Goal: Task Accomplishment & Management: Use online tool/utility

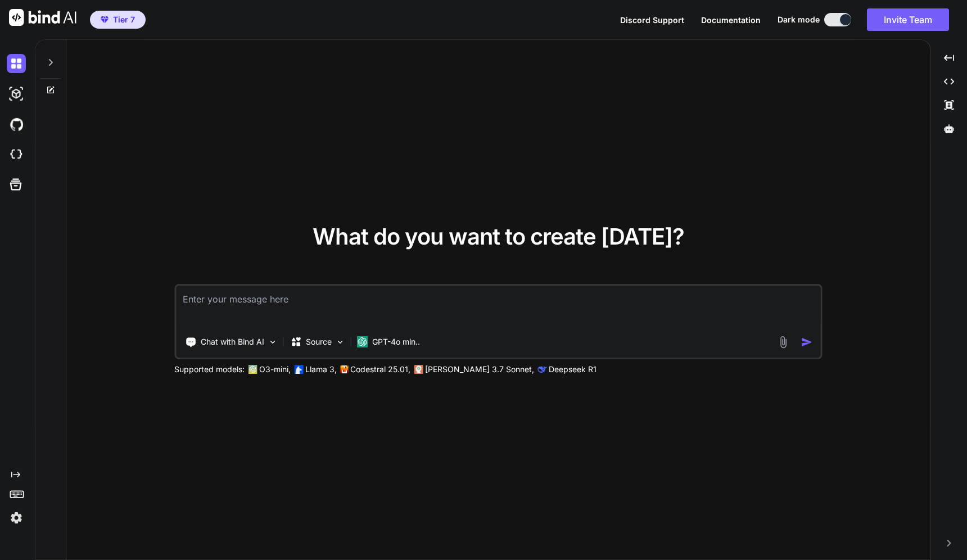
type textarea "x"
click at [15, 521] on img at bounding box center [16, 517] width 19 height 19
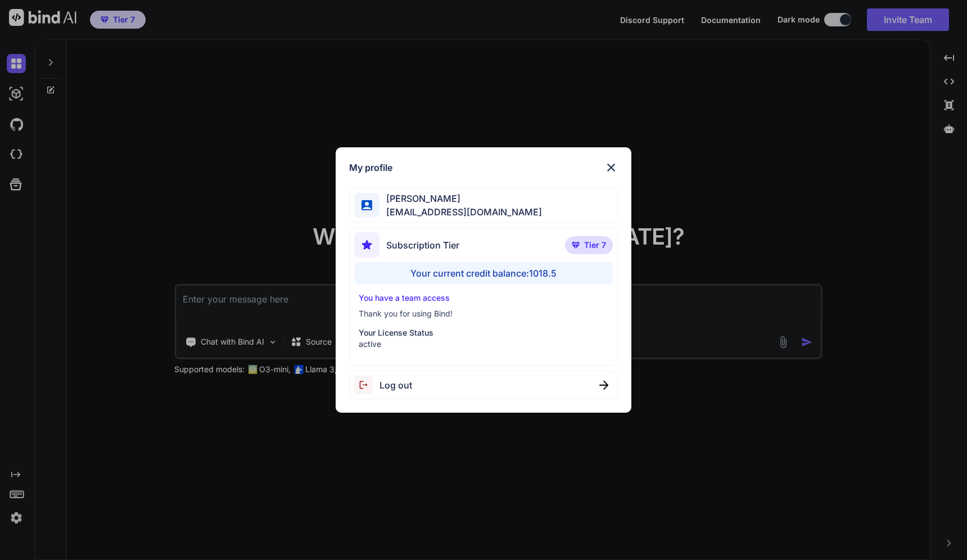
drag, startPoint x: 340, startPoint y: 475, endPoint x: 320, endPoint y: 464, distance: 22.7
click at [339, 475] on div "My profile [PERSON_NAME] [EMAIL_ADDRESS][DOMAIN_NAME] Subscription Tier Tier 7 …" at bounding box center [483, 280] width 967 height 560
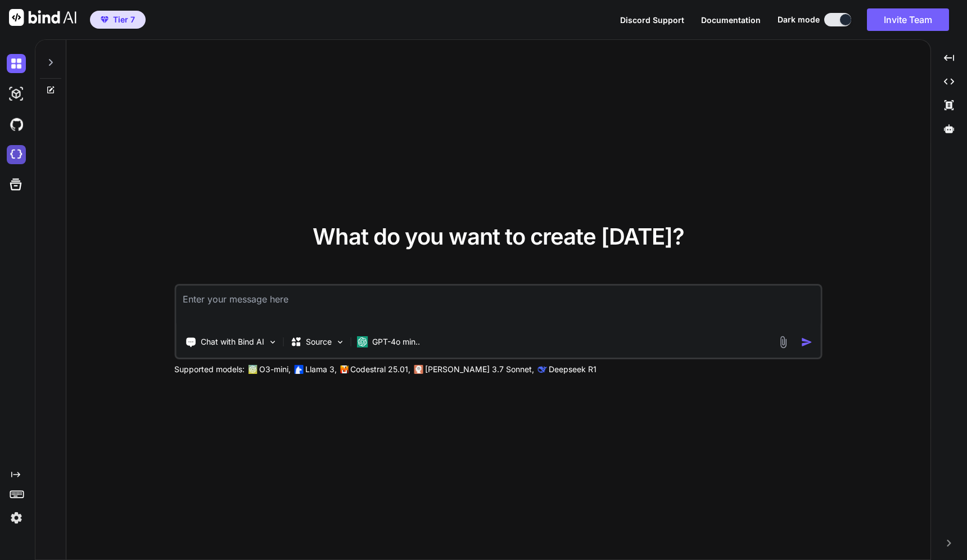
click at [16, 149] on img at bounding box center [16, 154] width 19 height 19
click at [288, 302] on textarea at bounding box center [498, 307] width 645 height 42
click at [419, 344] on p "GPT-4o min.." at bounding box center [396, 341] width 48 height 11
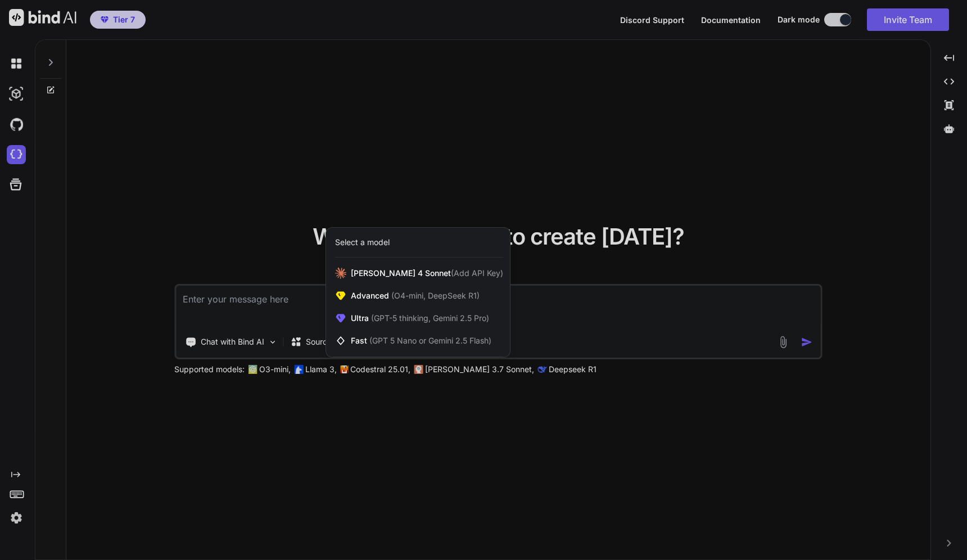
click at [394, 412] on div at bounding box center [483, 280] width 967 height 560
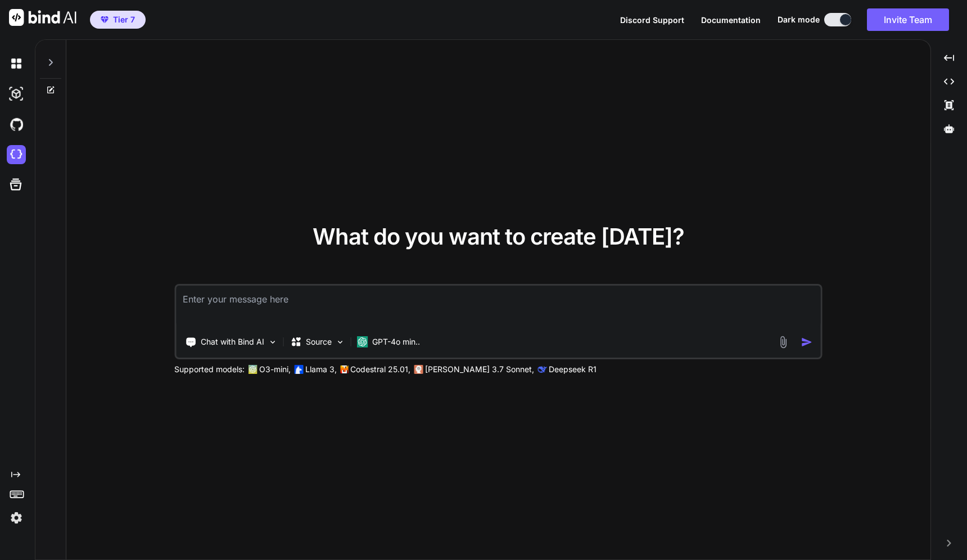
drag, startPoint x: 263, startPoint y: 313, endPoint x: 279, endPoint y: 313, distance: 15.7
click at [264, 313] on textarea at bounding box center [498, 307] width 645 height 42
type textarea "please make a landing page for Charles Woodruff. Search the internet and make a…"
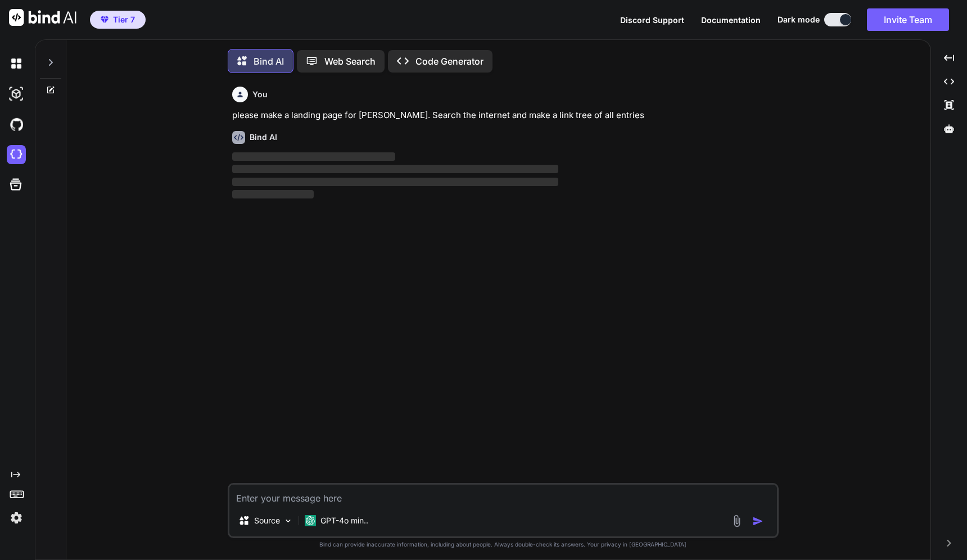
scroll to position [5, 0]
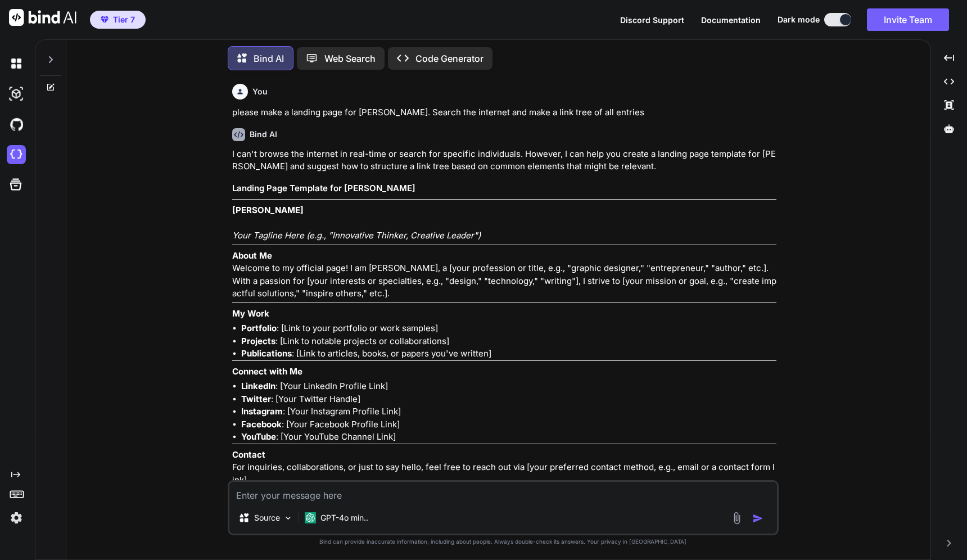
drag, startPoint x: 657, startPoint y: 112, endPoint x: 232, endPoint y: 115, distance: 425.7
click at [232, 115] on p "please make a landing page for Charles Woodruff. Search the internet and make a…" at bounding box center [504, 112] width 544 height 13
copy p "please make a landing page for Charles Woodruff. Search the internet and make a…"
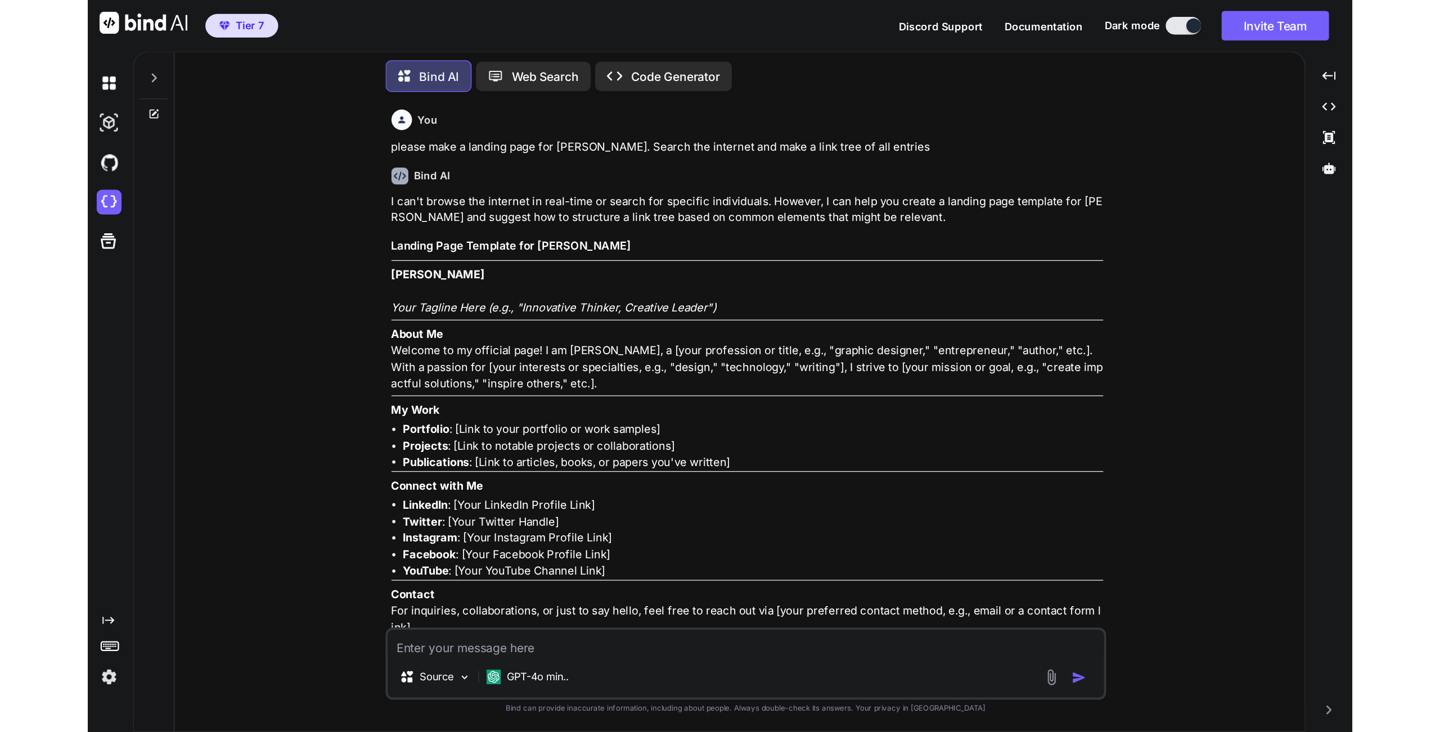
scroll to position [204, 0]
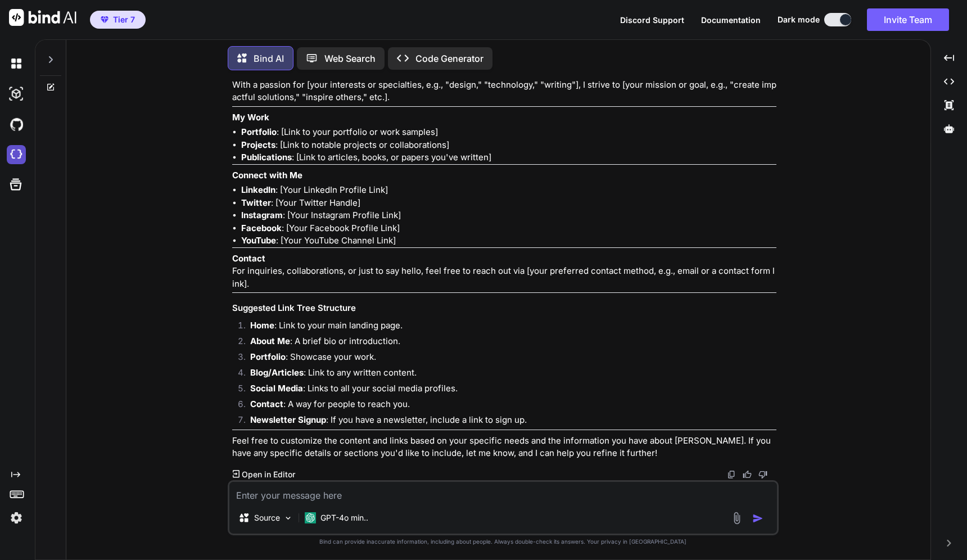
click at [16, 155] on img at bounding box center [16, 154] width 19 height 19
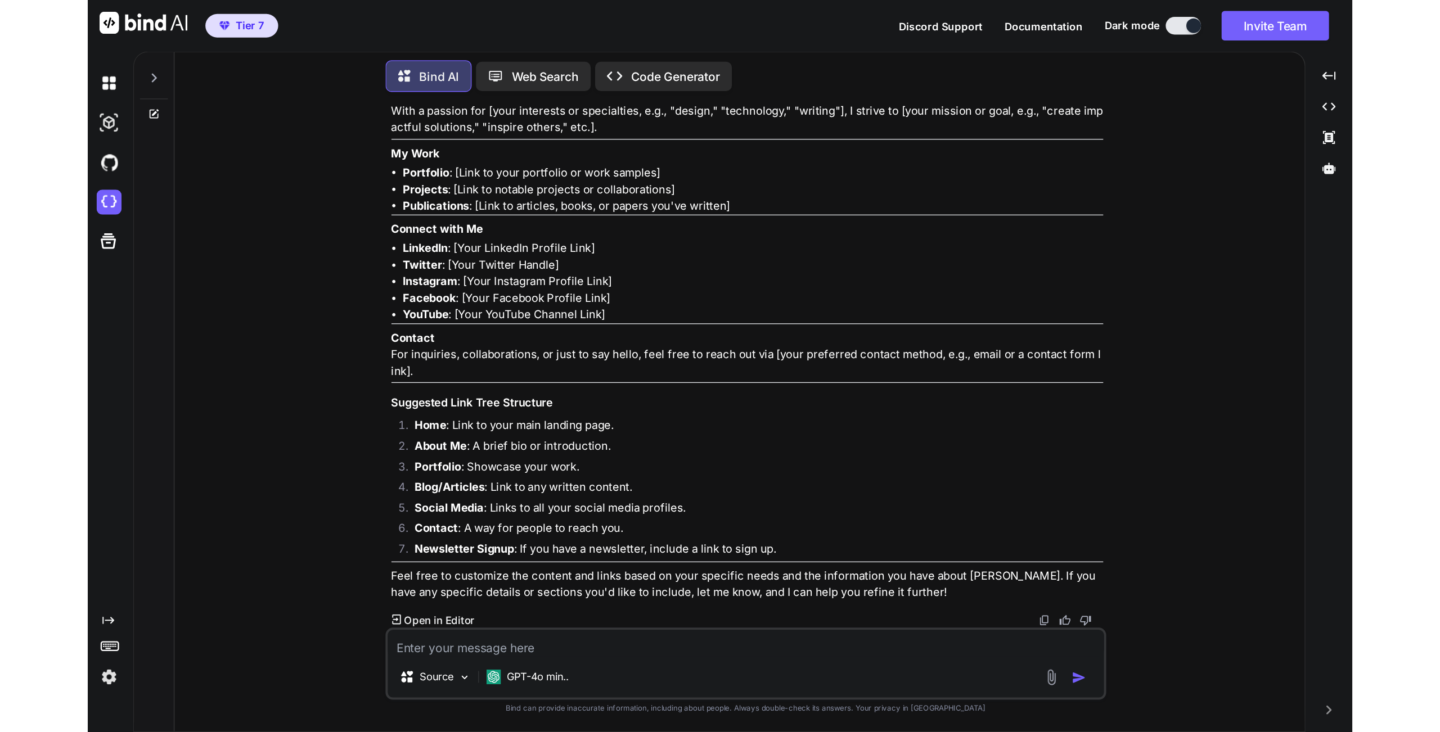
scroll to position [31, 0]
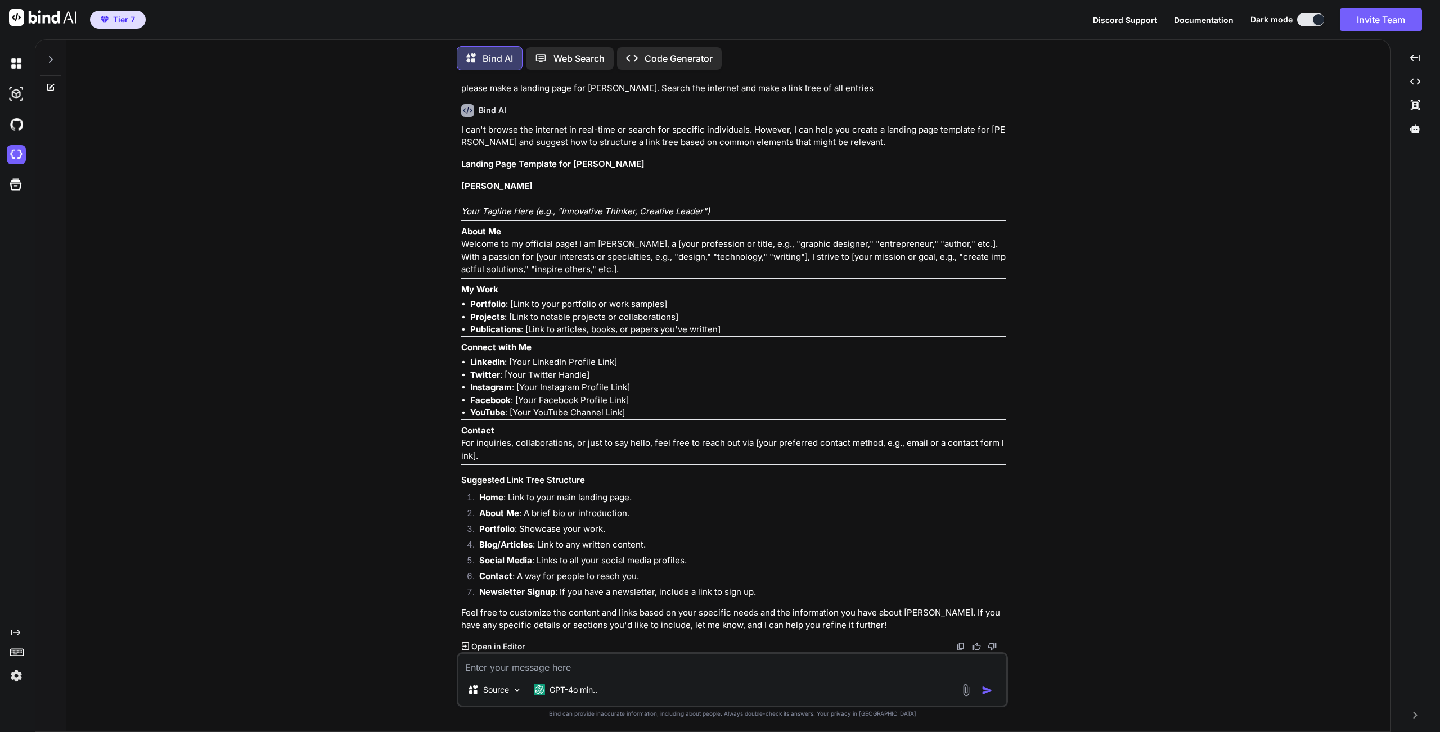
click at [44, 19] on img at bounding box center [42, 17] width 67 height 17
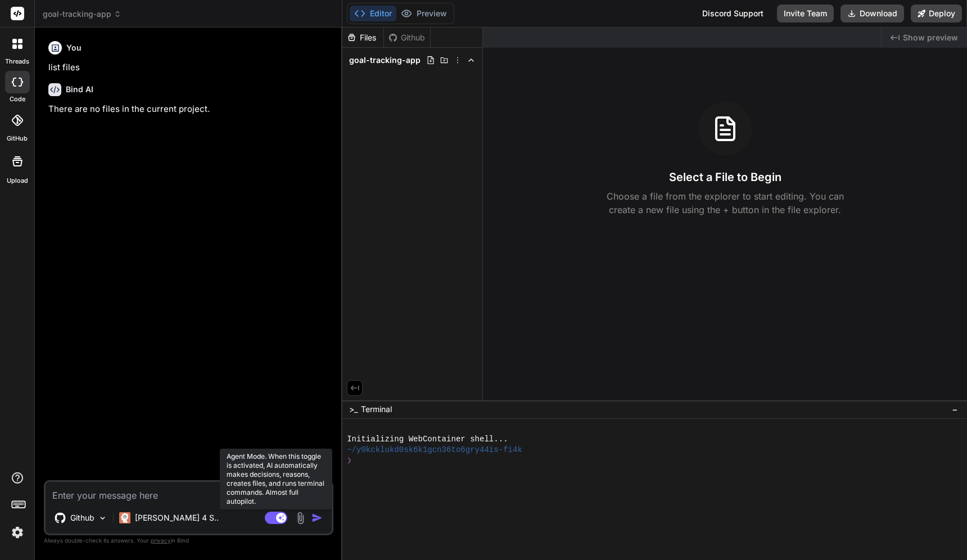
click at [276, 517] on rect at bounding box center [276, 518] width 22 height 12
type textarea "x"
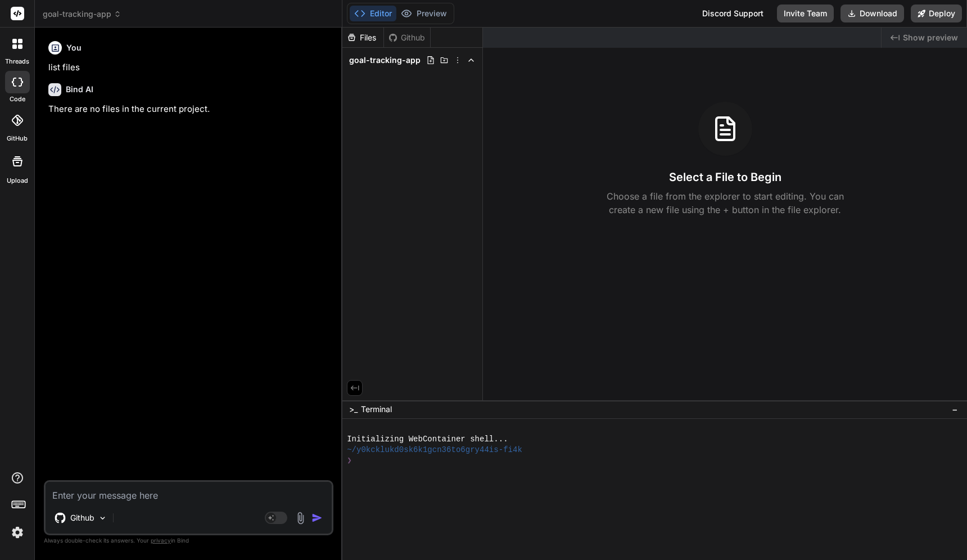
click at [158, 491] on textarea at bounding box center [189, 492] width 286 height 20
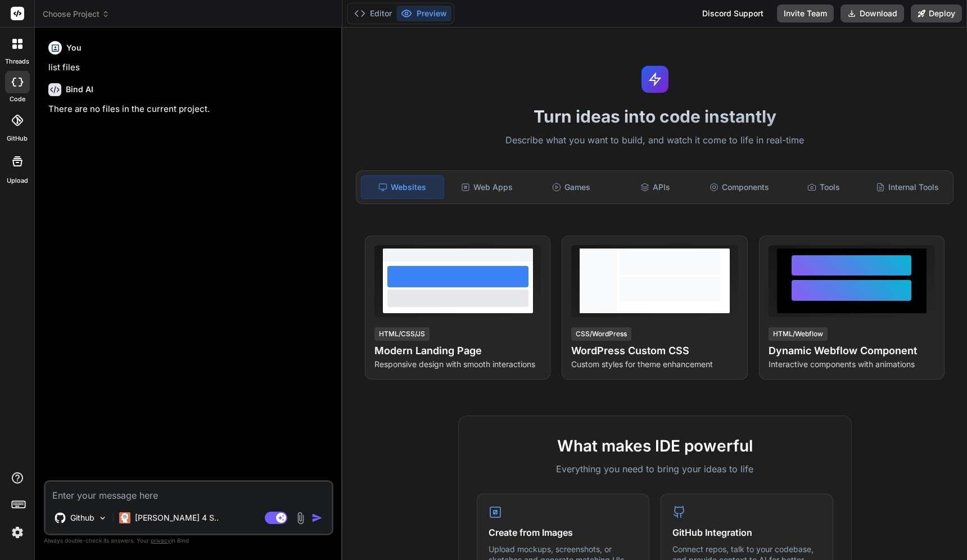
click at [105, 15] on icon at bounding box center [105, 16] width 3 height 2
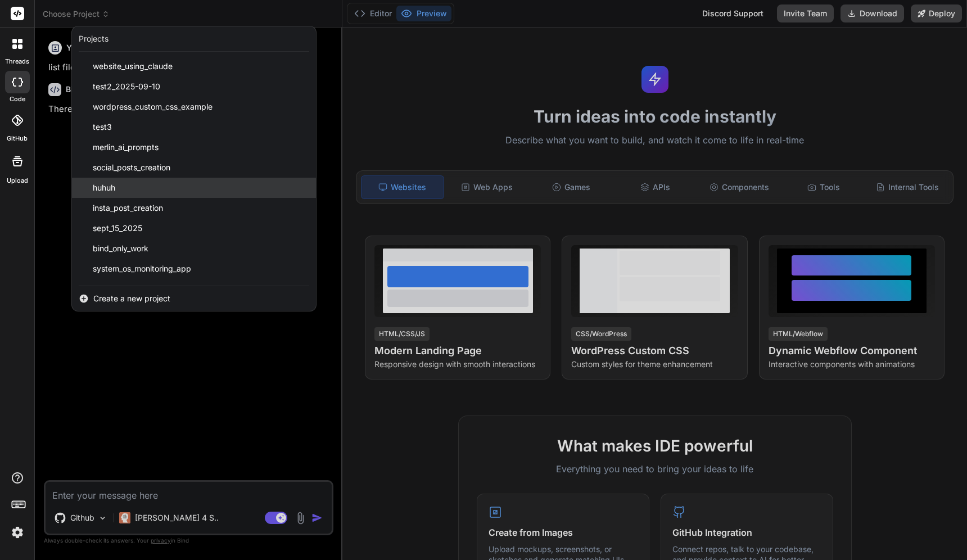
type textarea "x"
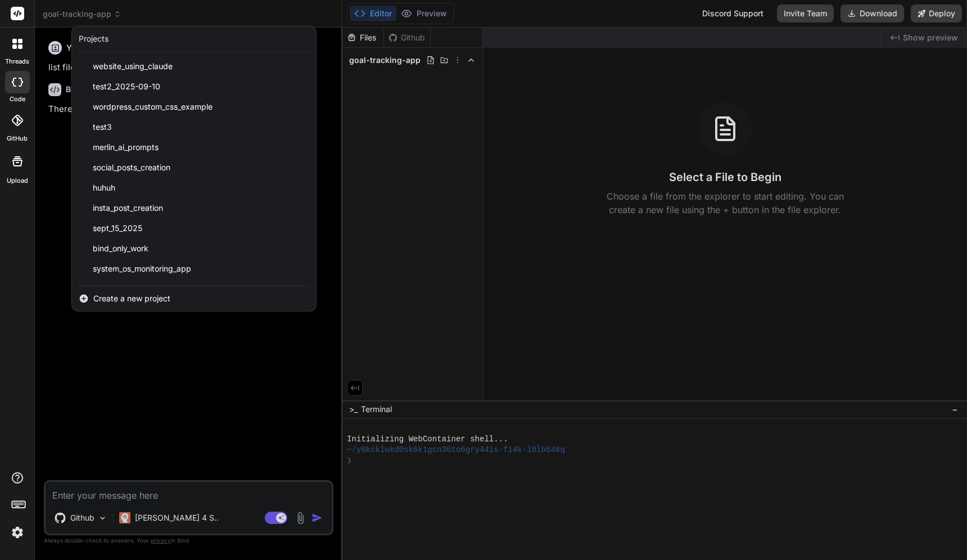
click at [158, 297] on span "Create a new project" at bounding box center [131, 298] width 77 height 11
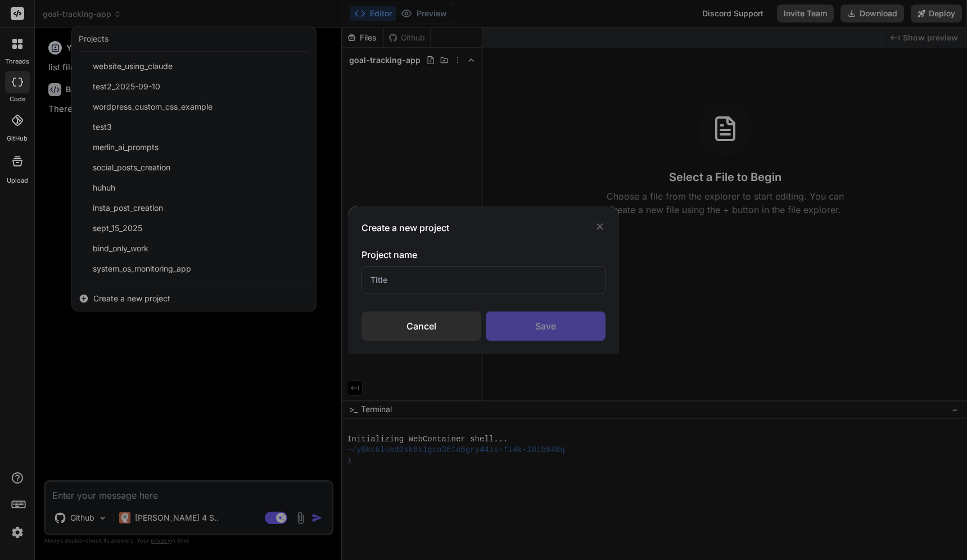
click at [450, 291] on input "text" at bounding box center [484, 280] width 244 height 28
type input "link tree"
click at [556, 315] on div "Save" at bounding box center [546, 326] width 120 height 29
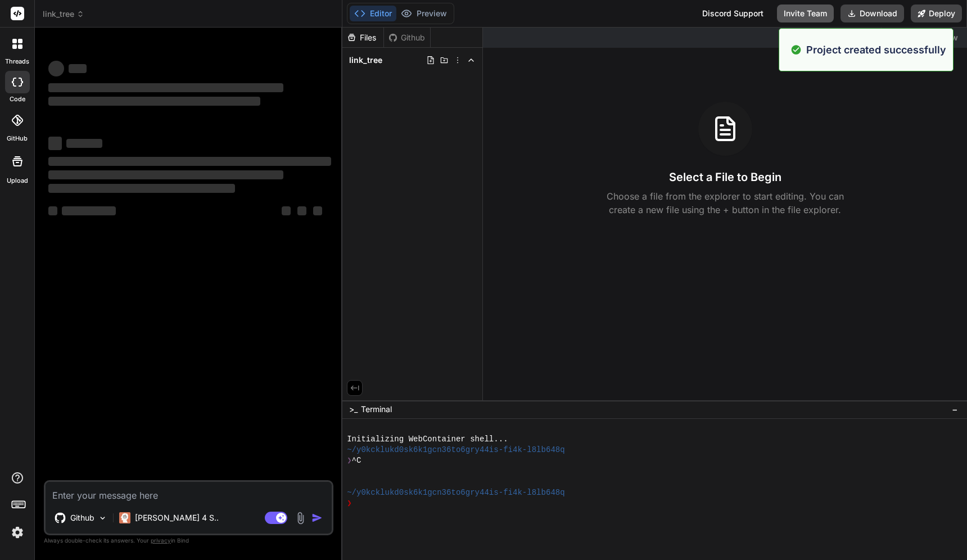
type textarea "x"
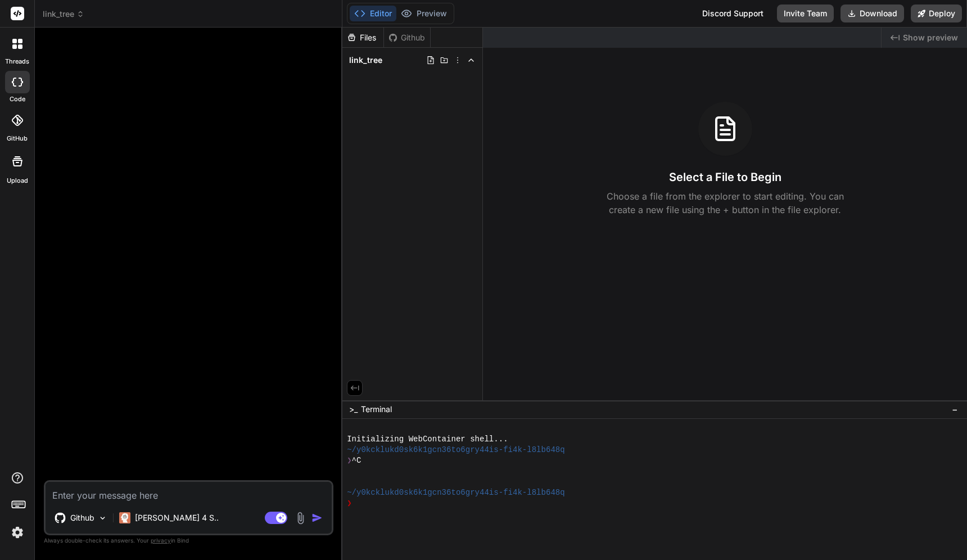
click at [170, 491] on textarea at bounding box center [189, 492] width 286 height 20
paste textarea "Create a comprehensive professional landing page for [PERSON_NAME] featuring a …"
type textarea "Create a comprehensive professional landing page for [PERSON_NAME] featuring a …"
type textarea "x"
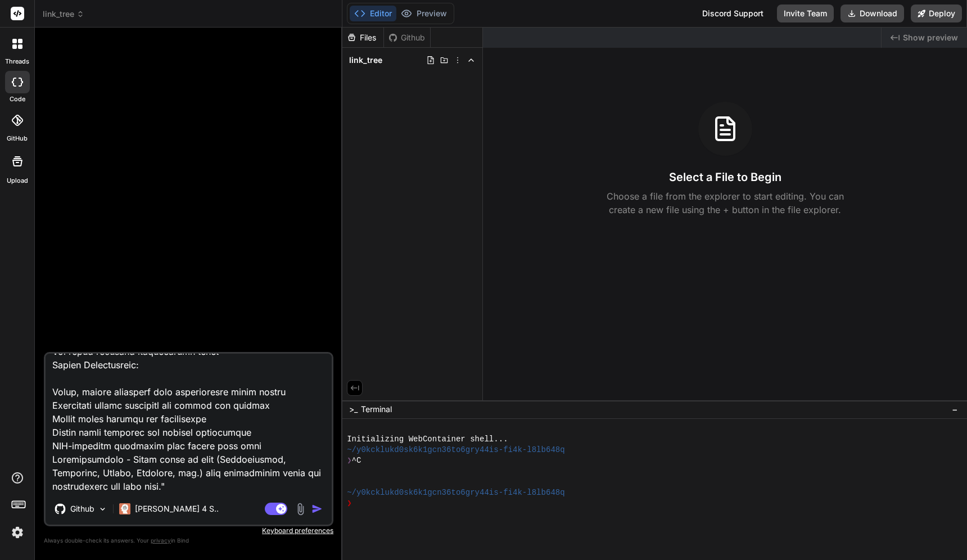
type textarea "Create a comprehensive professional landing page for [PERSON_NAME] featuring a …"
click at [318, 509] on img "button" at bounding box center [317, 508] width 11 height 11
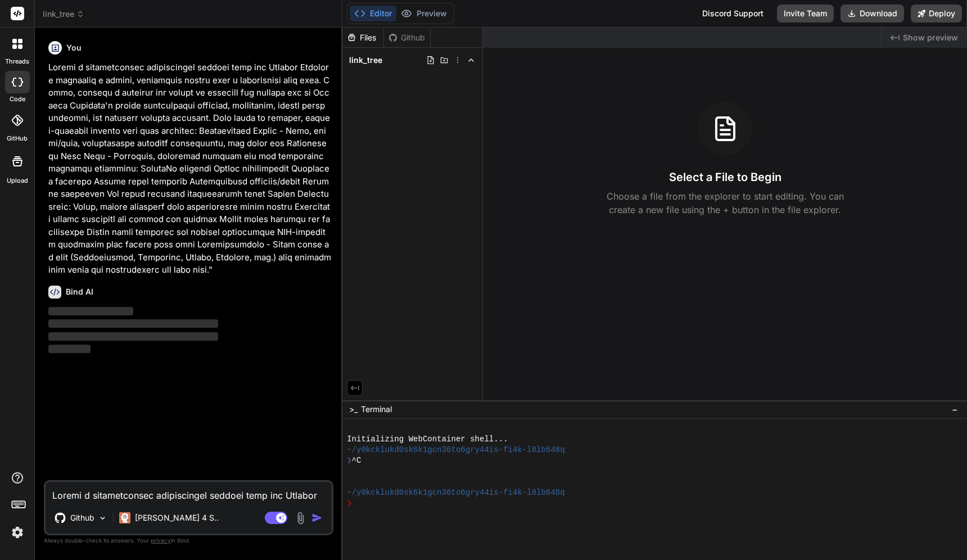
click at [21, 536] on img at bounding box center [17, 532] width 19 height 19
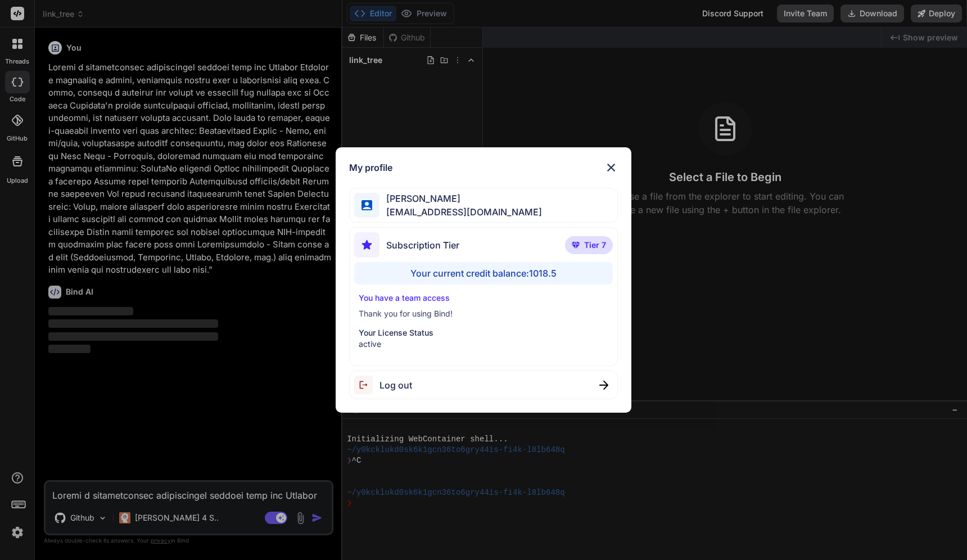
click at [16, 534] on div "My profile Charles Woodruff cwoodruff@gmail.com Subscription Tier Tier 7 Your c…" at bounding box center [483, 280] width 967 height 560
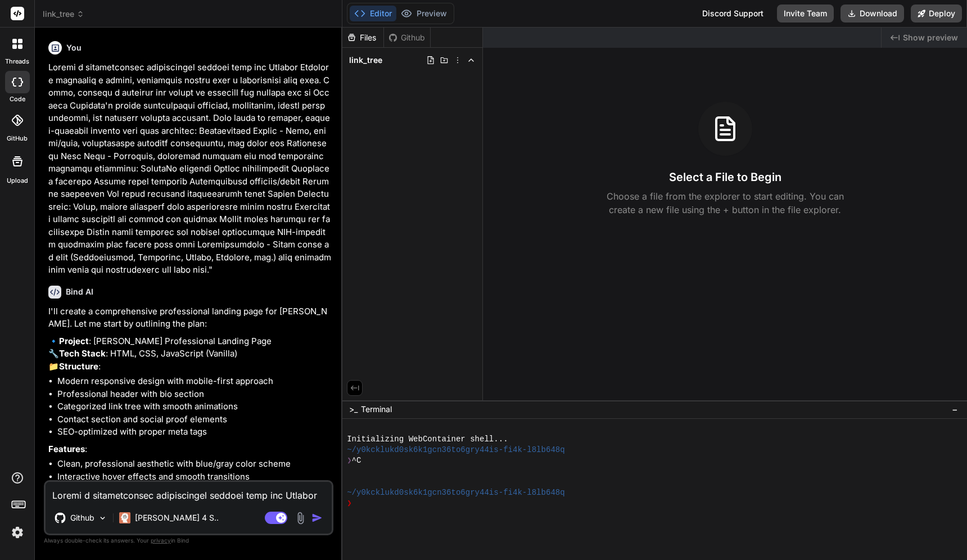
type textarea "x"
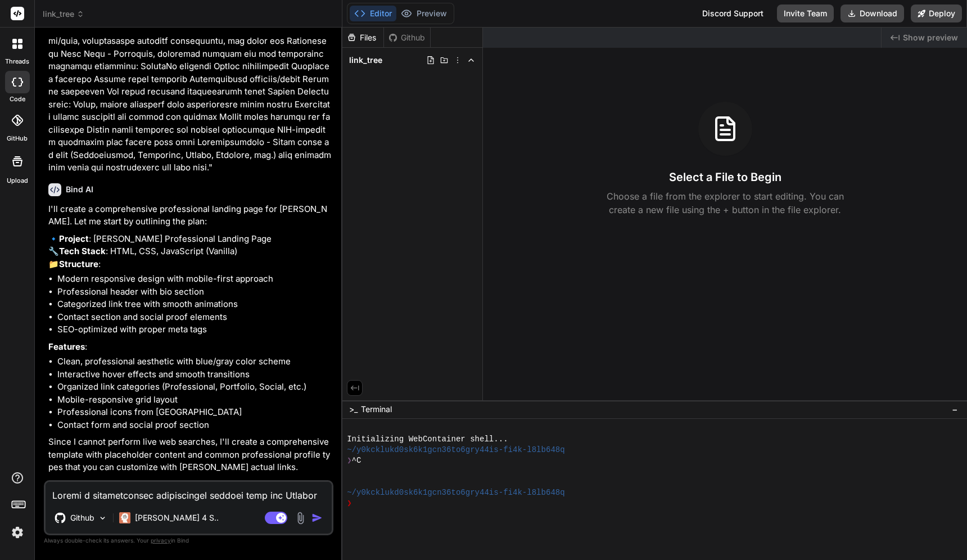
click at [97, 493] on textarea at bounding box center [189, 492] width 286 height 20
type textarea "y"
type textarea "x"
type textarea "ye"
type textarea "x"
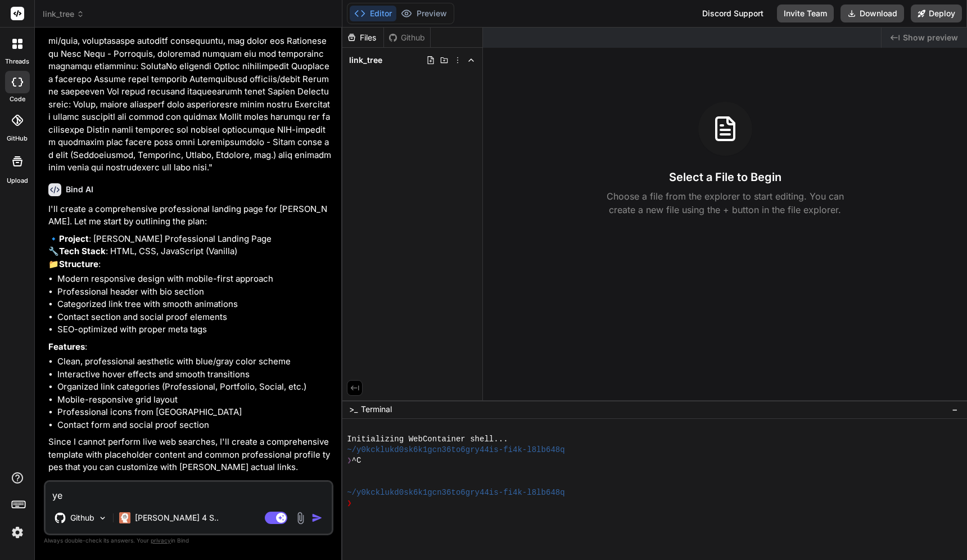
type textarea "yes"
type textarea "x"
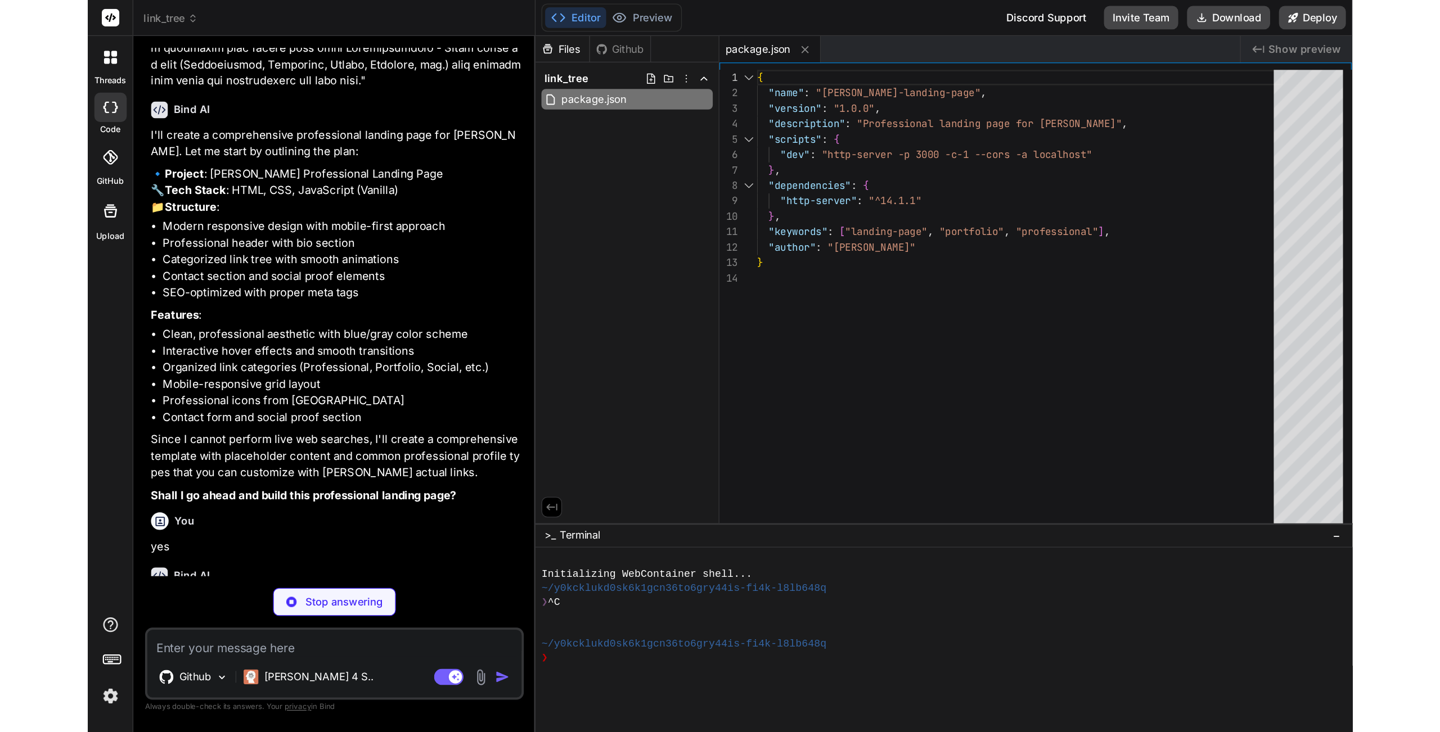
scroll to position [297, 0]
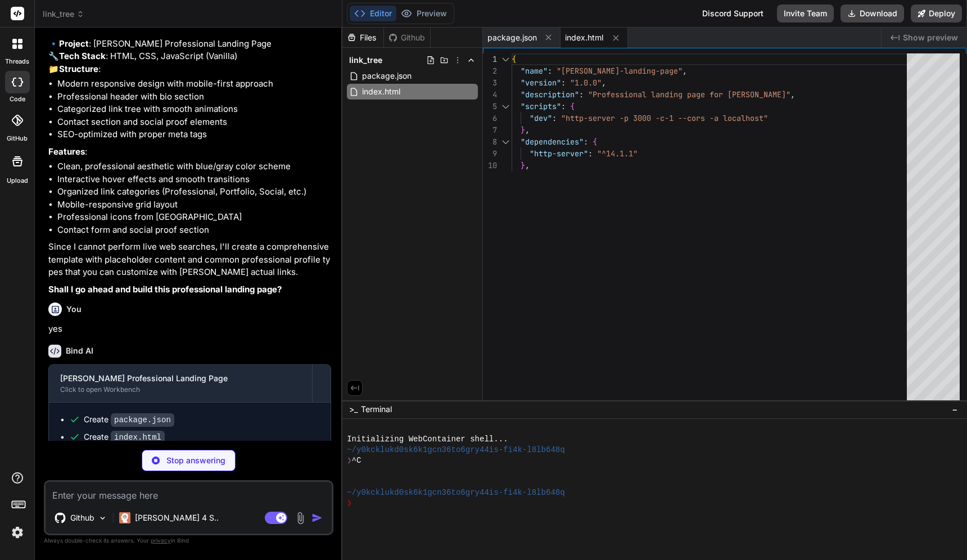
type textarea "x"
type textarea "html { scroll-behavior: smooth; }"
type textarea "x"
type textarea "} .notification-close:hover { opacity: 1; } `; document.head.appendChild(style);"
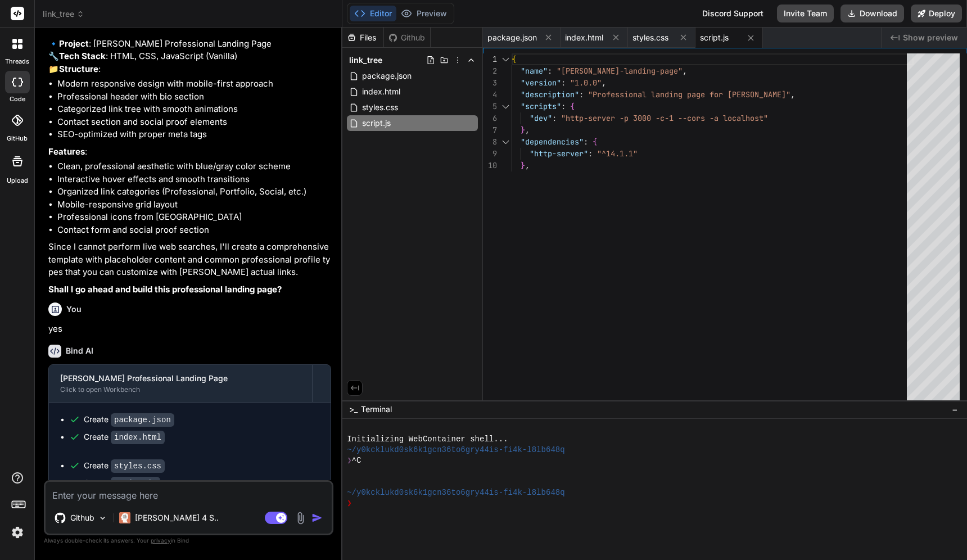
type textarea "x"
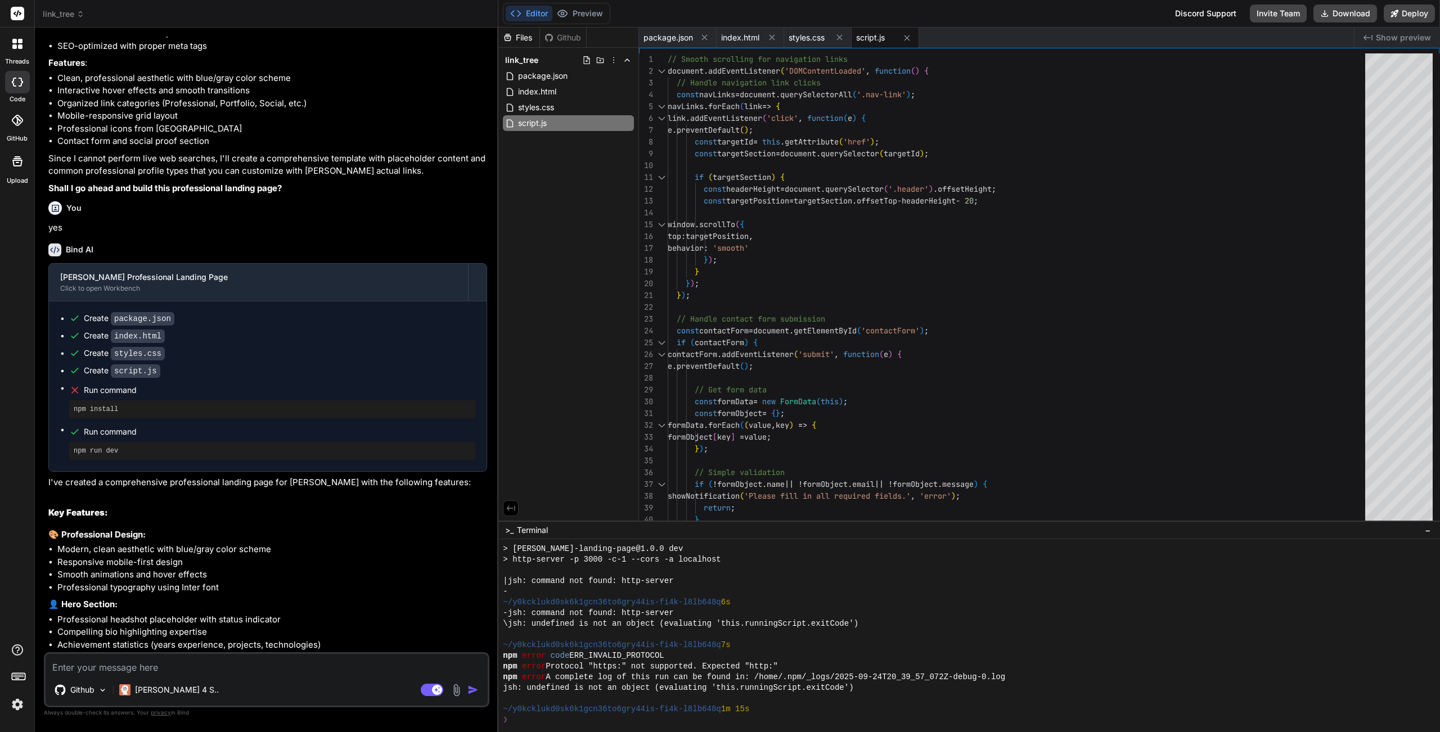
scroll to position [545, 0]
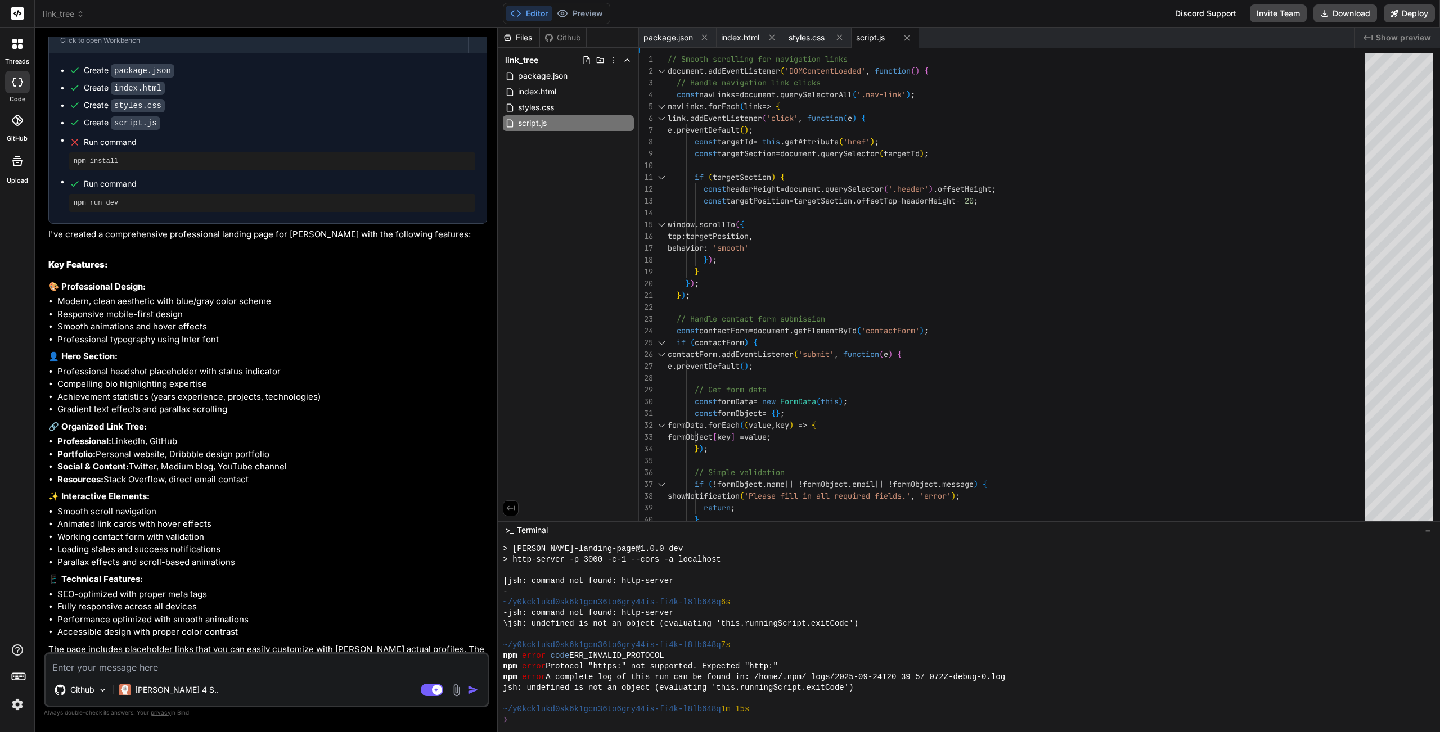
click at [172, 559] on textarea at bounding box center [267, 664] width 442 height 20
type textarea "u"
type textarea "x"
type textarea "up"
type textarea "x"
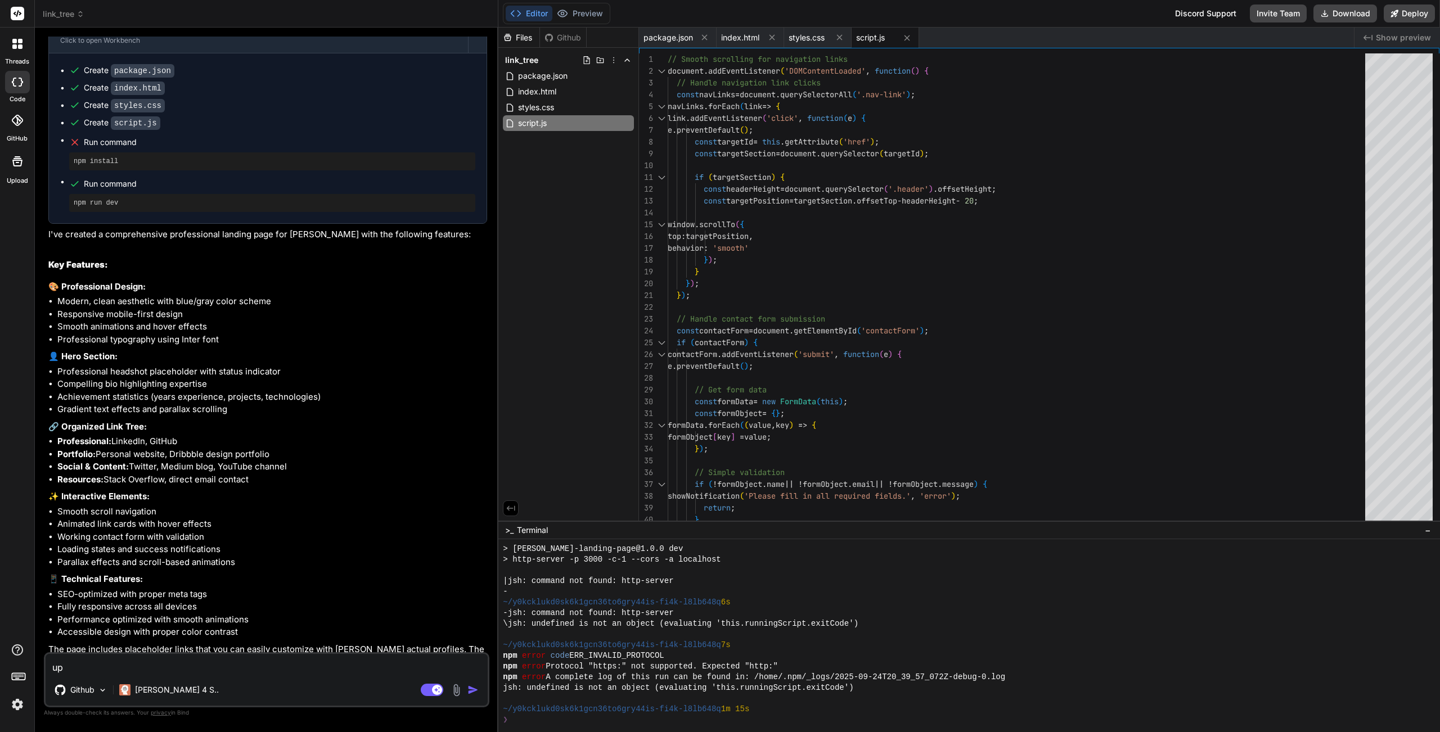
type textarea "upd"
type textarea "x"
type textarea "upda"
type textarea "x"
type textarea "updat"
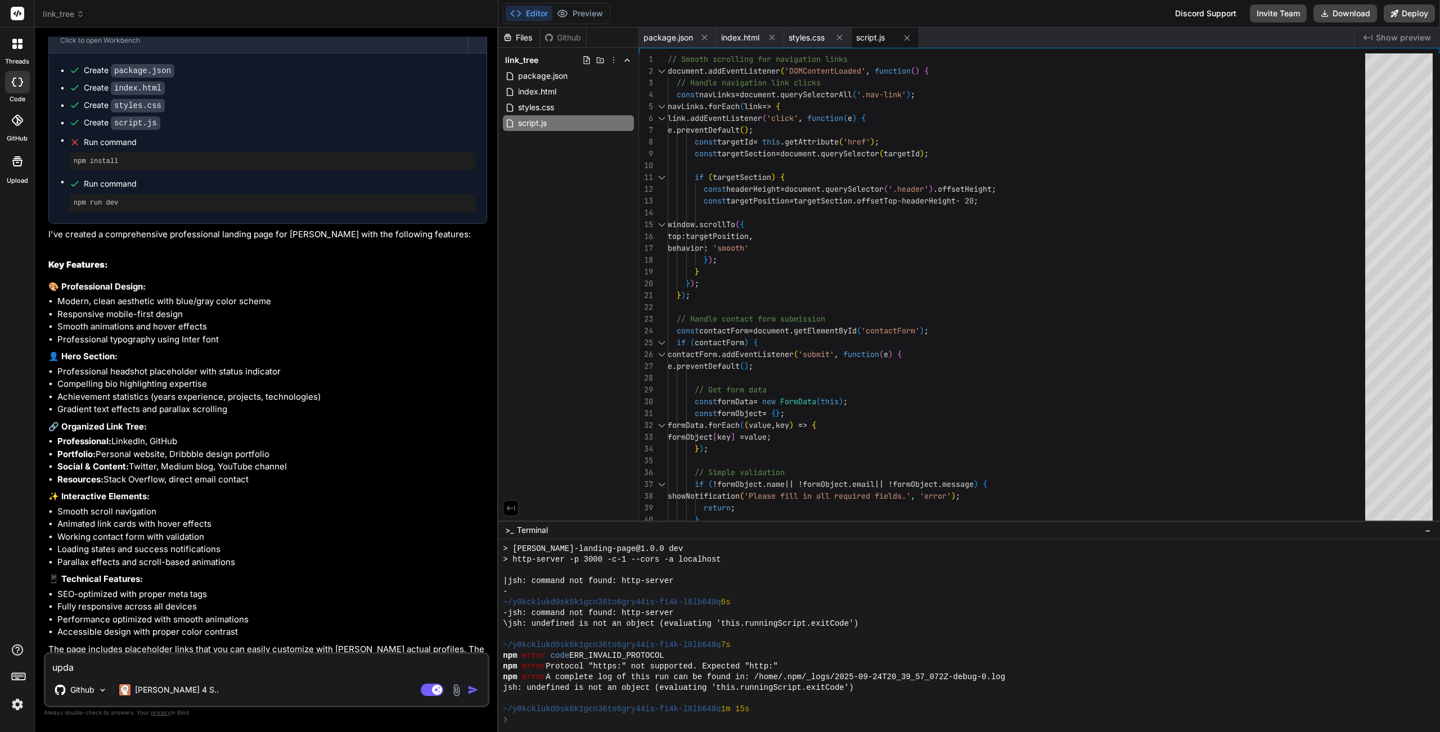
type textarea "x"
type textarea "update"
type textarea "x"
type textarea "update"
type textarea "x"
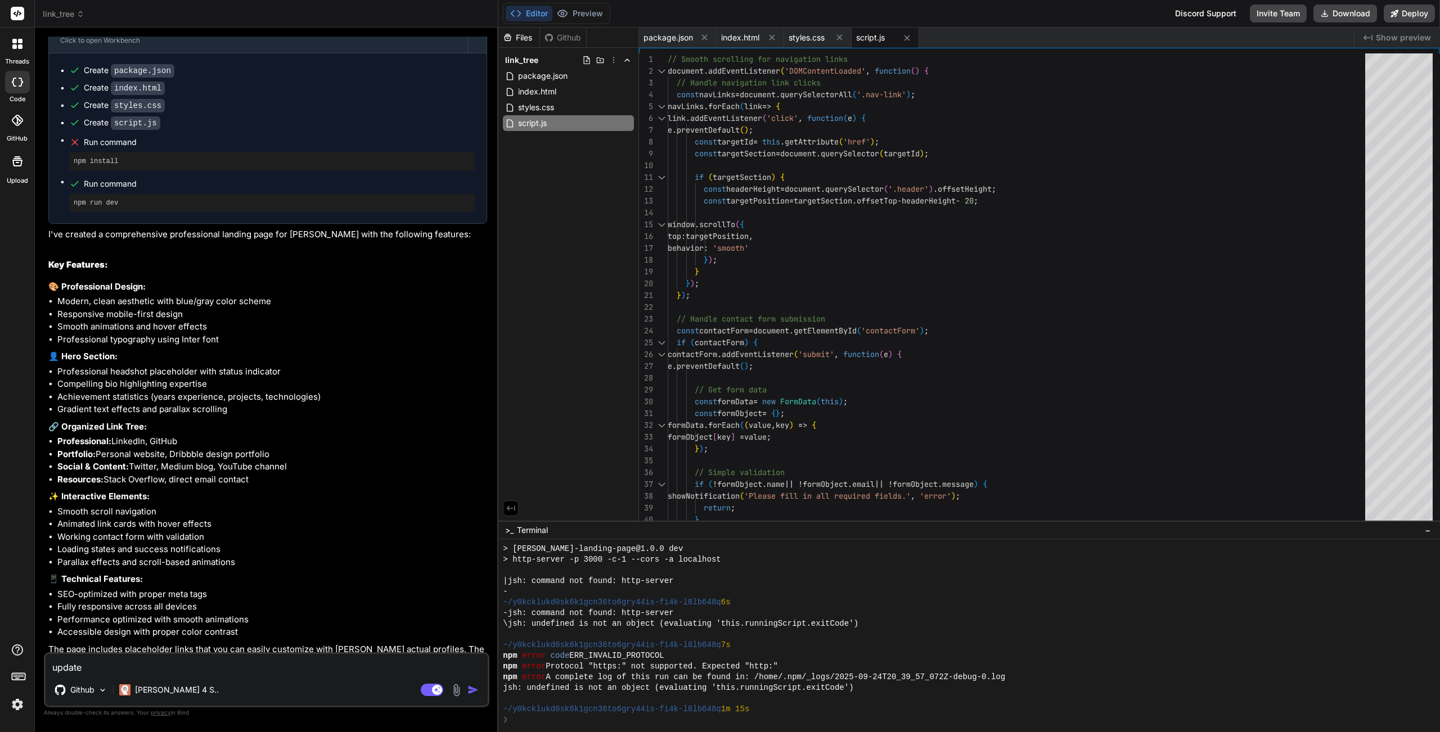
type textarea "update t"
type textarea "x"
type textarea "update to"
type textarea "x"
type textarea "update to"
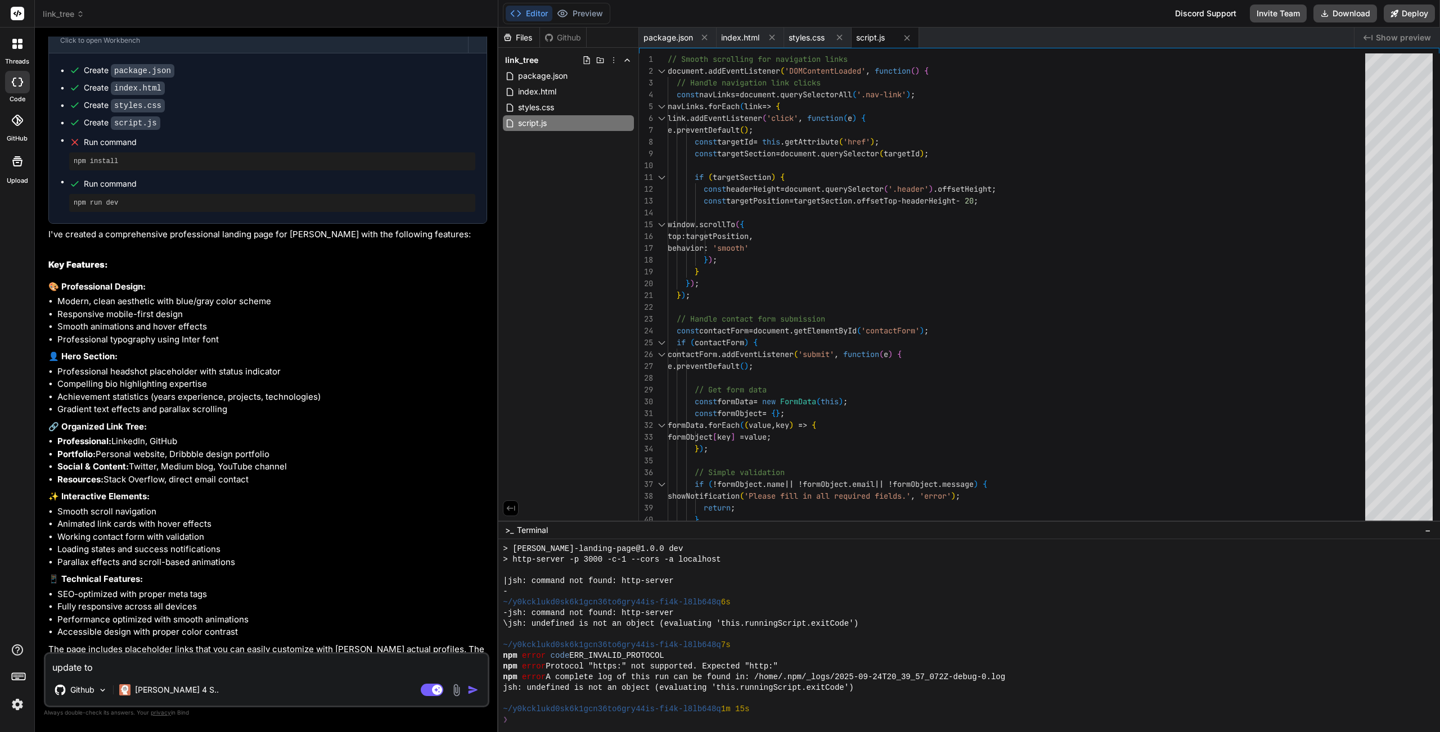
type textarea "x"
type textarea "update to u"
type textarea "x"
type textarea "update to us"
type textarea "x"
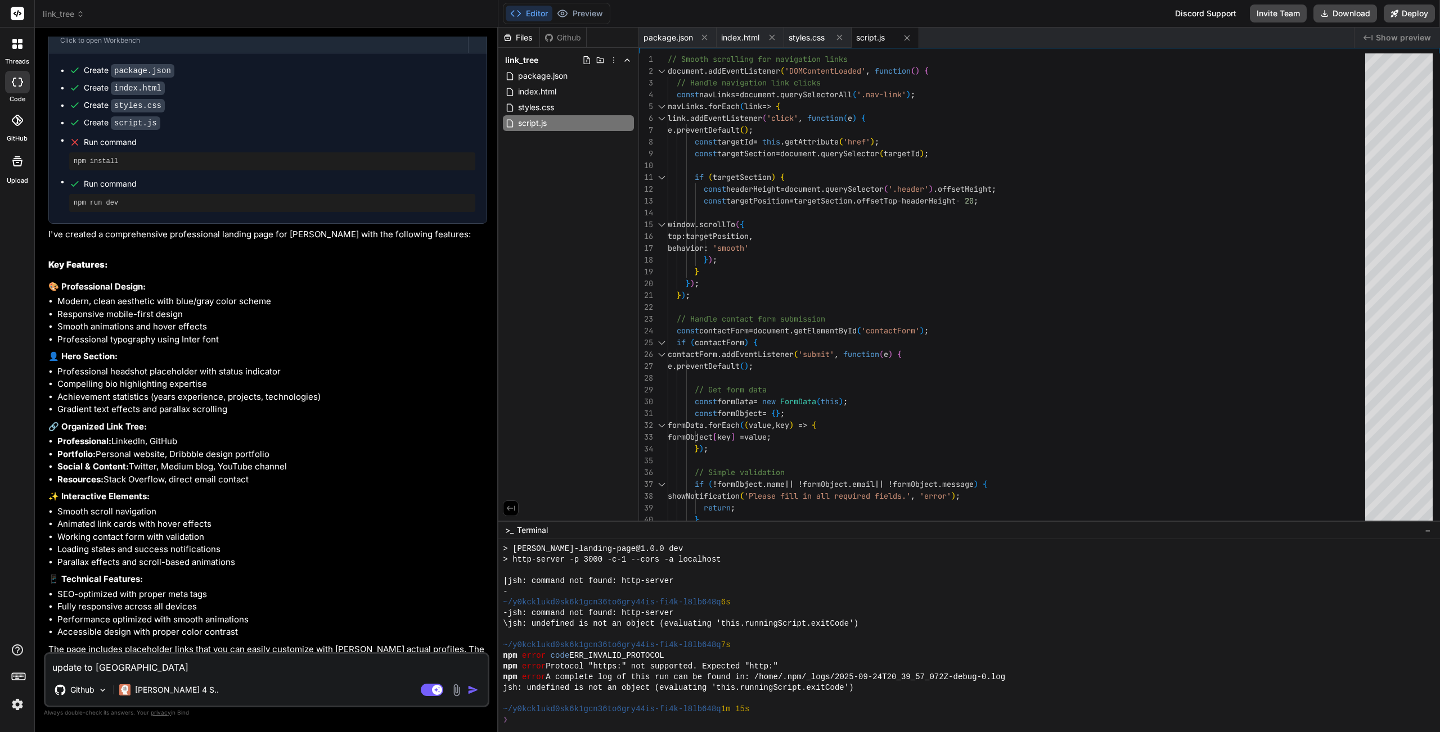
type textarea "update to use"
type textarea "x"
type textarea "update to use"
type textarea "x"
type textarea "update to use h"
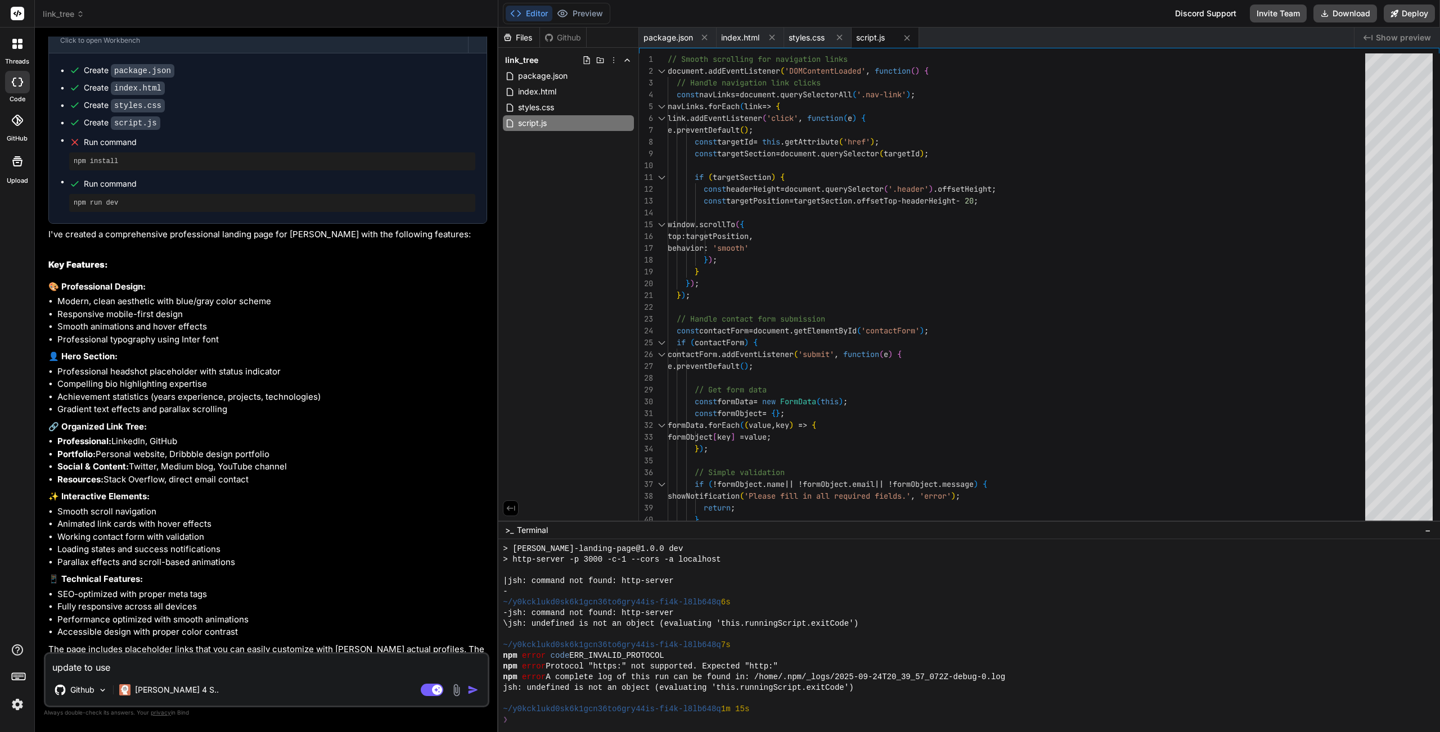
type textarea "x"
type textarea "update to use ht"
type textarea "x"
type textarea "update to use htt"
type textarea "x"
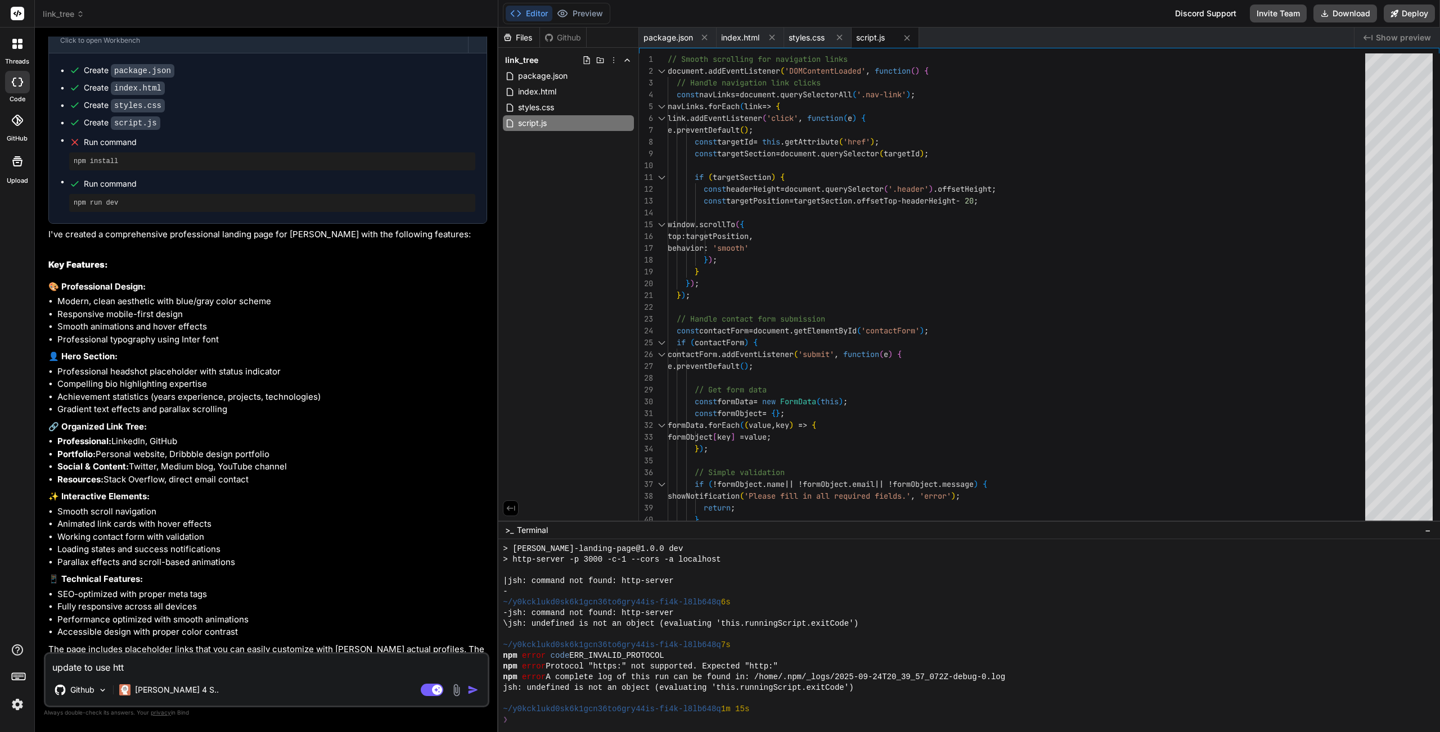
type textarea "update to use http"
type textarea "x"
type textarea "update to use http"
type textarea "x"
type textarea "update to use http n"
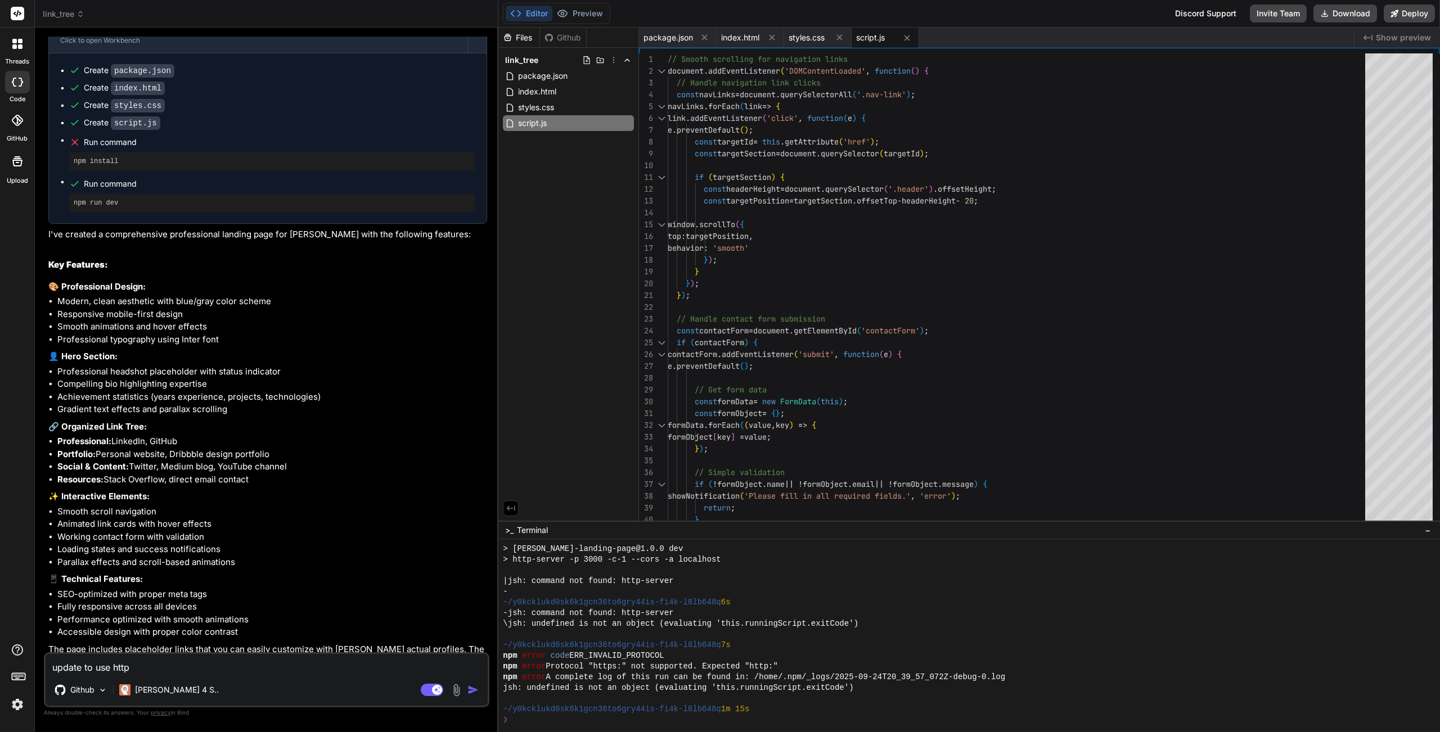
type textarea "x"
type textarea "update to use http no"
type textarea "x"
type textarea "update to use http not"
type textarea "x"
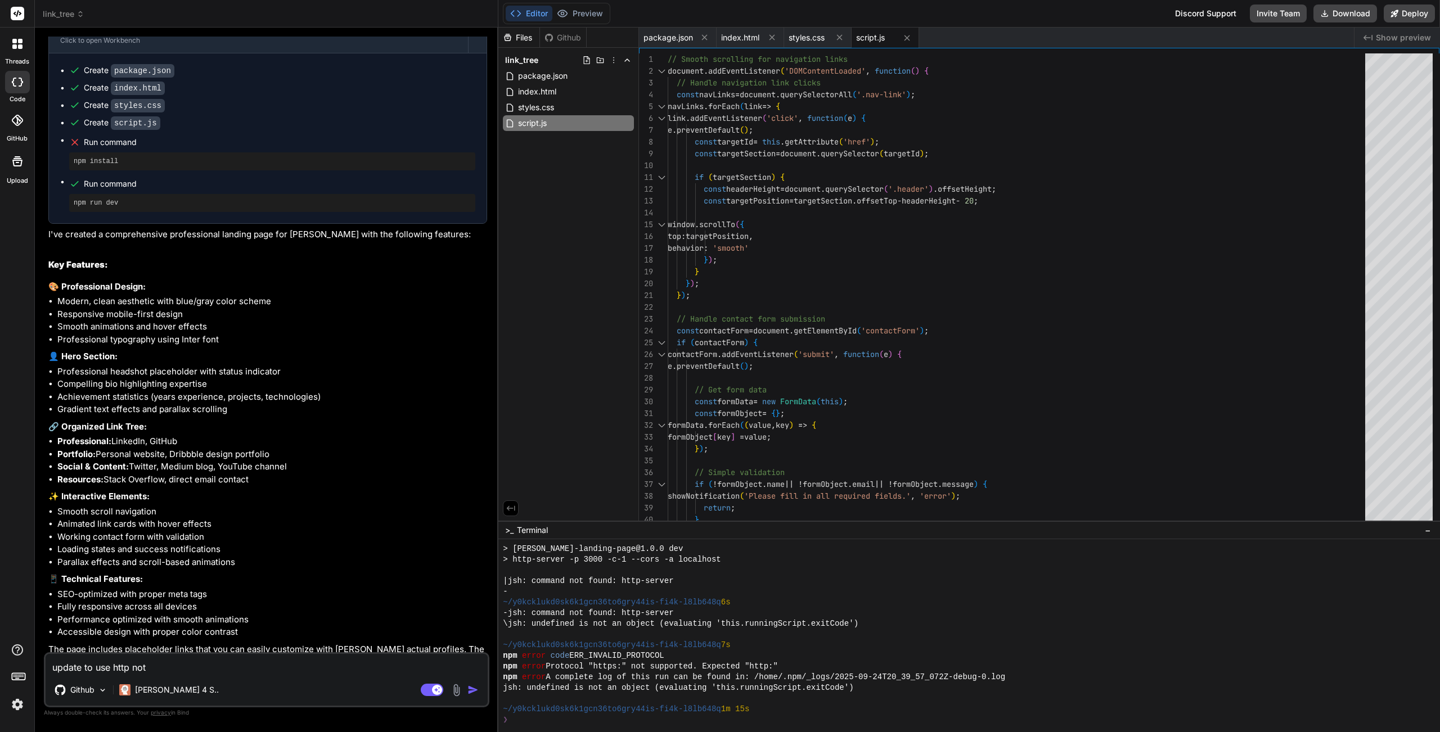
type textarea "update to use http not"
type textarea "x"
type textarea "update to use http not h"
type textarea "x"
type textarea "update to use http not ht"
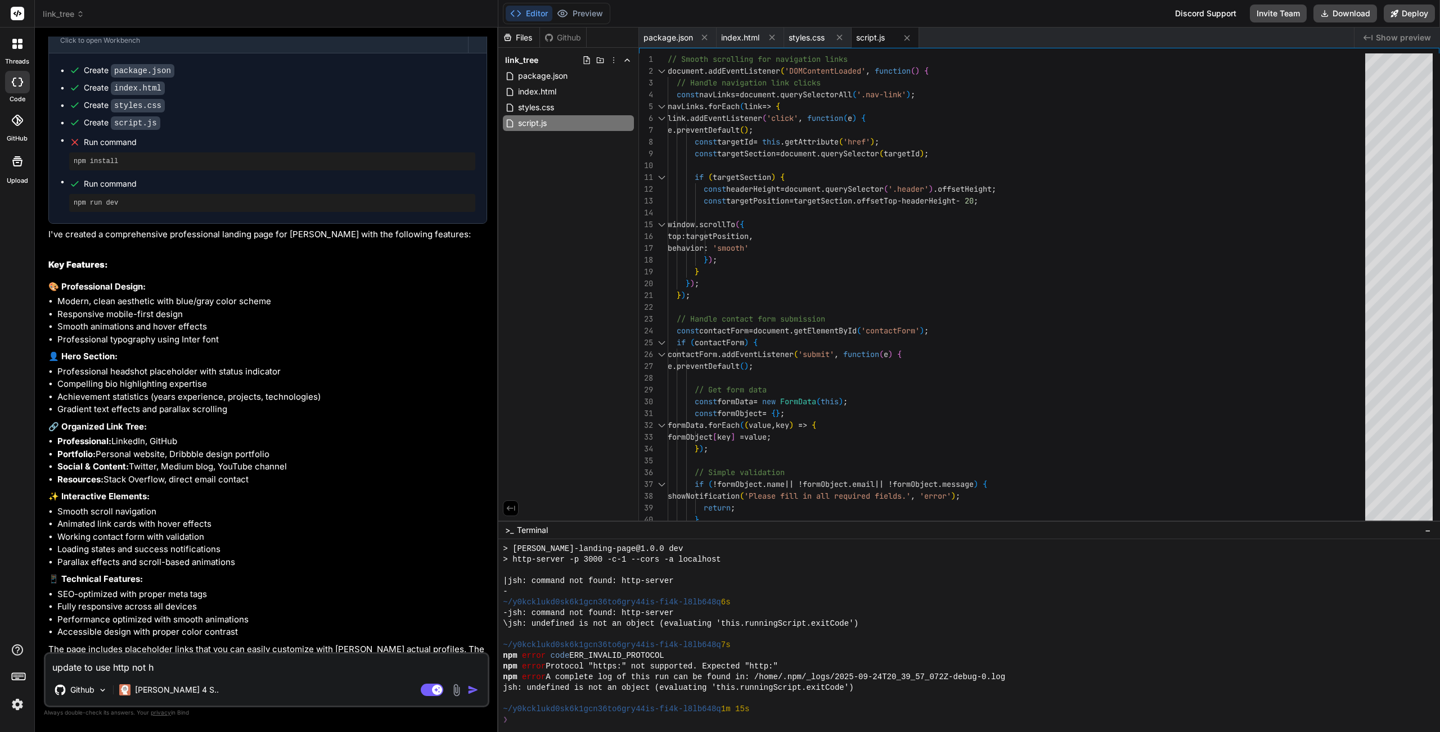
type textarea "x"
type textarea "update to use http not htt"
type textarea "x"
type textarea "update to use http not http"
type textarea "x"
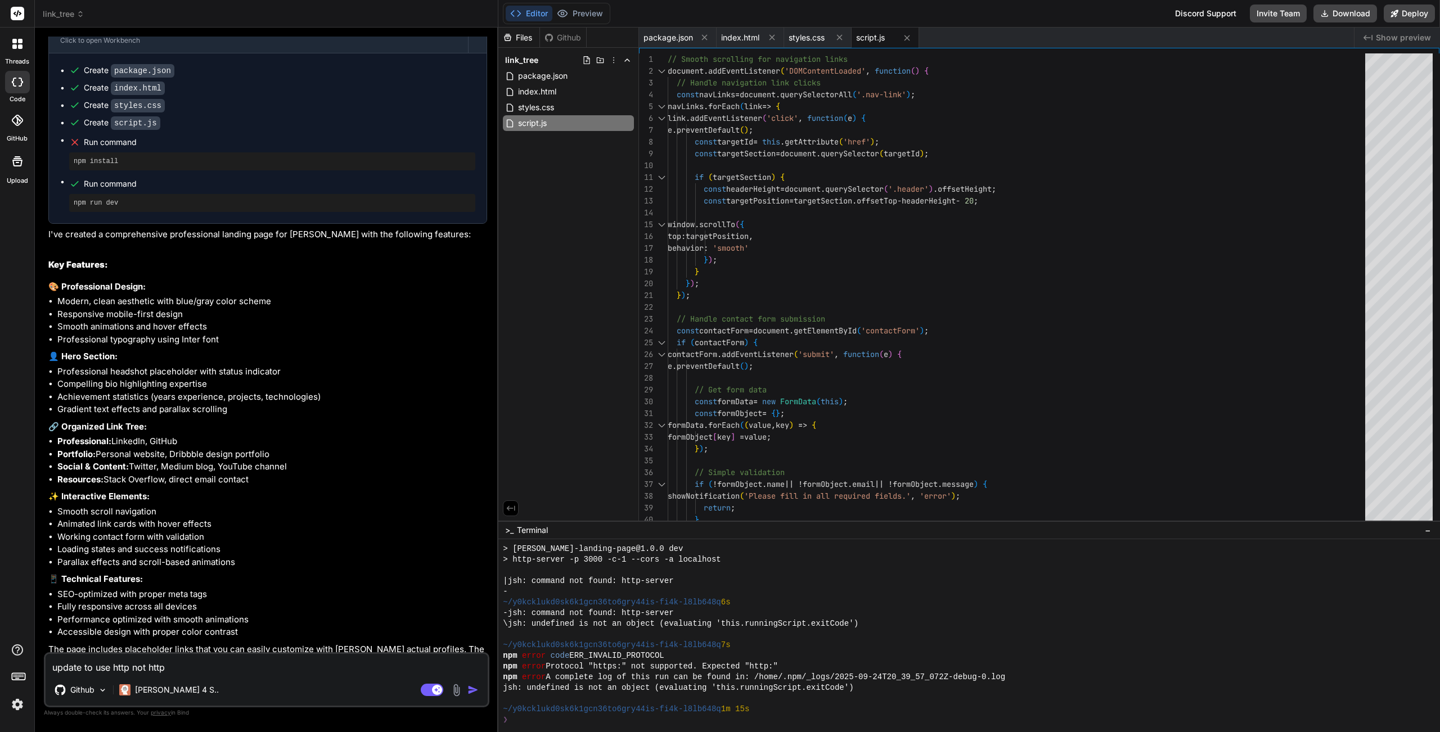
type textarea "update to use http not https"
type textarea "x"
type textarea "update to use http not https"
click at [425, 559] on rect at bounding box center [432, 690] width 22 height 12
click at [480, 559] on button "button" at bounding box center [475, 689] width 16 height 11
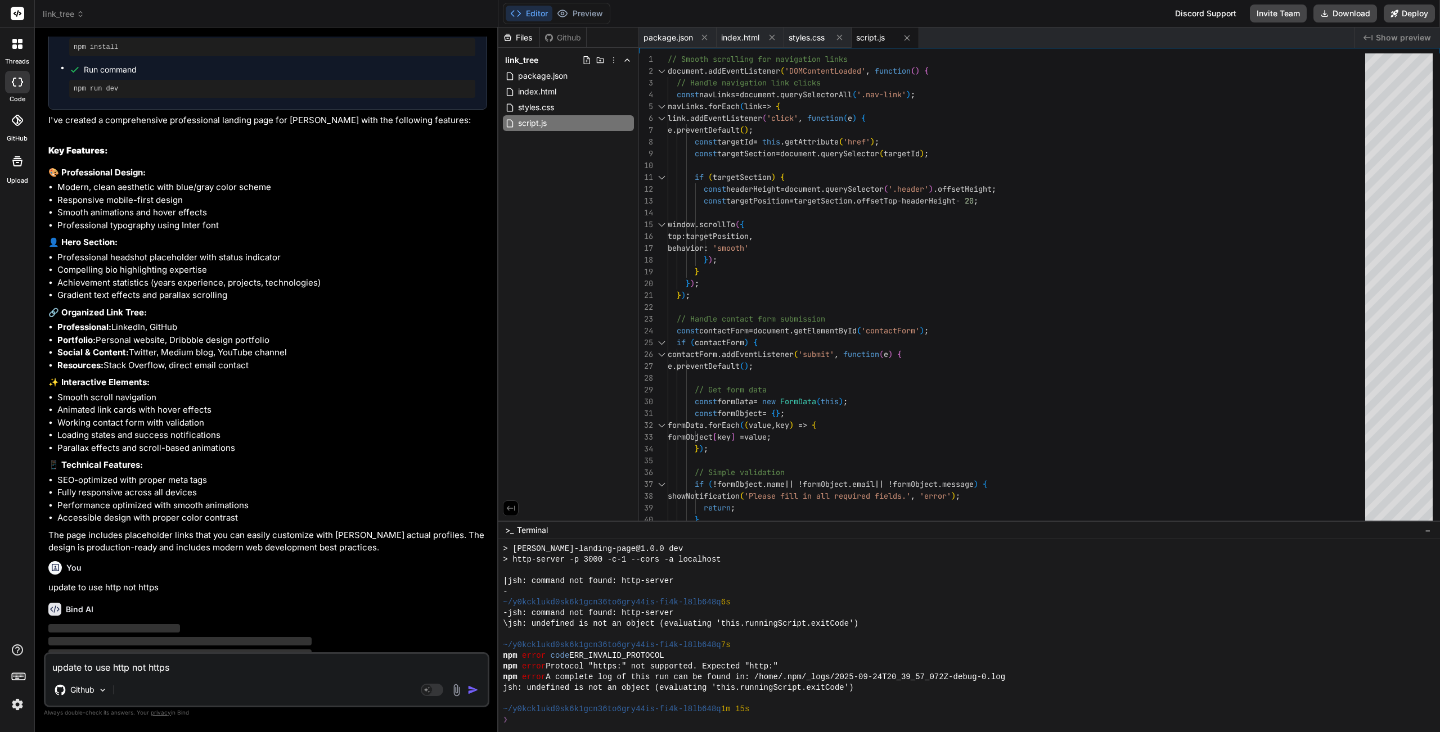
scroll to position [651, 0]
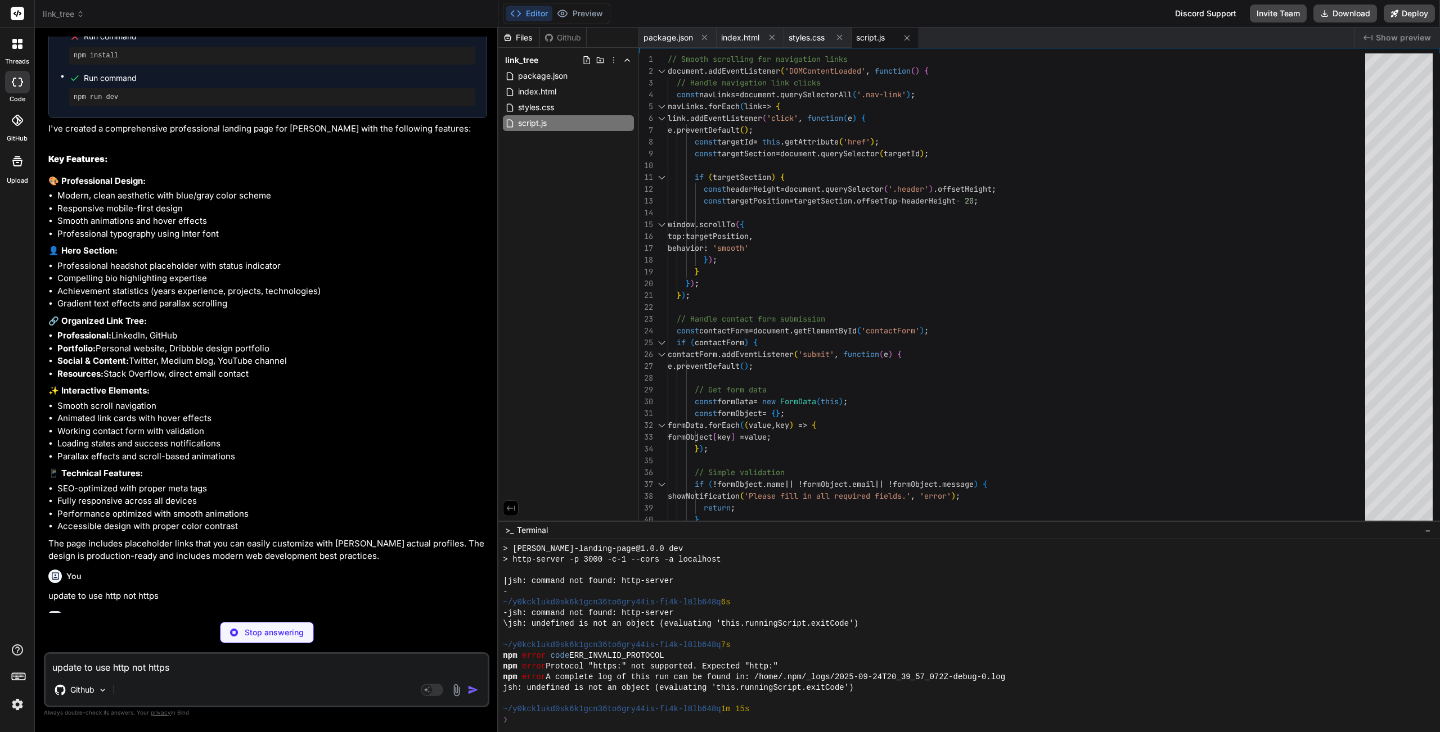
type textarea "x"
type textarea "</html>"
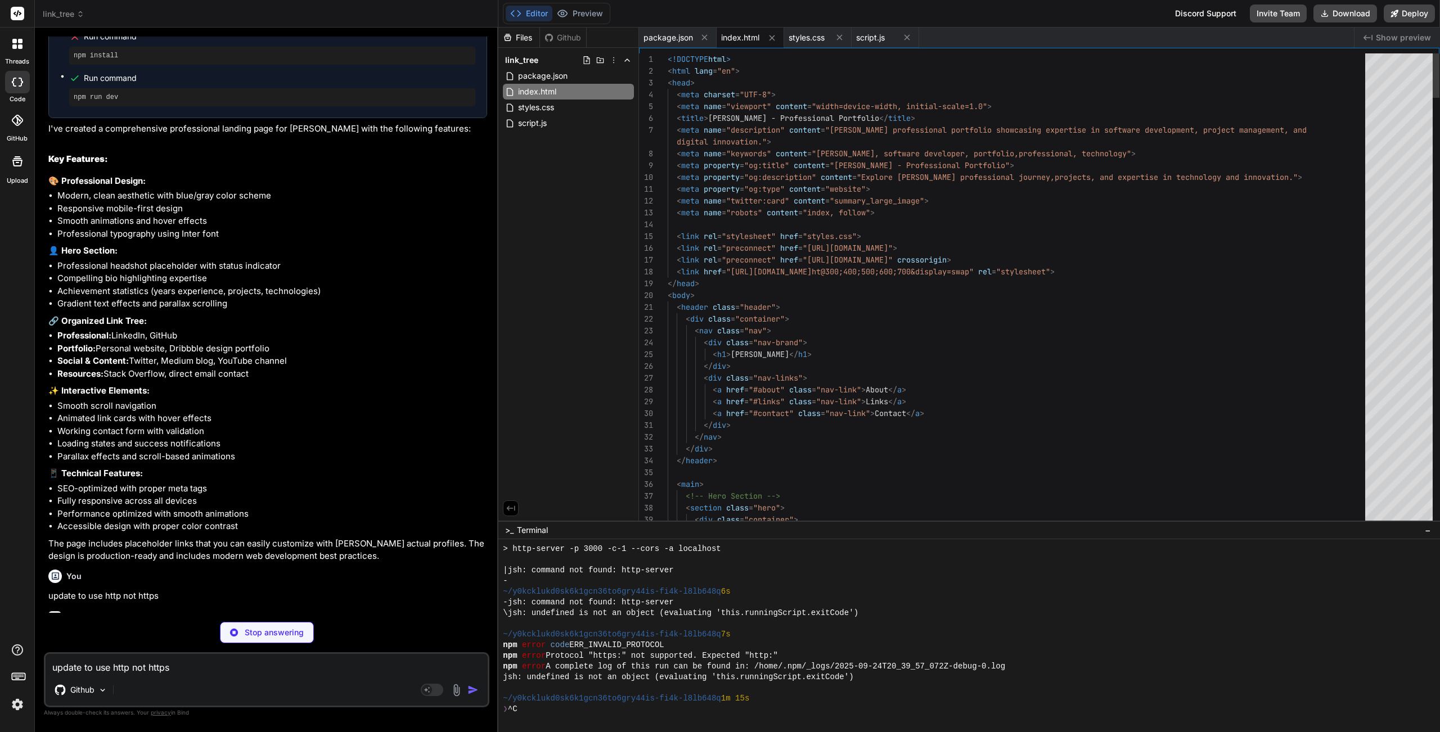
type textarea "x"
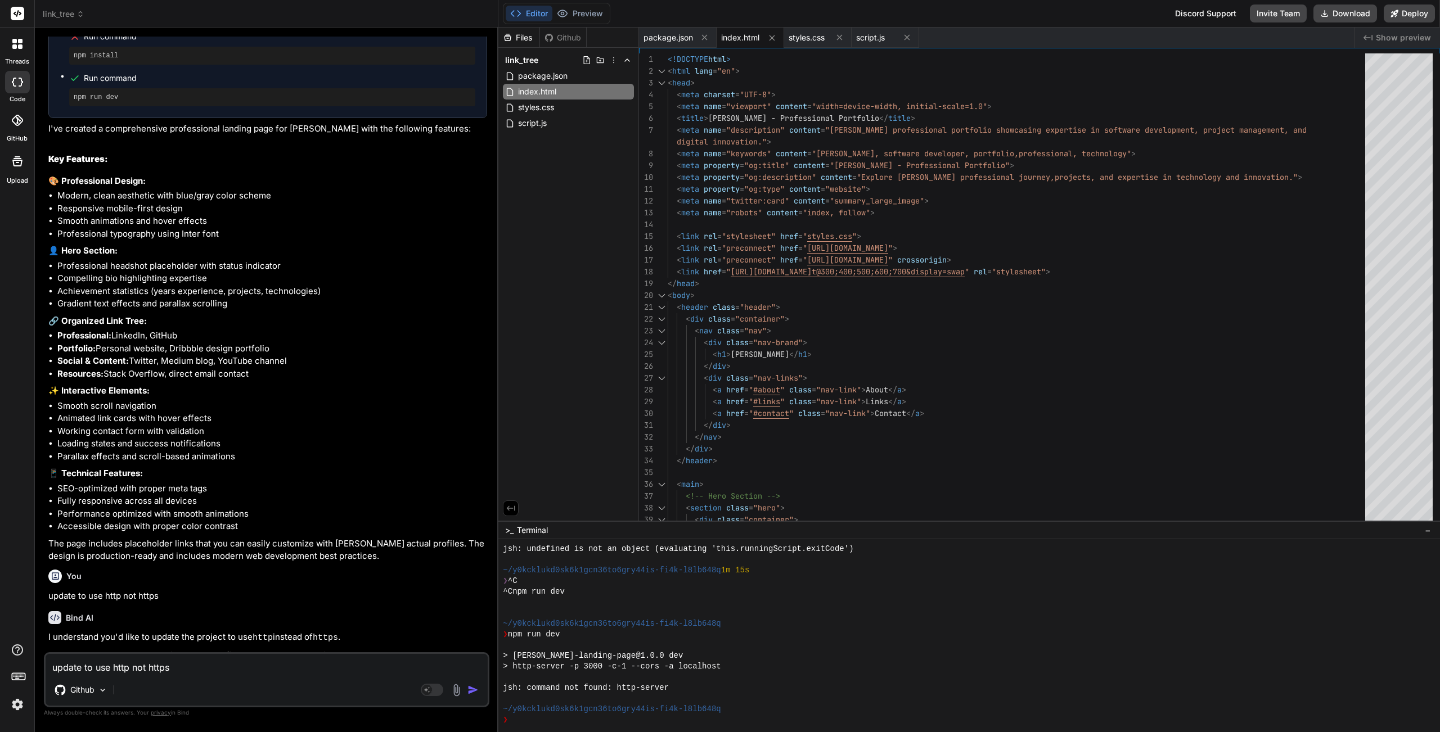
scroll to position [940, 0]
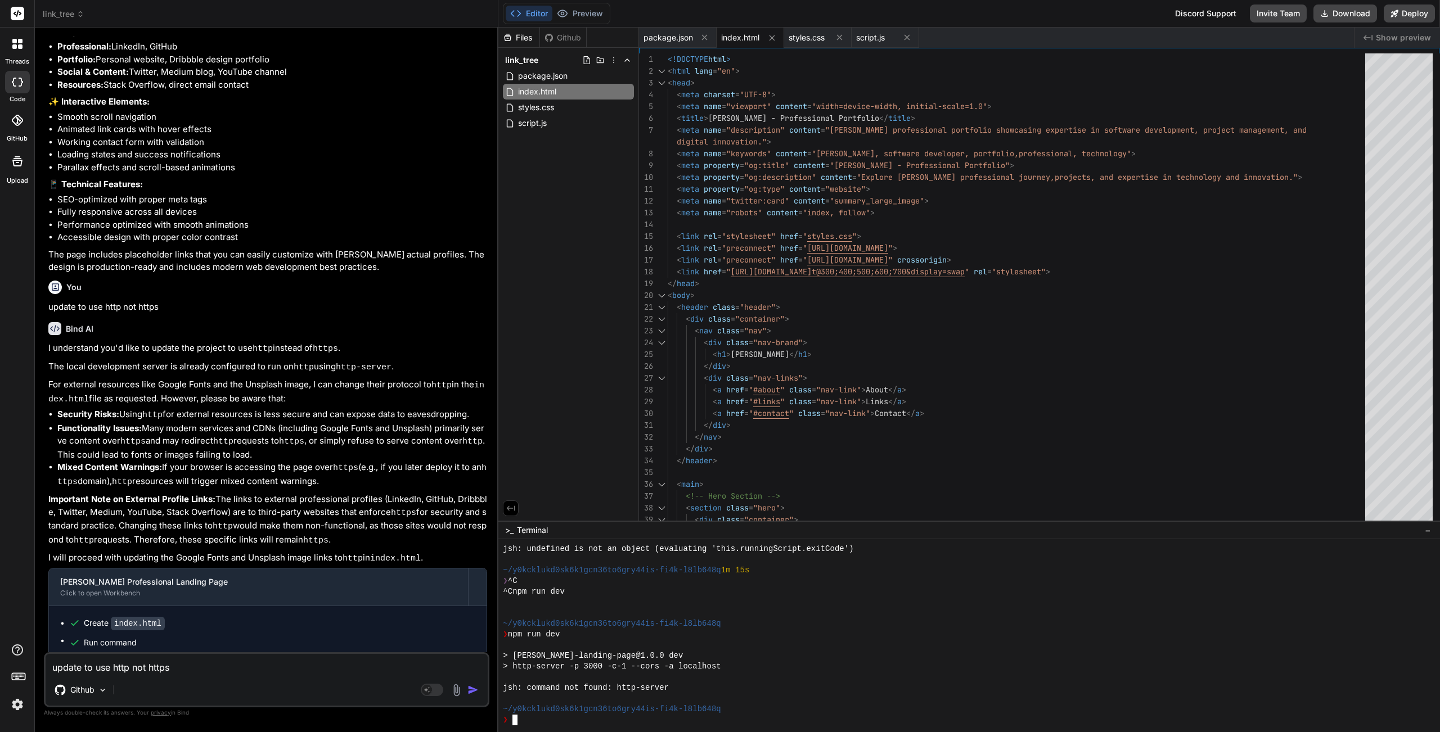
click at [801, 559] on div "jsh: command not found: http-server" at bounding box center [962, 688] width 919 height 11
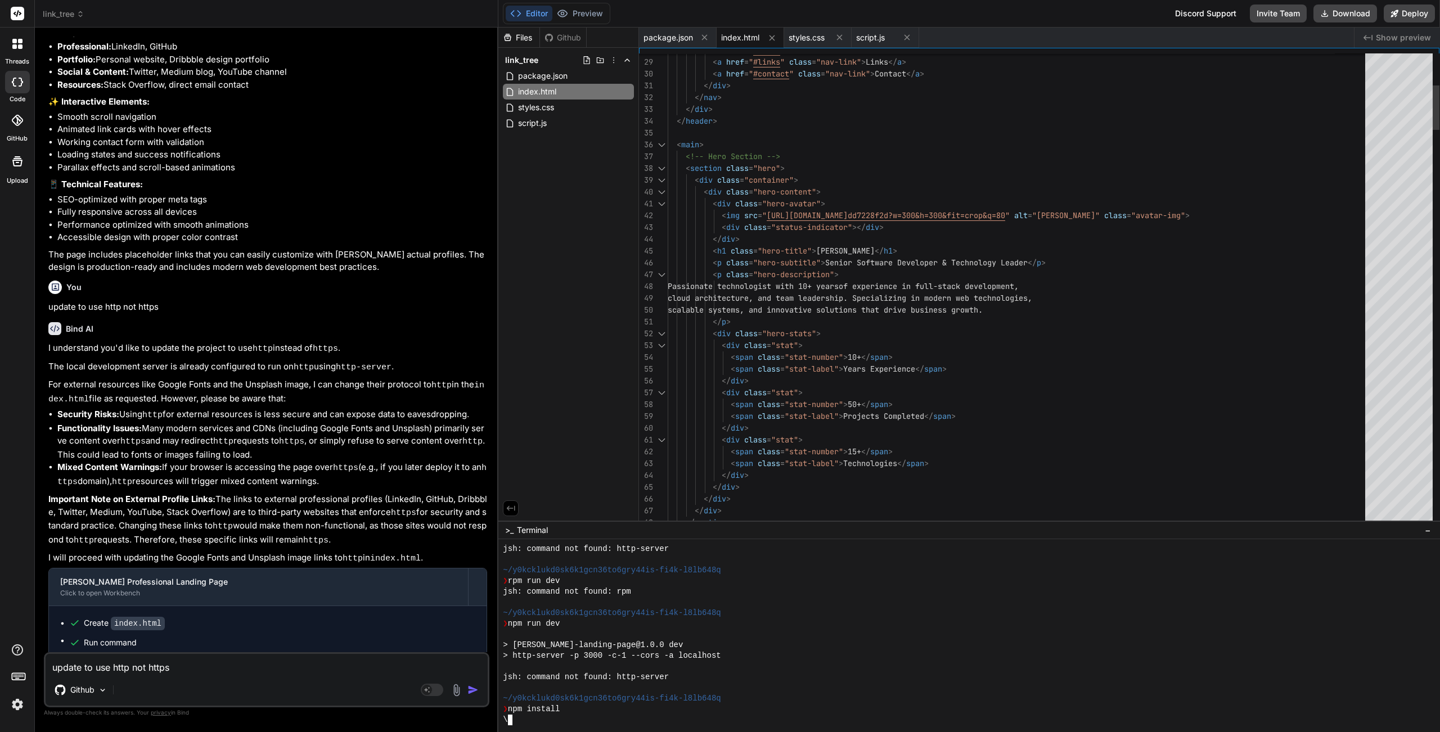
scroll to position [812, 0]
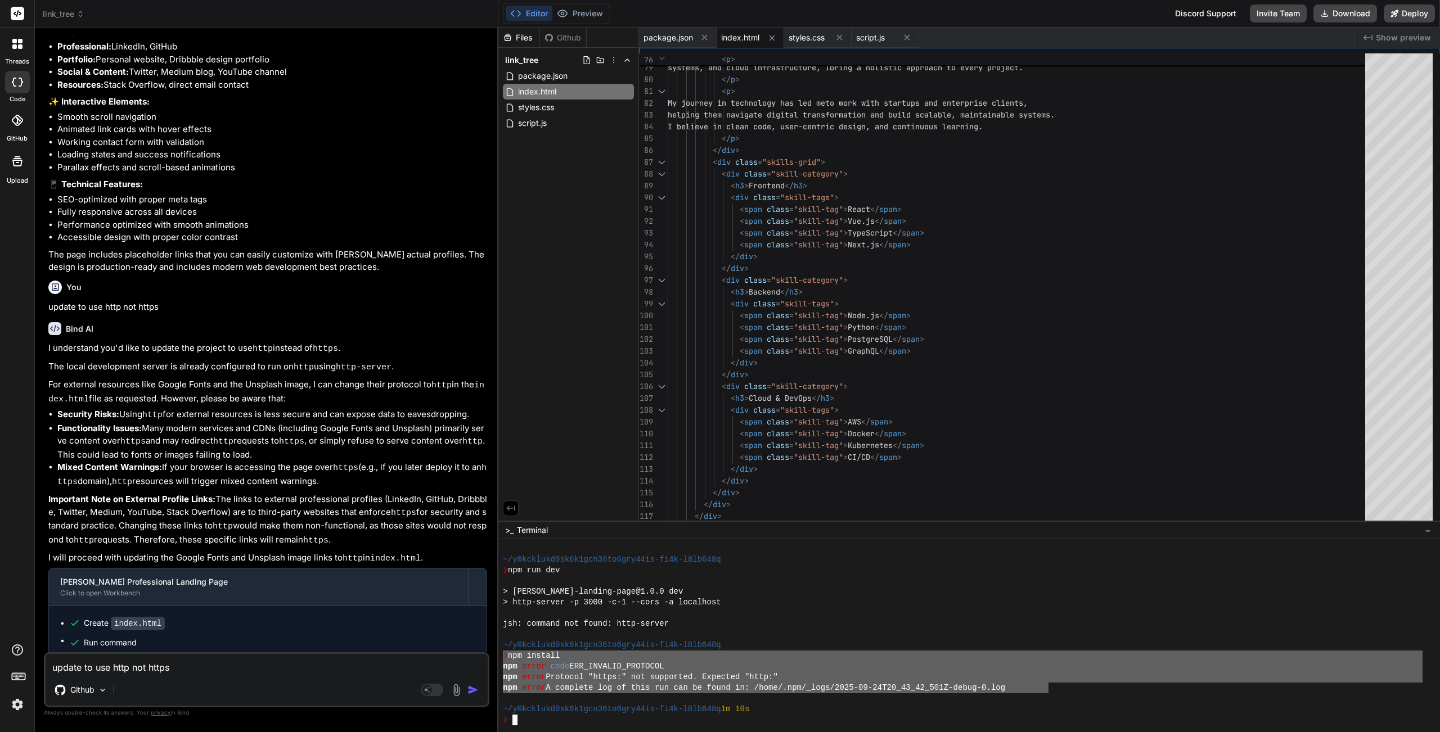
drag, startPoint x: 1049, startPoint y: 689, endPoint x: 504, endPoint y: 655, distance: 546.0
click at [504, 559] on div "~/y0kcklukd0sk6k1gcn36to6gry44is-fi4k-l8lb648q ❯ npm run dev > charles-woodruff…" at bounding box center [962, 635] width 919 height 182
type textarea "❯ npm install npm error code ERR_INVALID_PROTOCOL npm error Protocol "https:" n…"
click at [159, 559] on textarea "update to use http not https" at bounding box center [267, 664] width 442 height 20
type textarea "r"
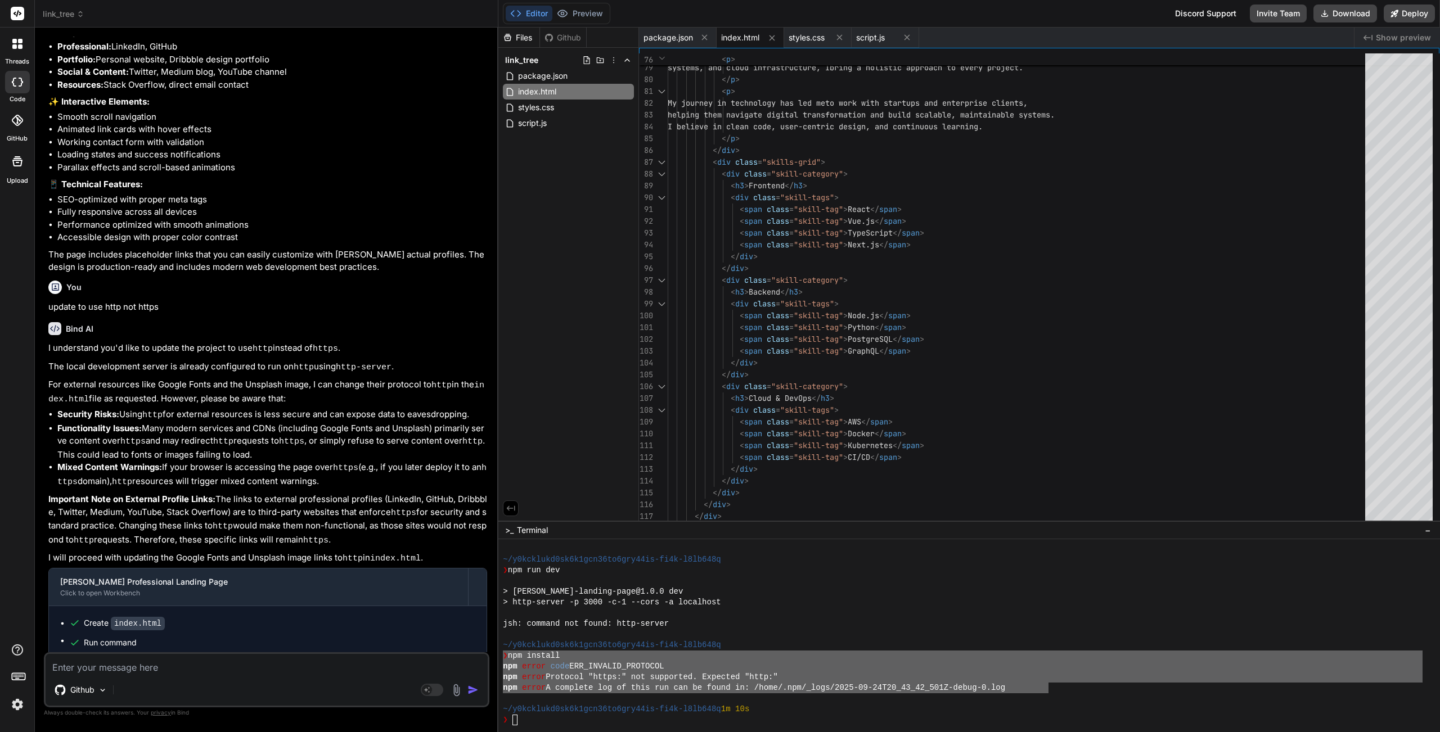
type textarea "x"
type textarea "re"
type textarea "x"
type textarea "rec"
type textarea "x"
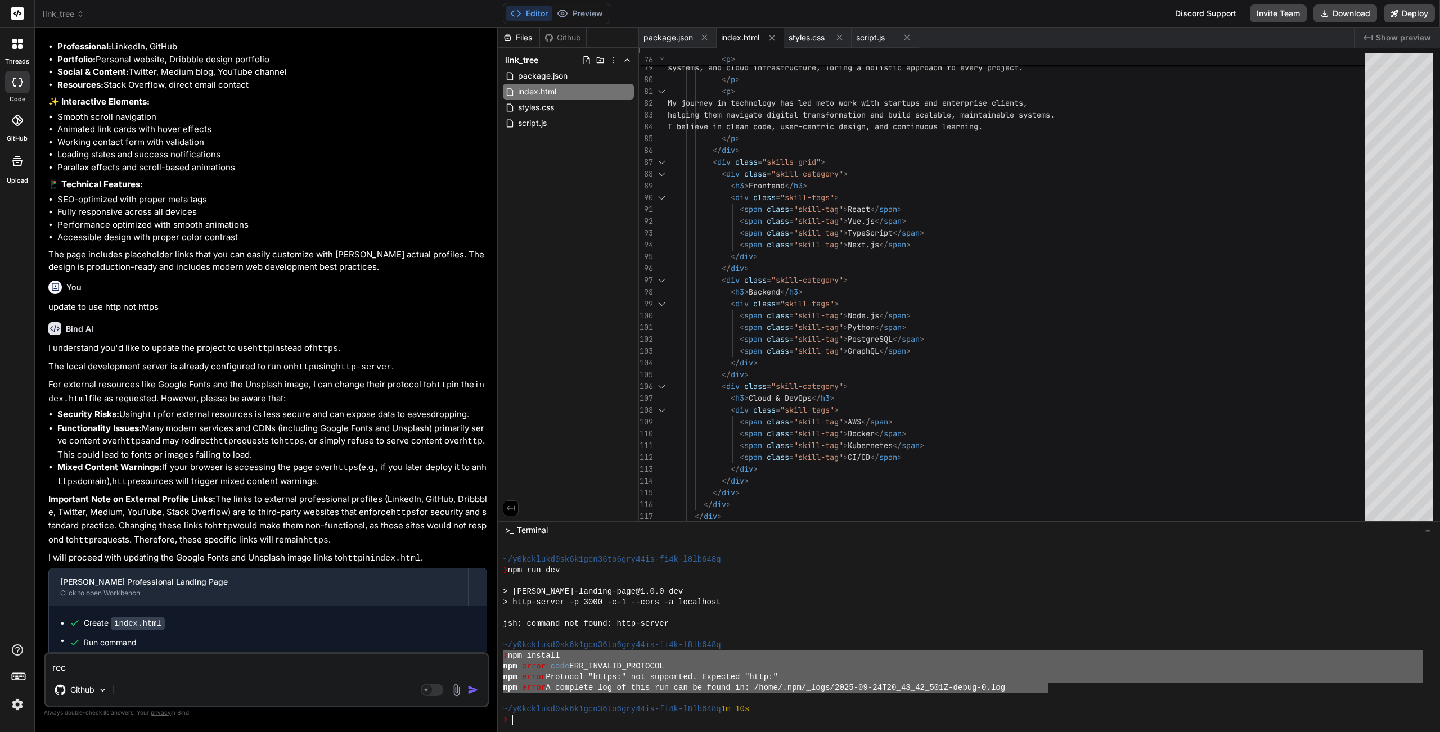
type textarea "rece"
type textarea "x"
type textarea "recei"
type textarea "x"
type textarea "receiv"
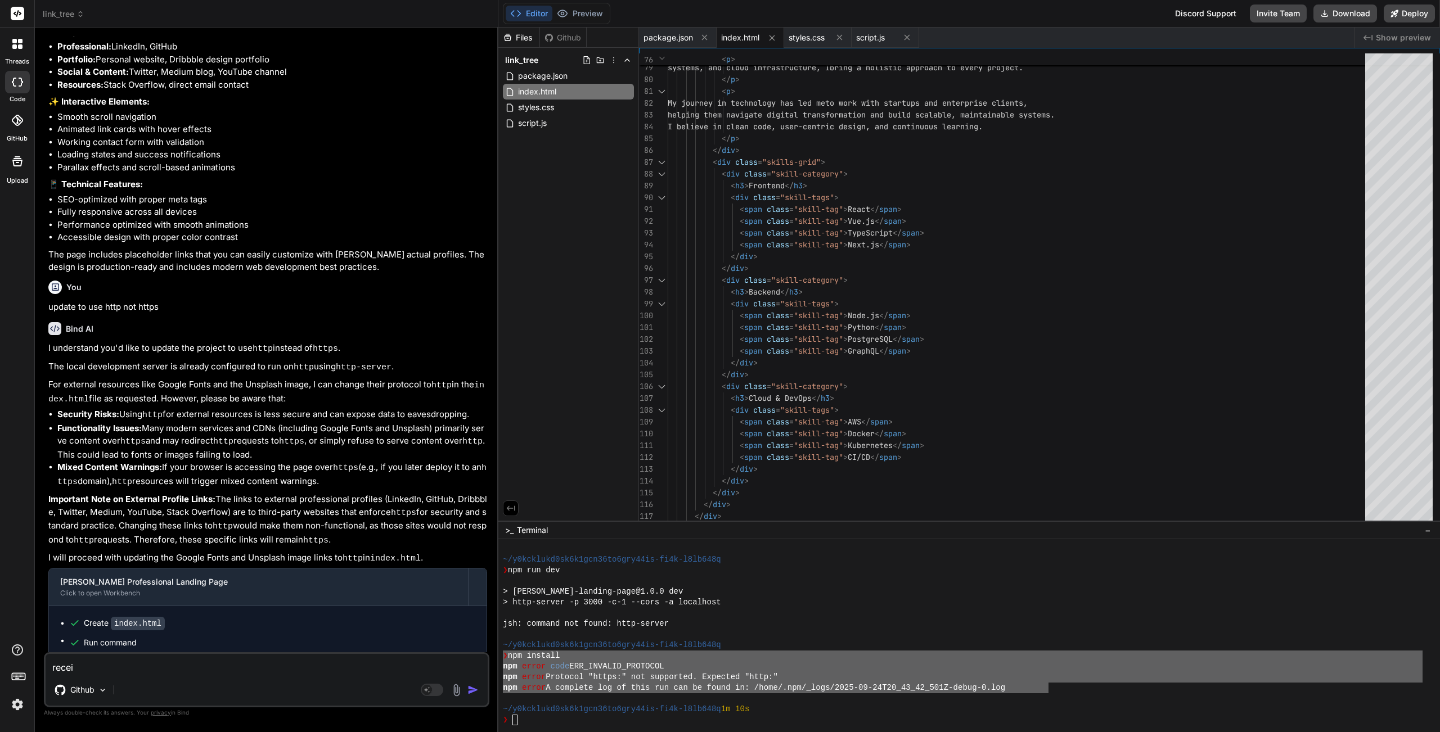
type textarea "x"
type textarea "receive"
type textarea "x"
type textarea "received"
type textarea "x"
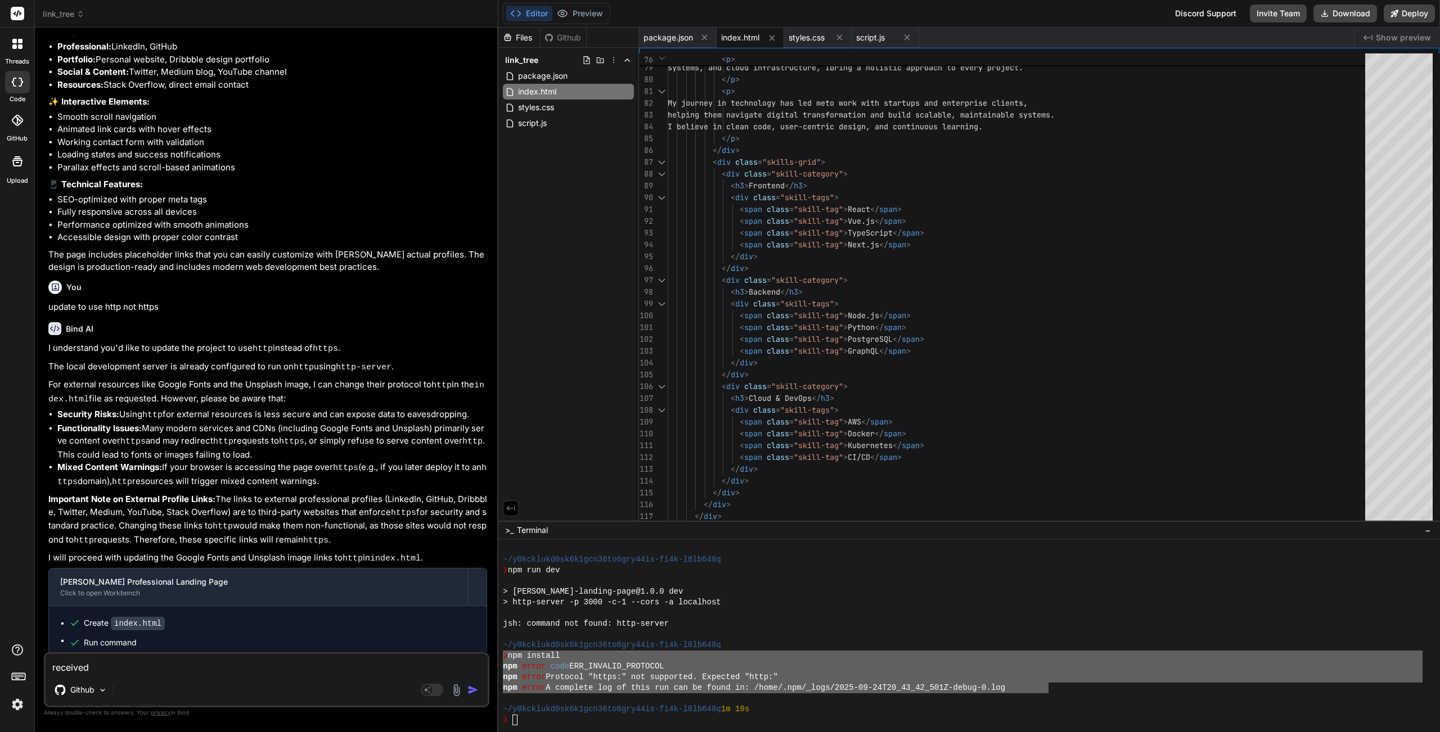
type textarea "received"
type textarea "x"
type textarea "received t"
type textarea "x"
type textarea "received th"
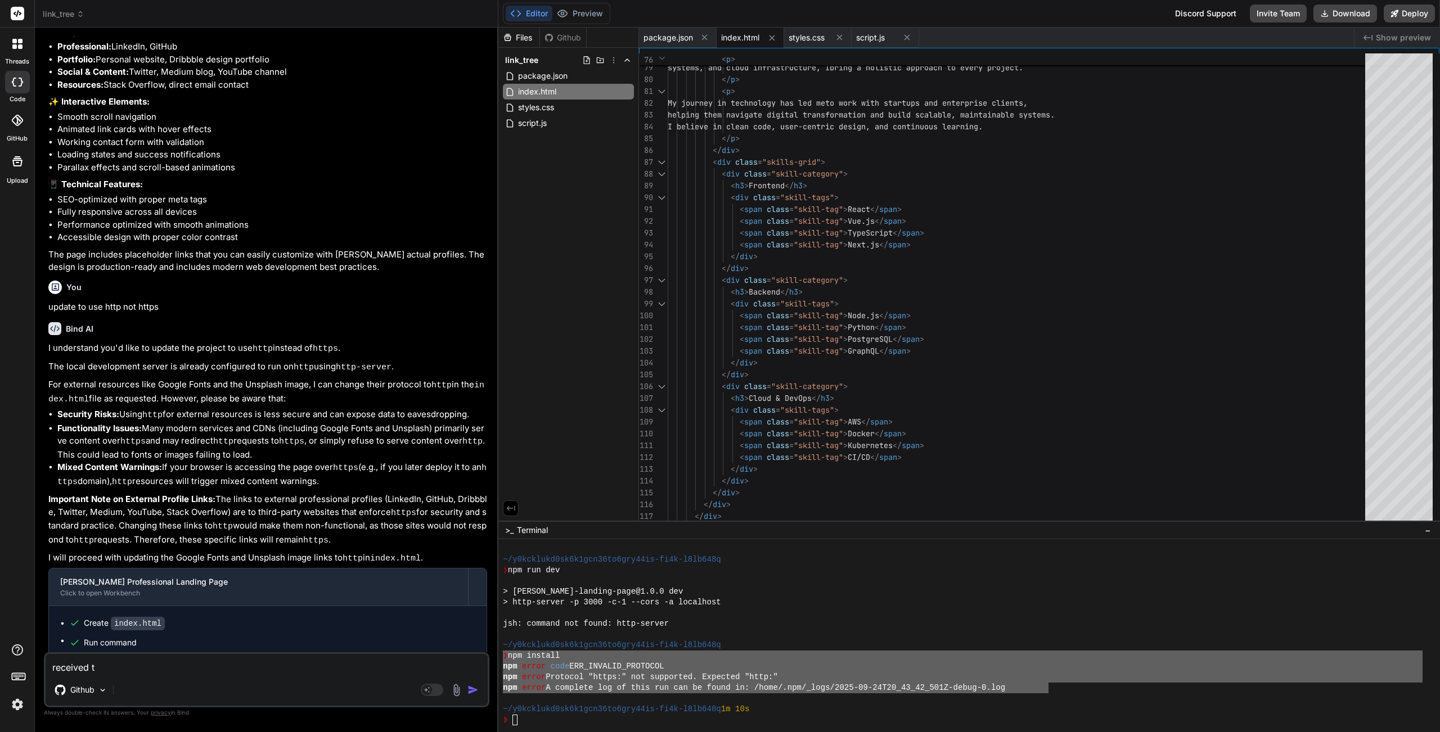
type textarea "x"
type textarea "received thi"
type textarea "x"
type textarea "received thie"
type textarea "x"
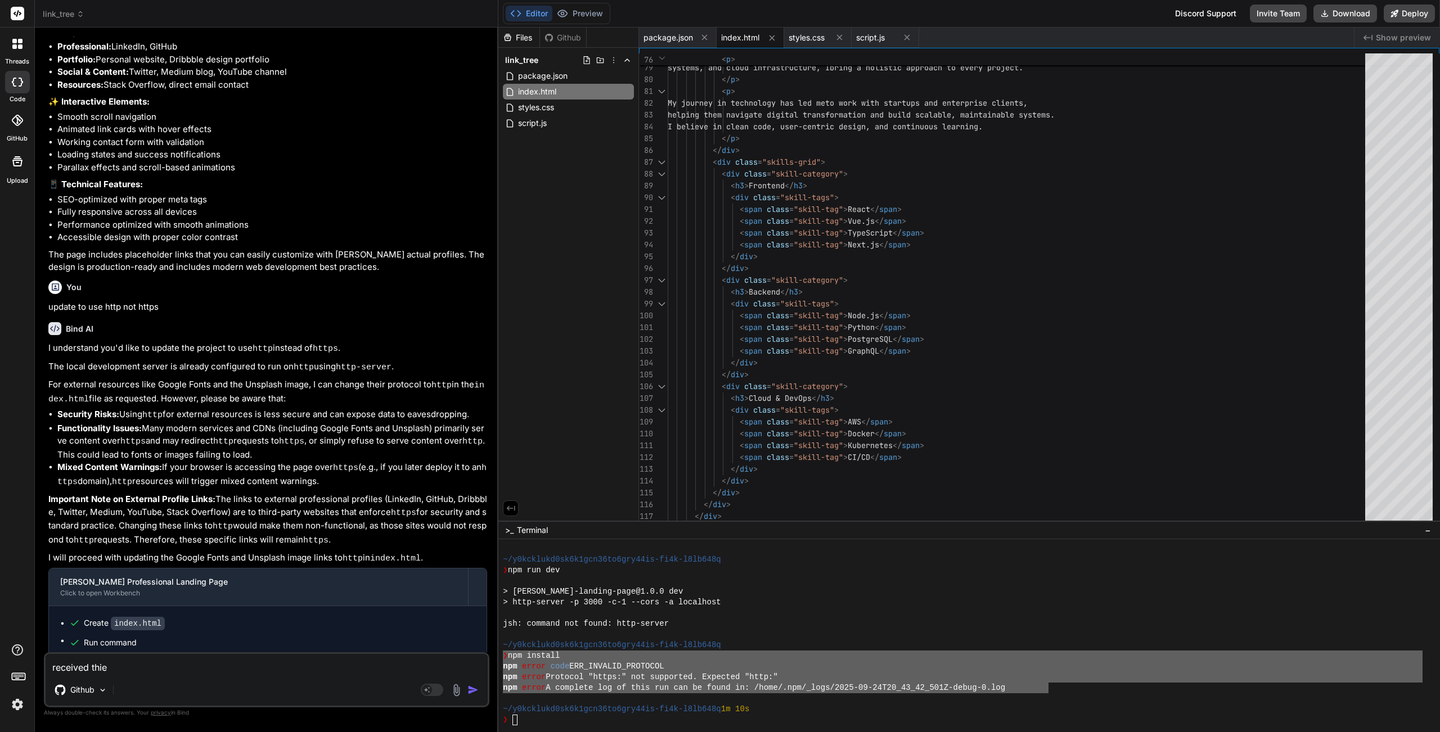
type textarea "received this"
type textarea "x"
type textarea "received this"
type textarea "x"
type textarea "received this"
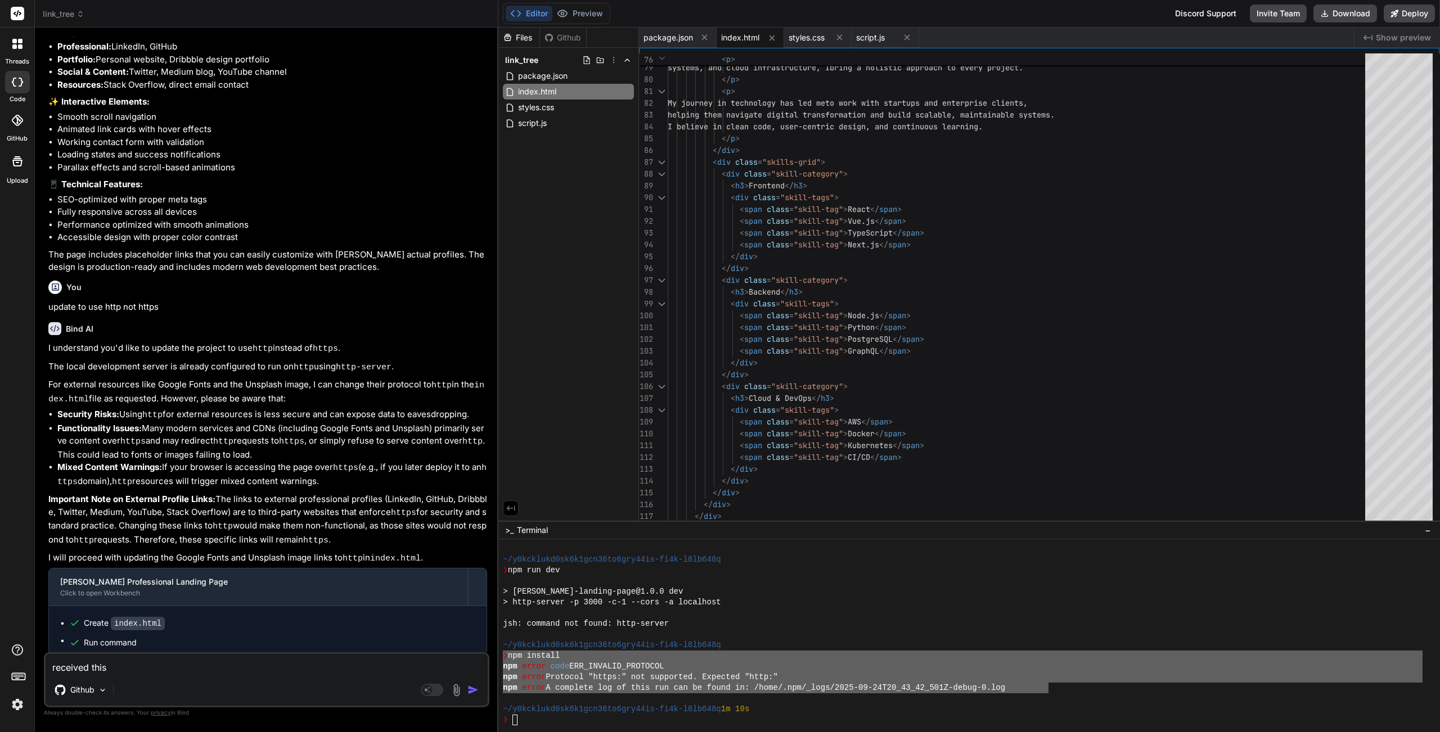
type textarea "x"
type textarea "received this e"
type textarea "x"
type textarea "received this er"
type textarea "x"
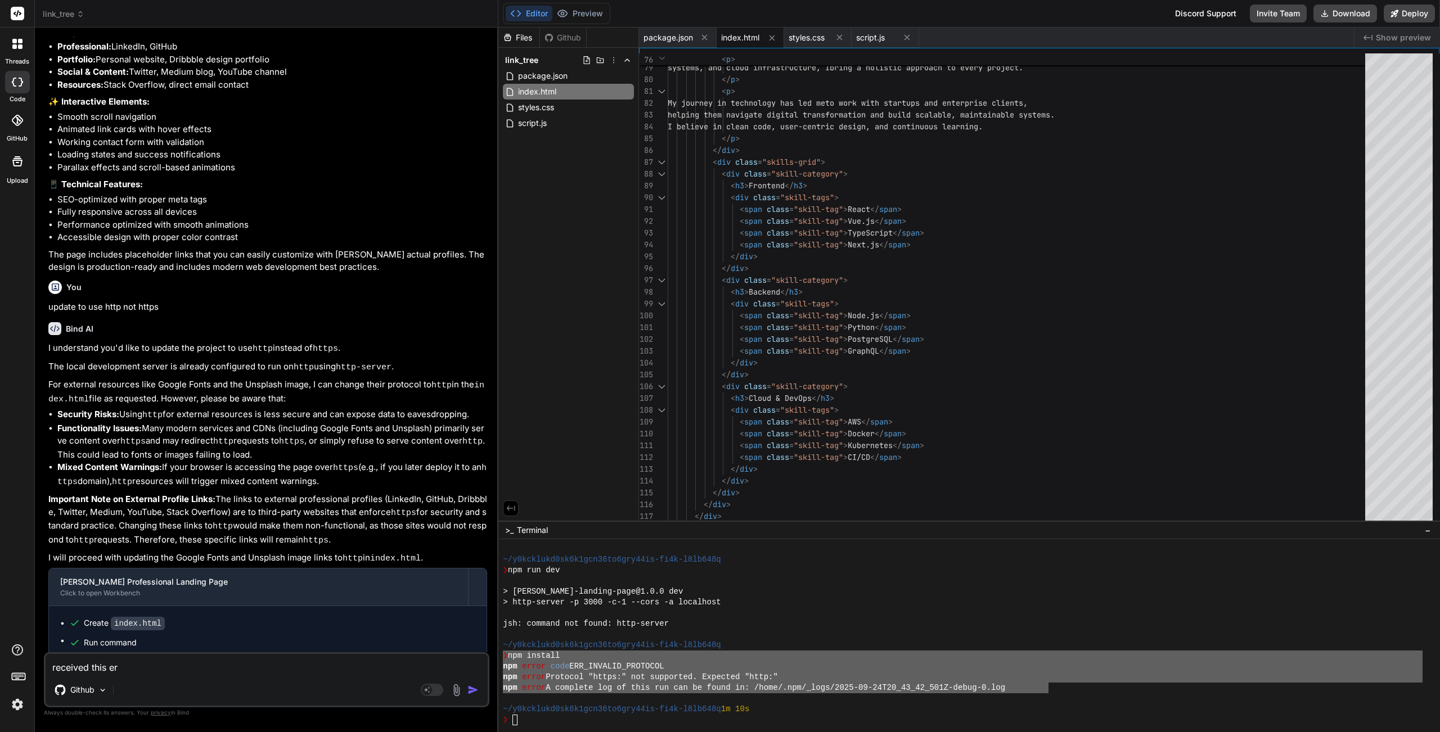
type textarea "received this err"
type textarea "x"
type textarea "received this erro"
type textarea "x"
type textarea "received this error"
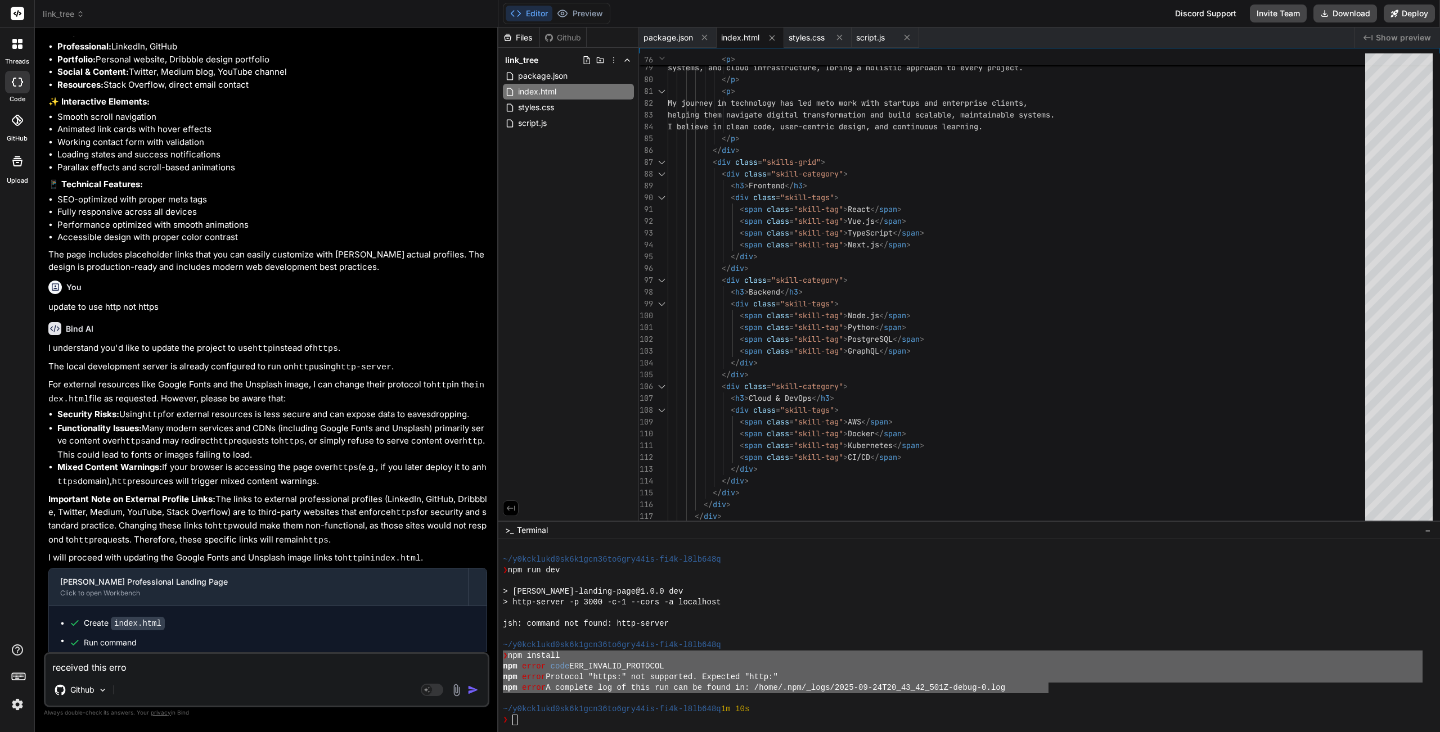
type textarea "x"
type textarea "received this error:"
type textarea "x"
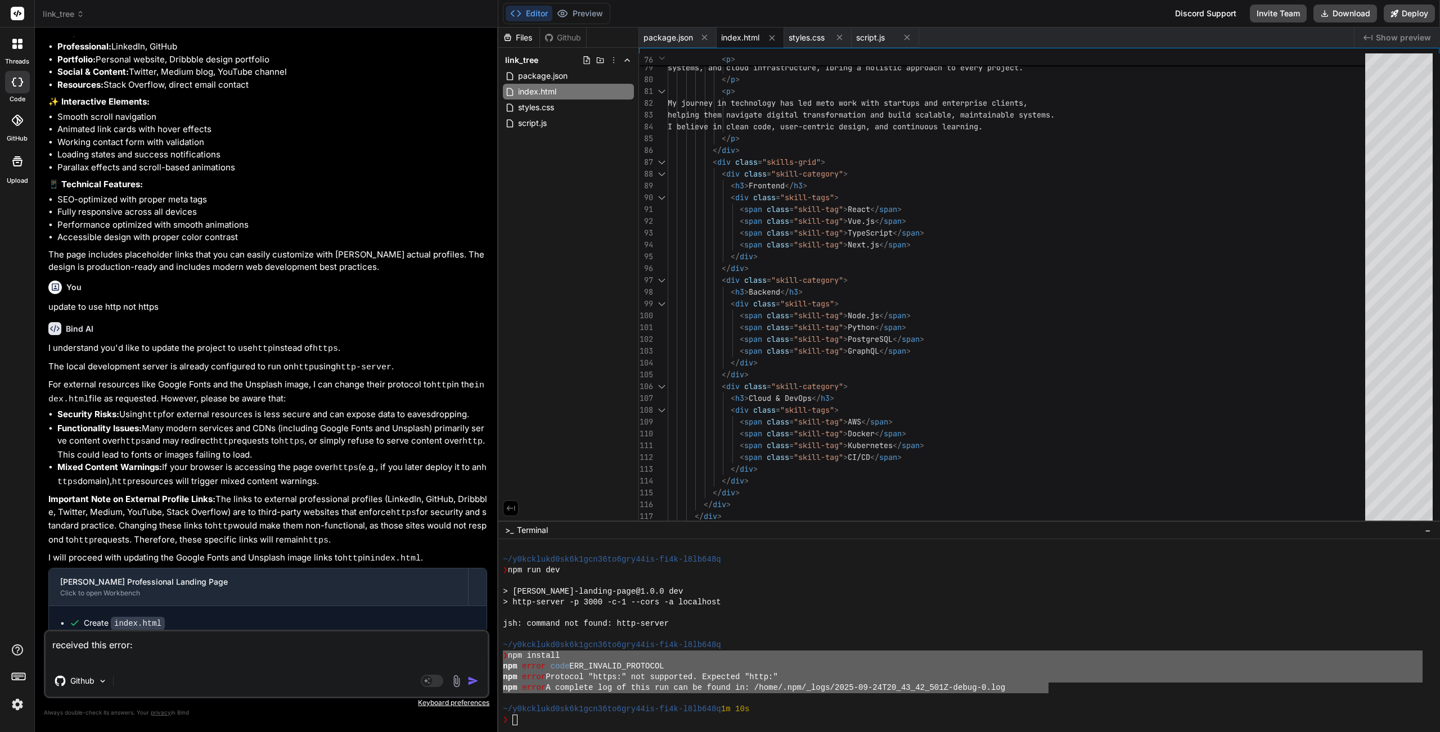
type textarea "received this error:"
type textarea "x"
paste textarea "❯ npm install npm error code ERR_INVALID_PROTOCOL npm error Protocol "https:" n…"
type textarea "received this error: ❯ npm install npm error code ERR_INVALID_PROTOCOL npm erro…"
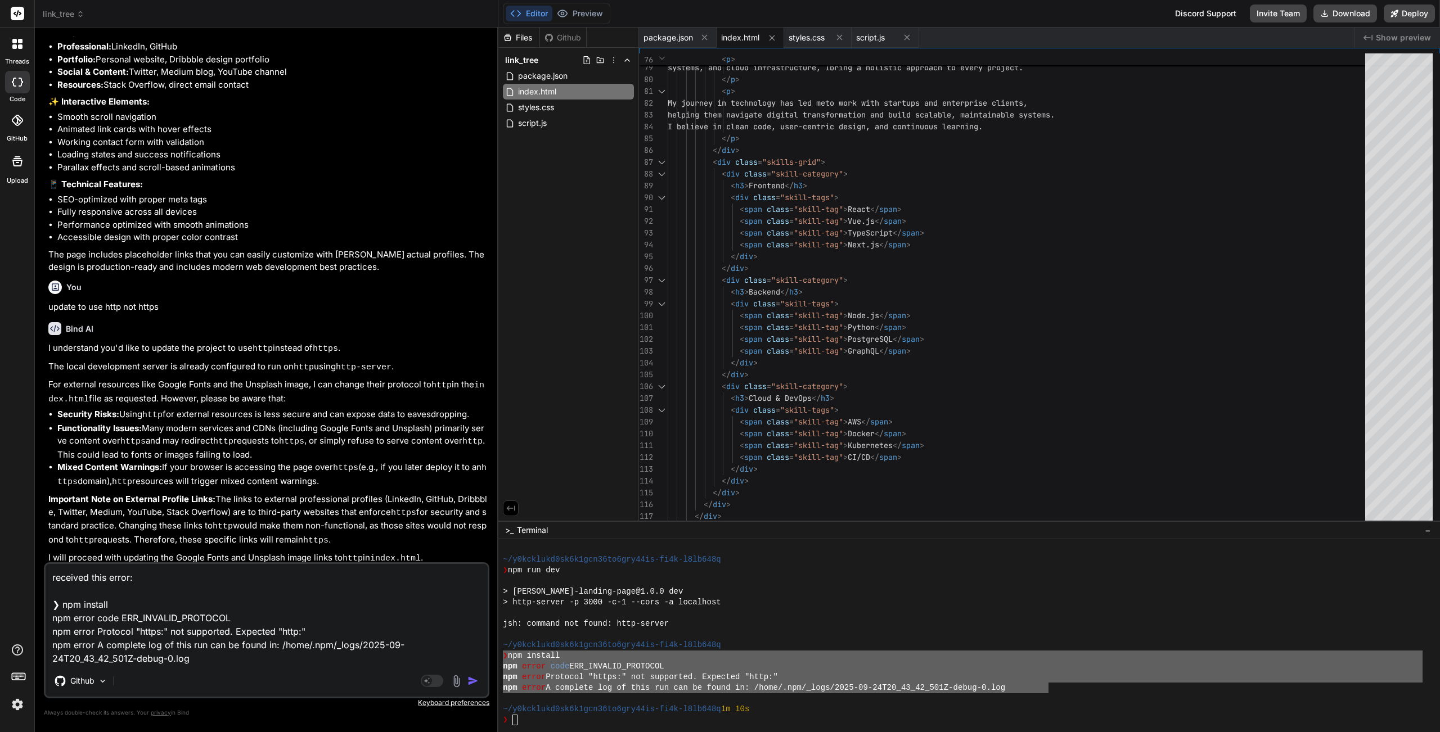
type textarea "x"
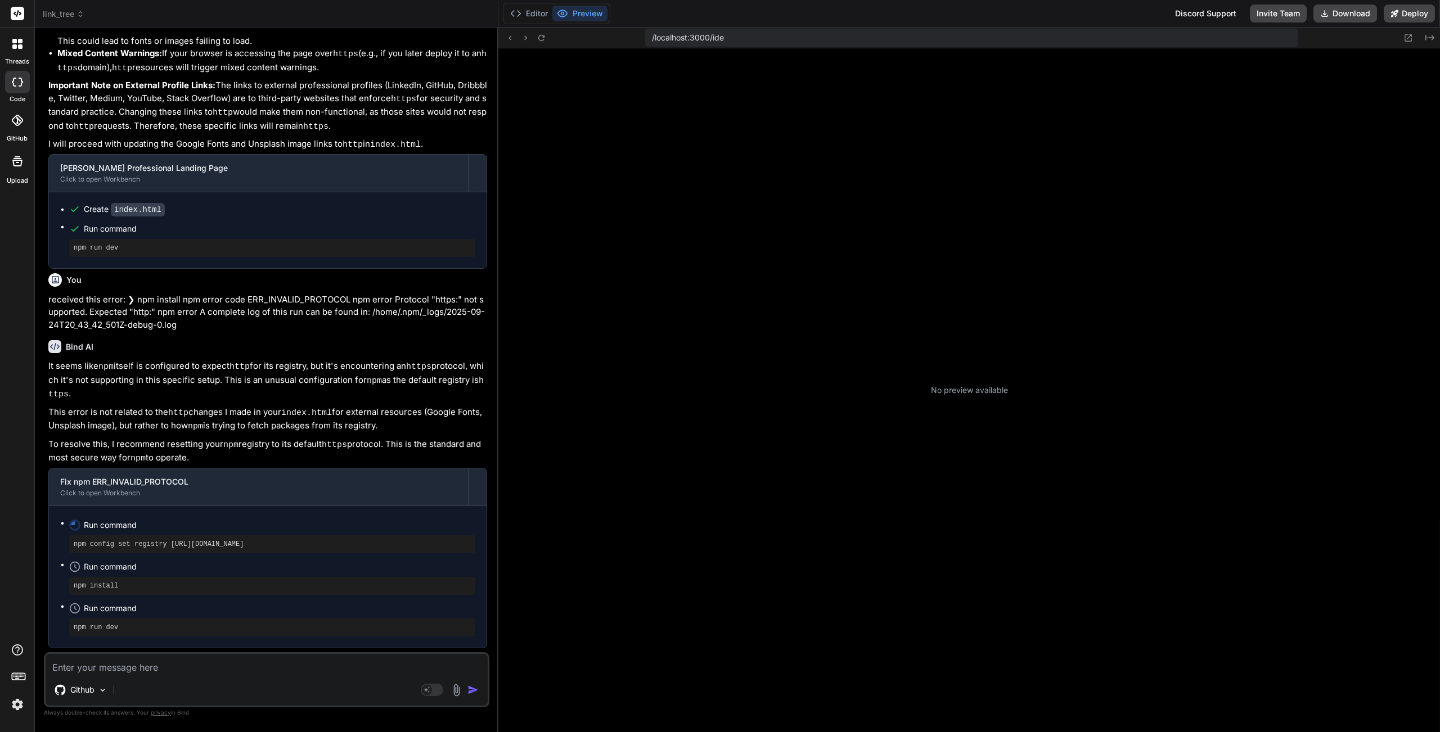
scroll to position [1372, 0]
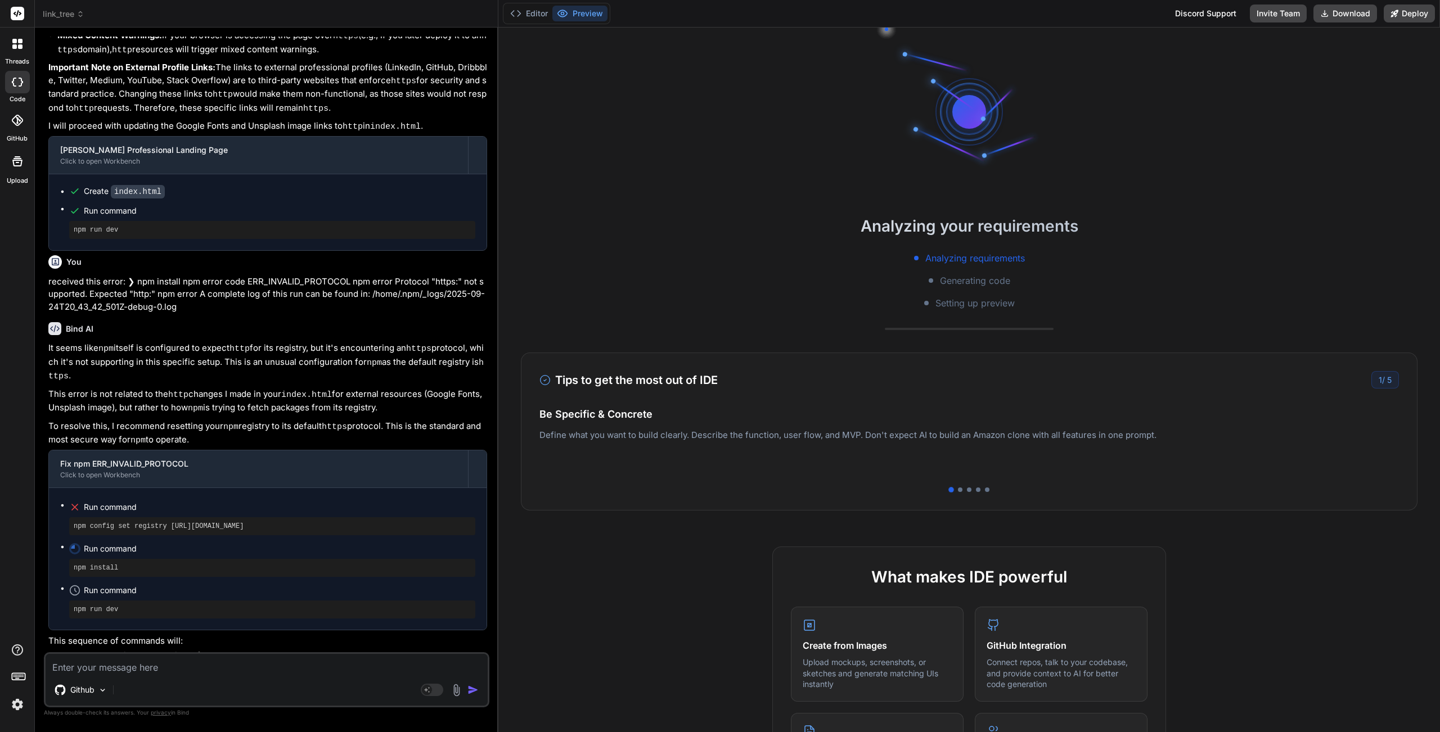
type textarea "x"
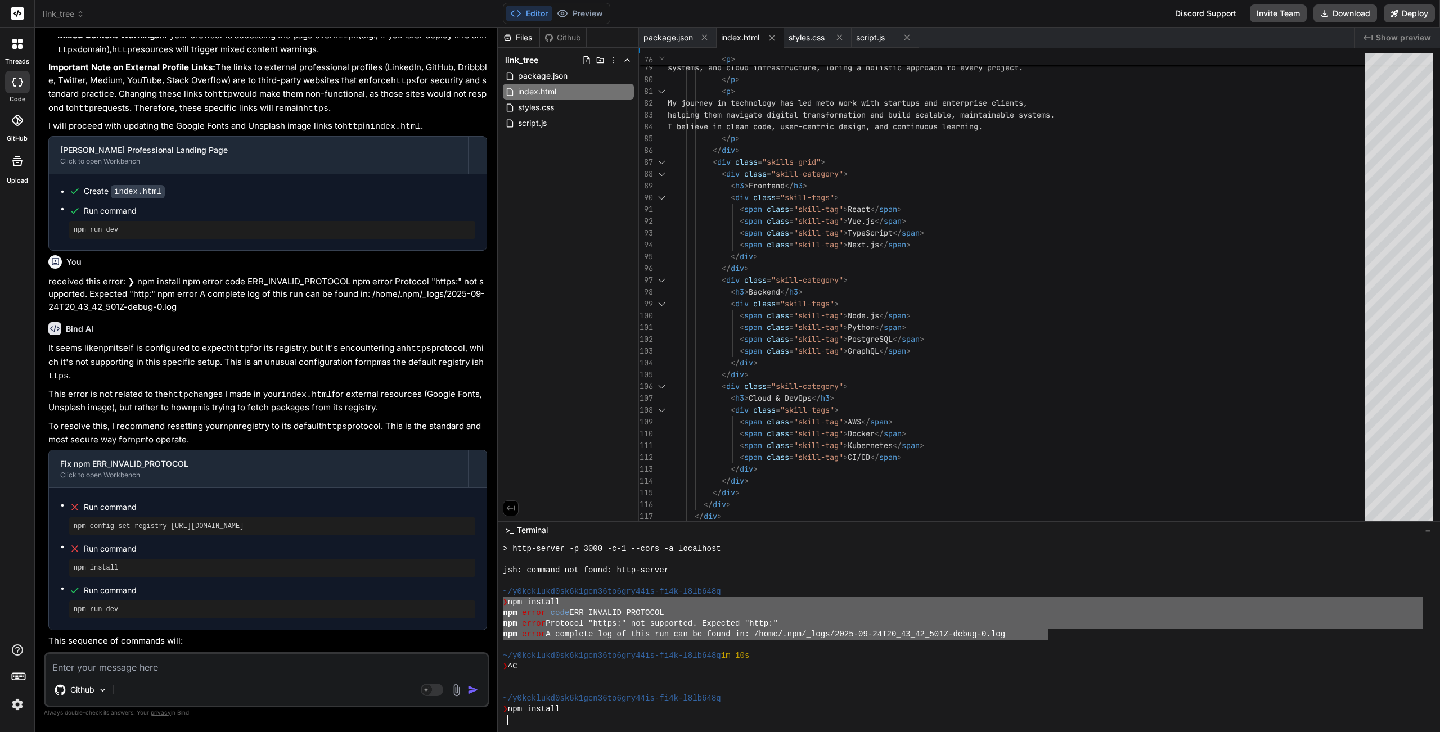
scroll to position [1154, 0]
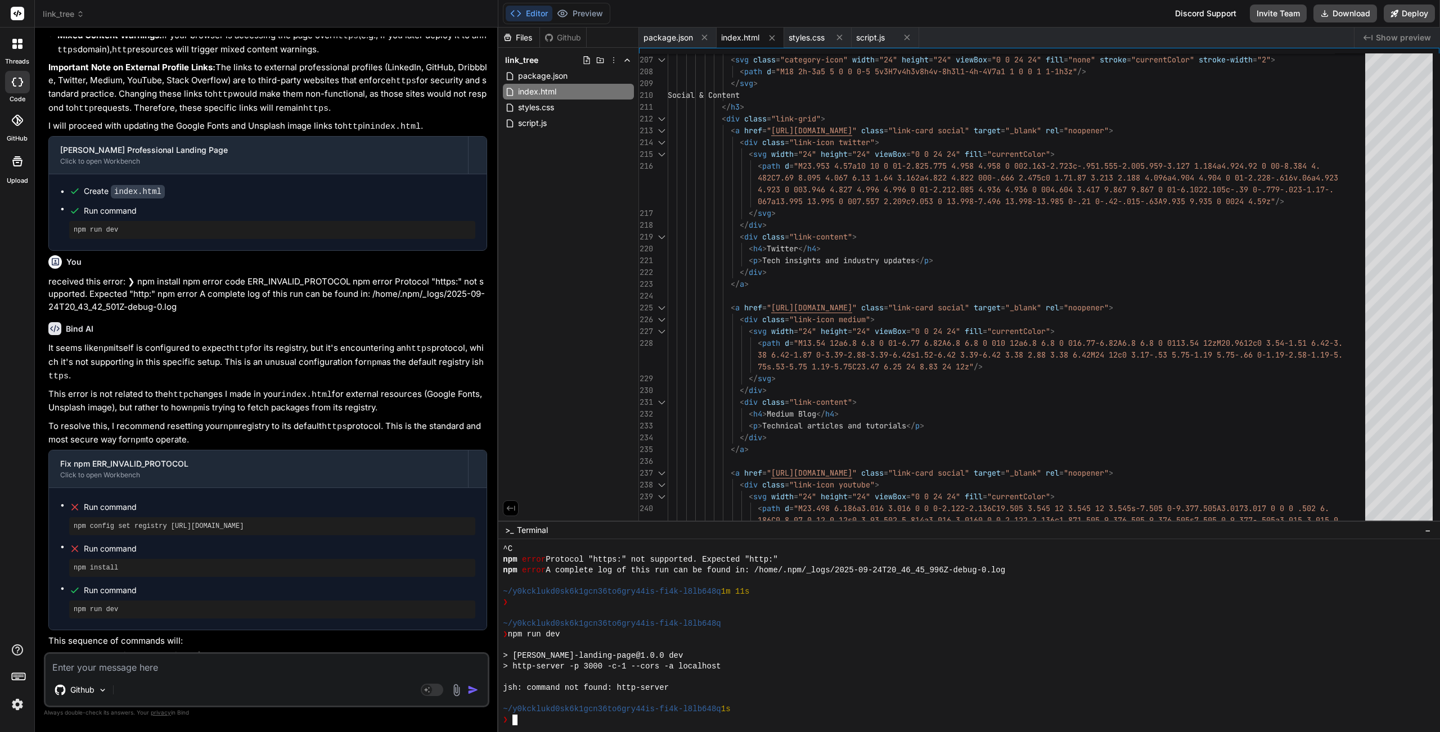
click at [824, 559] on div "~/y0kcklukd0sk6k1gcn36to6gry44is-fi4k-l8lb648q 1s" at bounding box center [962, 709] width 919 height 11
click at [320, 499] on li "Run command npm config set registry https://registry.npmjs.org/" at bounding box center [272, 517] width 406 height 36
drag, startPoint x: 315, startPoint y: 479, endPoint x: 74, endPoint y: 481, distance: 241.2
click at [74, 522] on pre "npm config set registry https://registry.npmjs.org/" at bounding box center [272, 526] width 397 height 9
copy pre "npm config set registry https://registry.npmjs.org/"
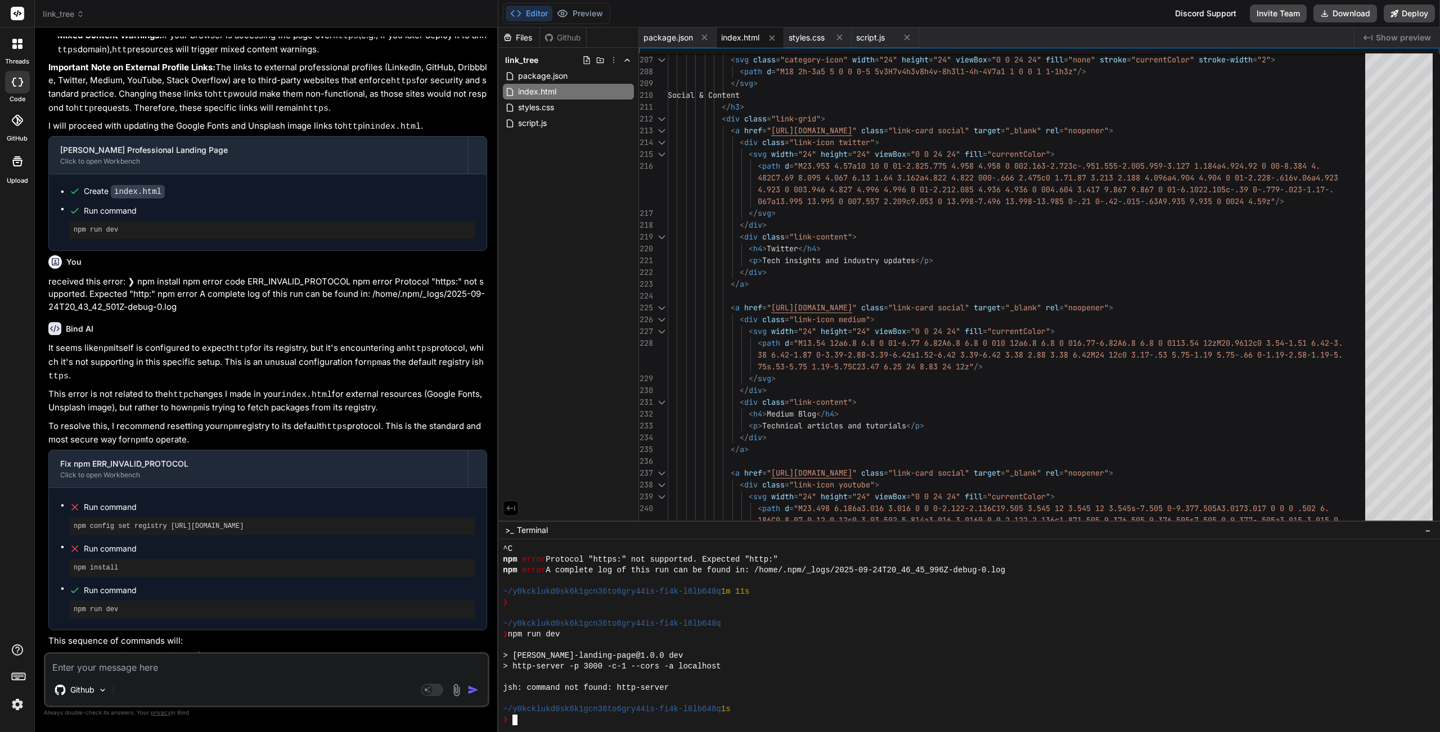
type textarea "npm config set registry https://registry.npmjs.org/"
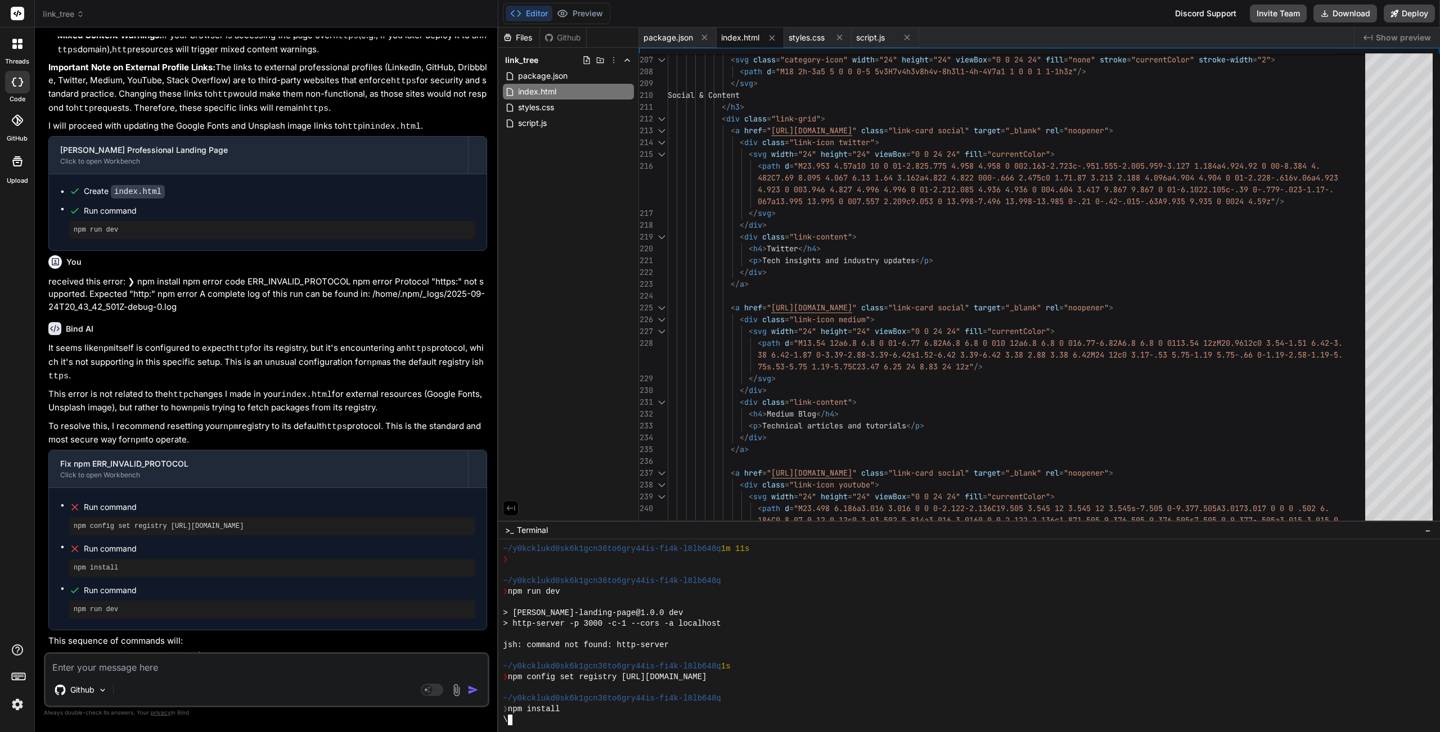
scroll to position [1249, 0]
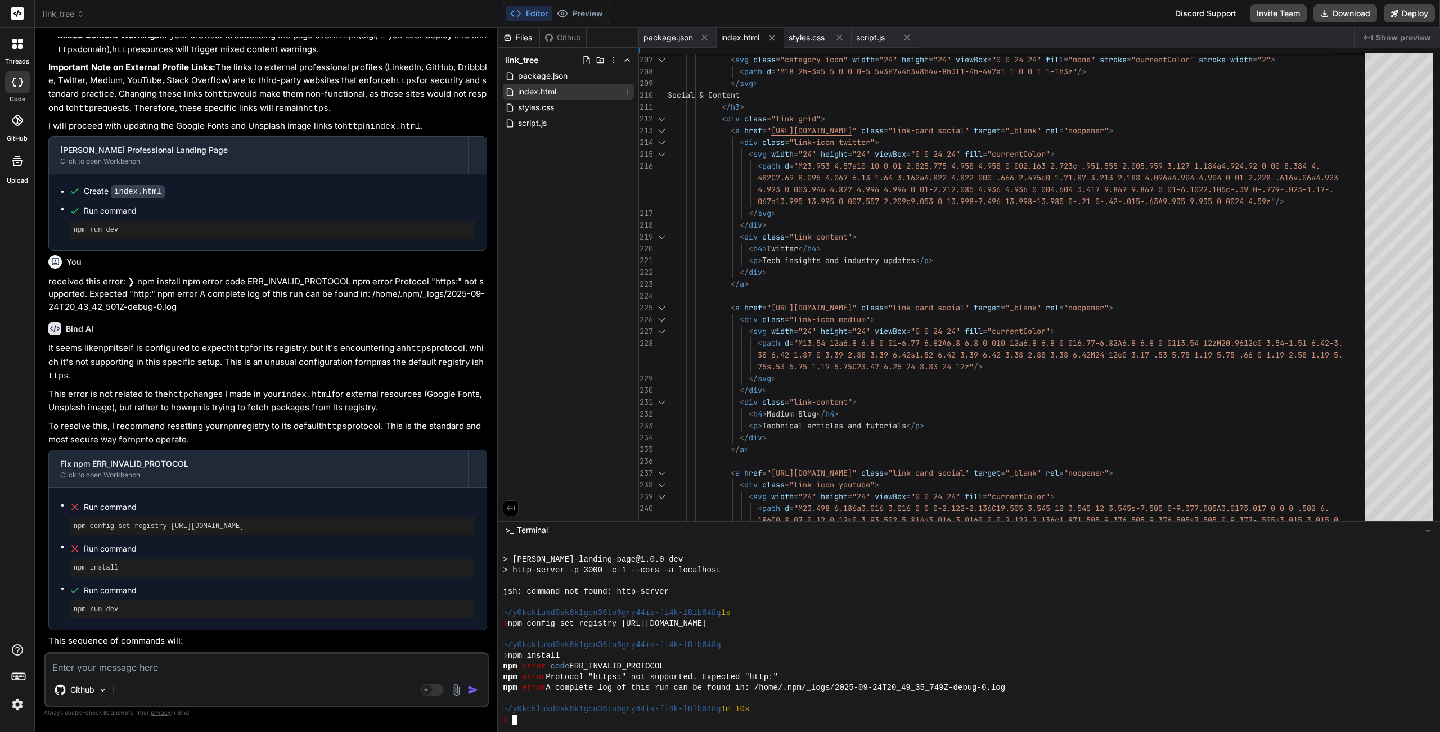
click at [563, 88] on div "index.html" at bounding box center [568, 92] width 131 height 16
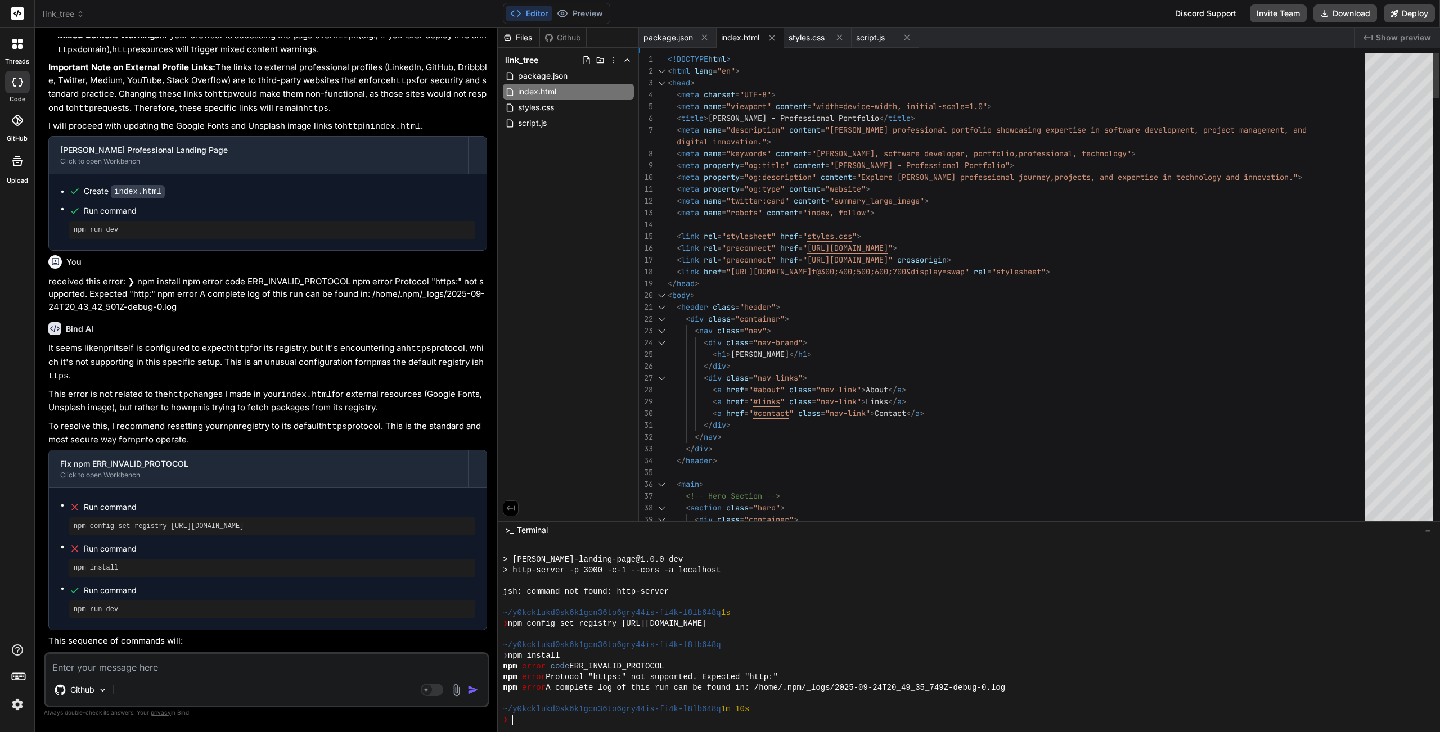
type textarea "<!DOCTYPE html> <html lang="en"> <head> <meta charset="UTF-8"> <meta name="view…"
click at [925, 84] on div "< head >" at bounding box center [1019, 83] width 704 height 12
type textarea "h"
type textarea "<meta property="og:description" content="Explore Charles Woodruff's professiona…"
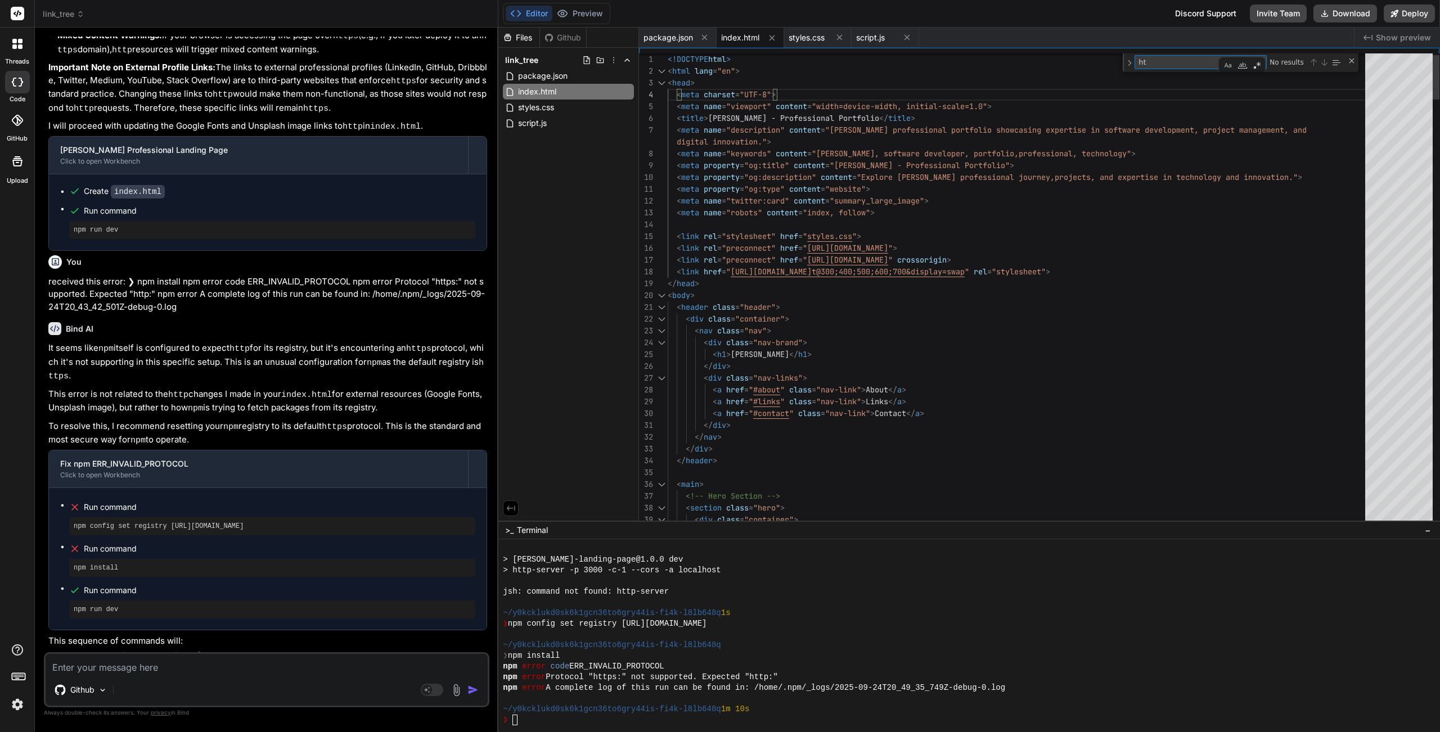
scroll to position [111, 0]
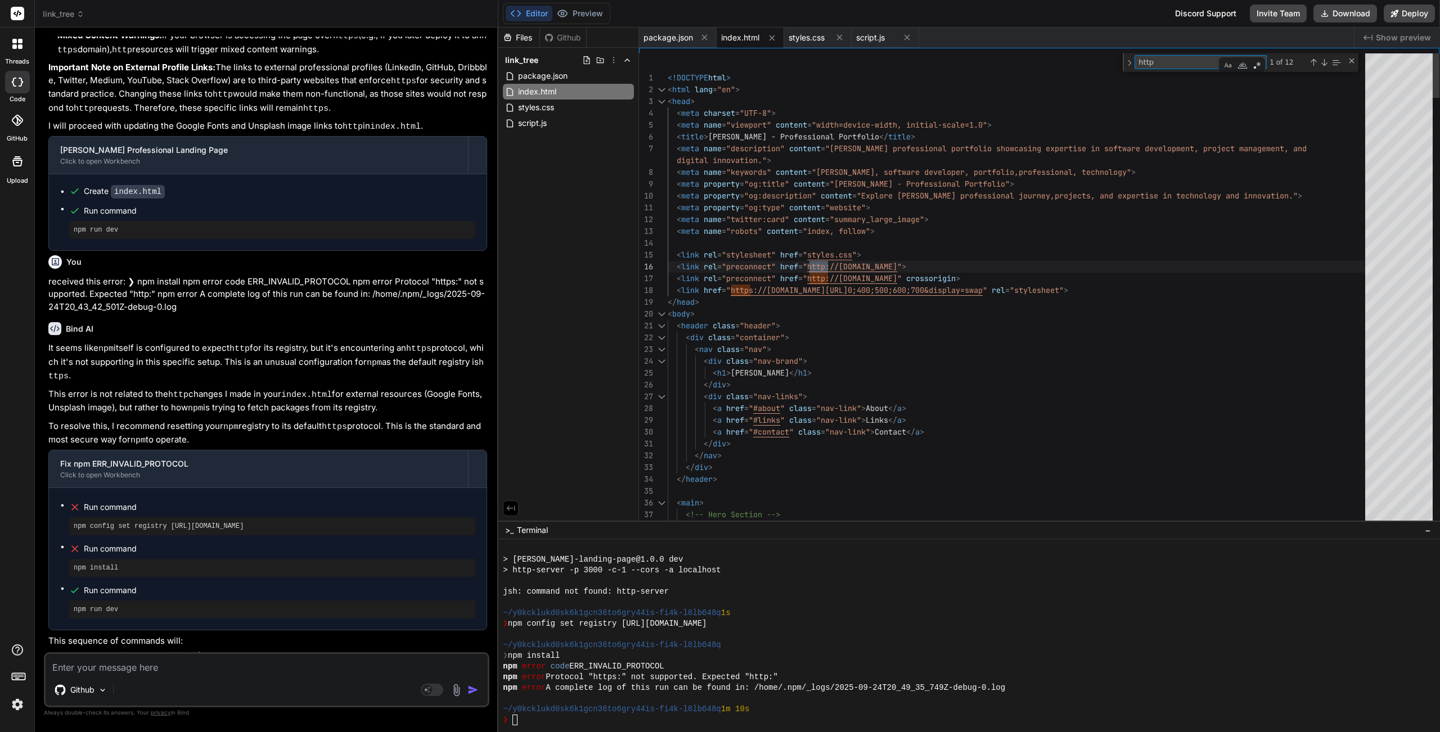
type textarea "https"
type textarea "<a href="https://linkedin.com/in/charles-woodruff" class="link-card professiona…"
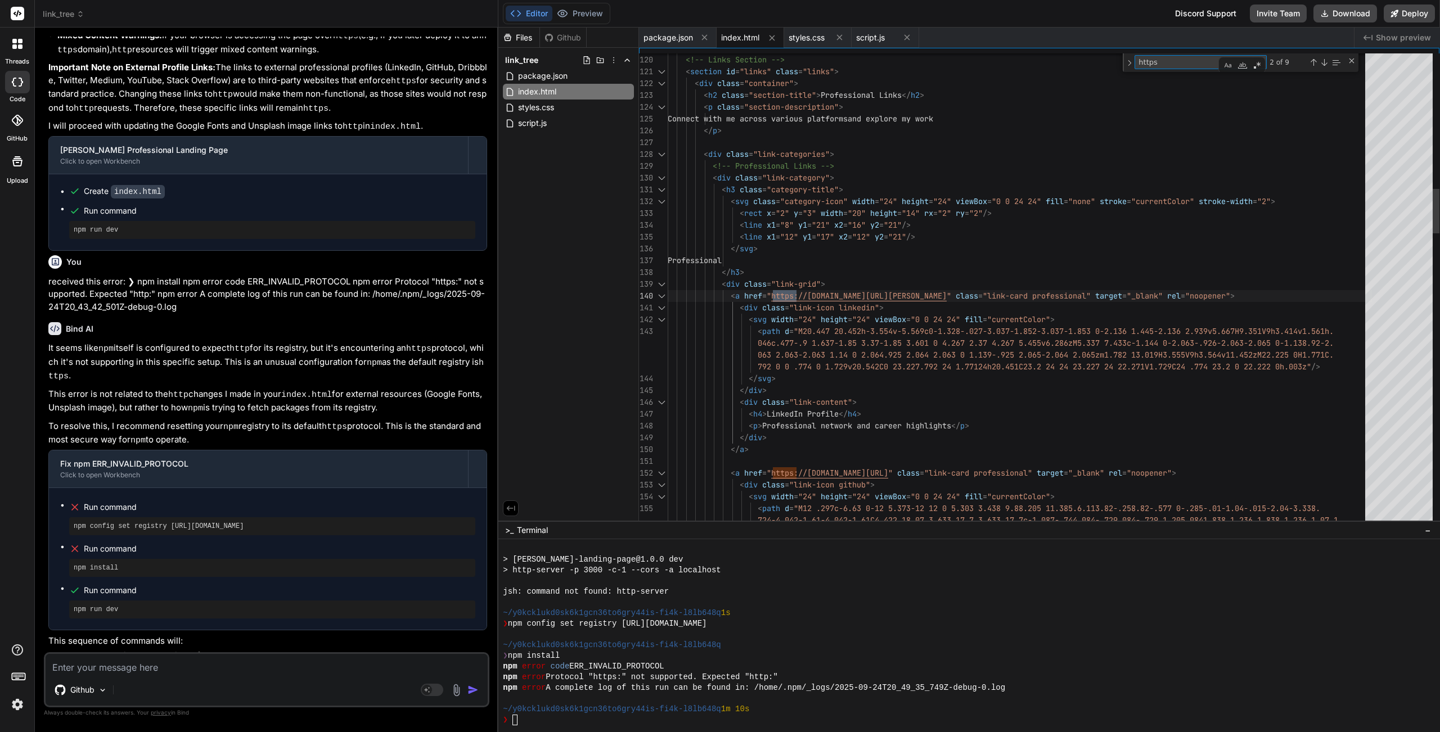
scroll to position [35, 0]
type textarea "https"
click at [967, 65] on div "Previous Match (⇧Enter)" at bounding box center [1312, 62] width 9 height 9
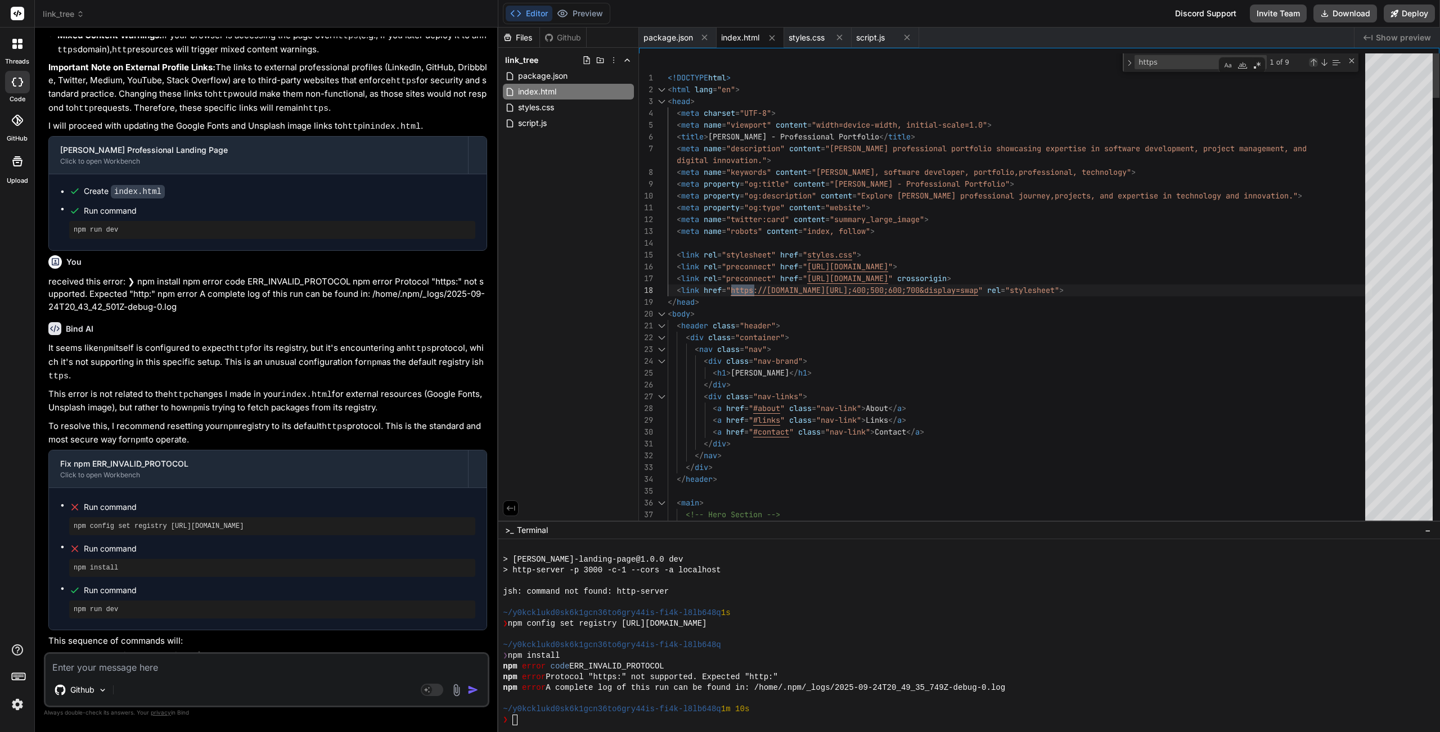
click at [967, 65] on div "Previous Match (⇧Enter)" at bounding box center [1312, 62] width 9 height 9
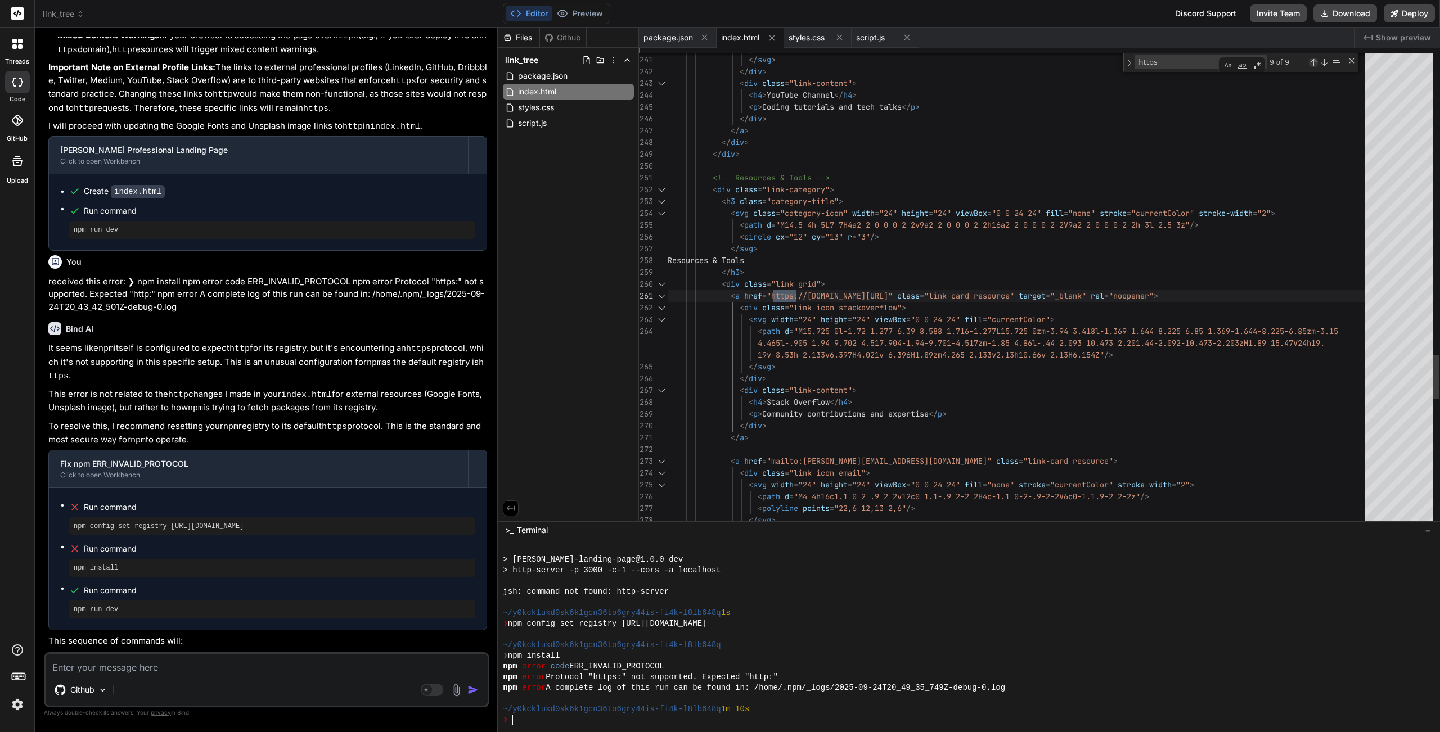
click at [967, 65] on div "Previous Match (⇧Enter)" at bounding box center [1312, 62] width 9 height 9
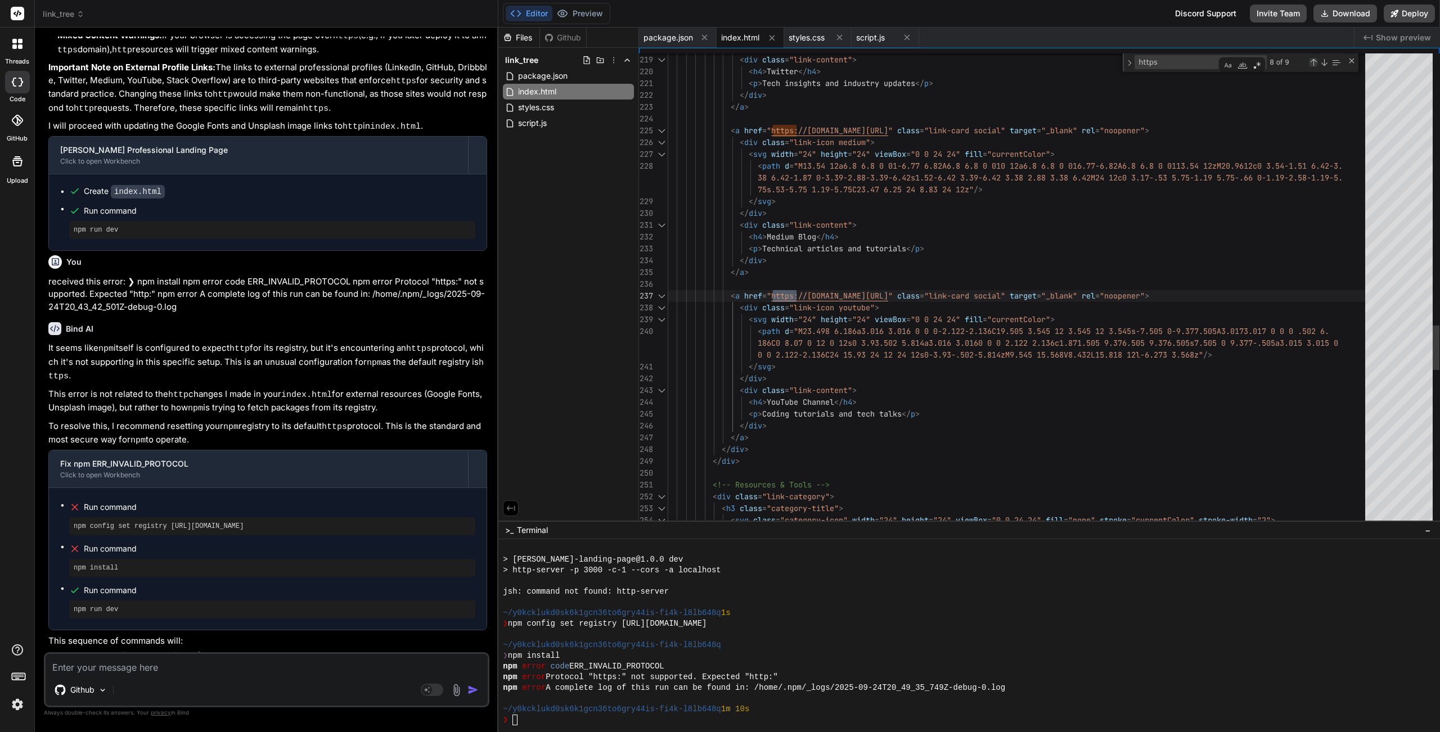
click at [967, 65] on div "Previous Match (⇧Enter)" at bounding box center [1312, 62] width 9 height 9
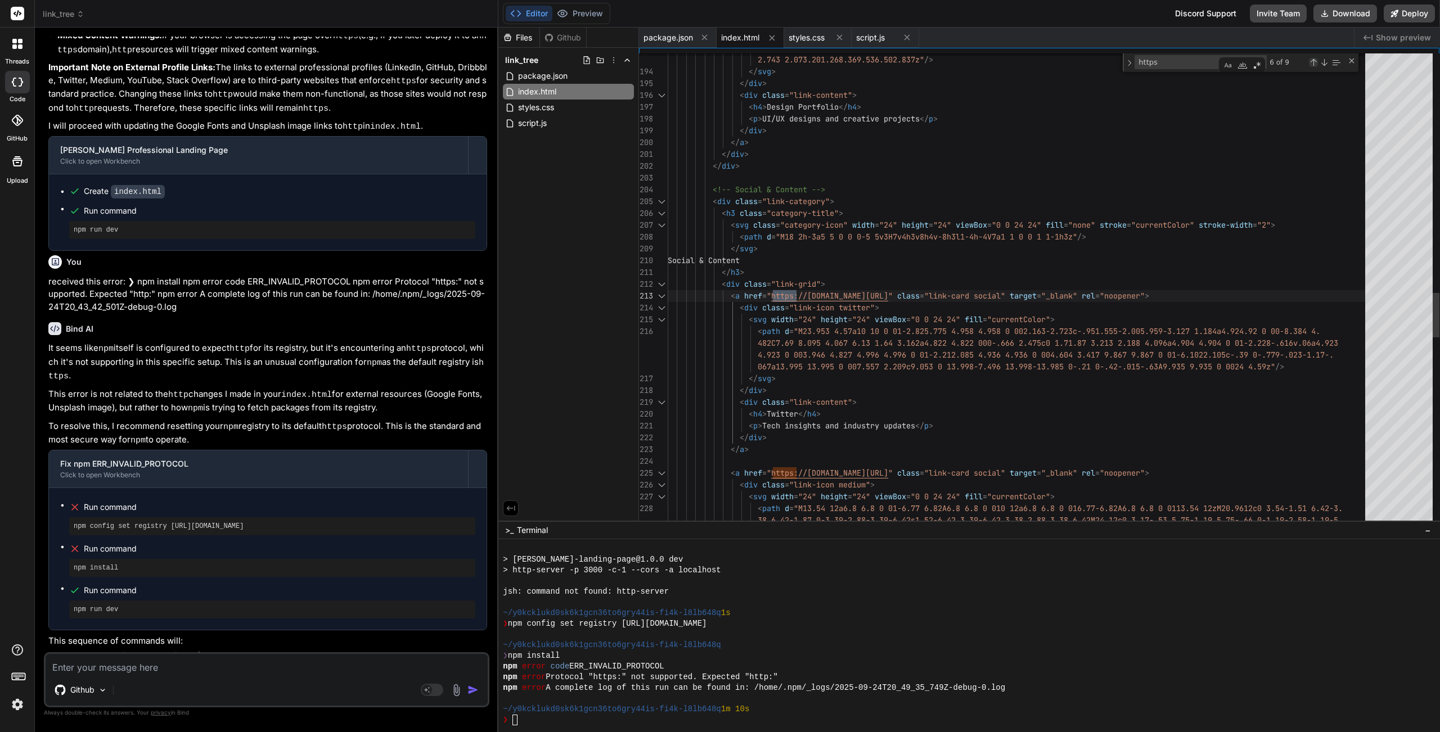
scroll to position [70, 0]
click at [967, 65] on div "Previous Match (⇧Enter)" at bounding box center [1312, 62] width 9 height 9
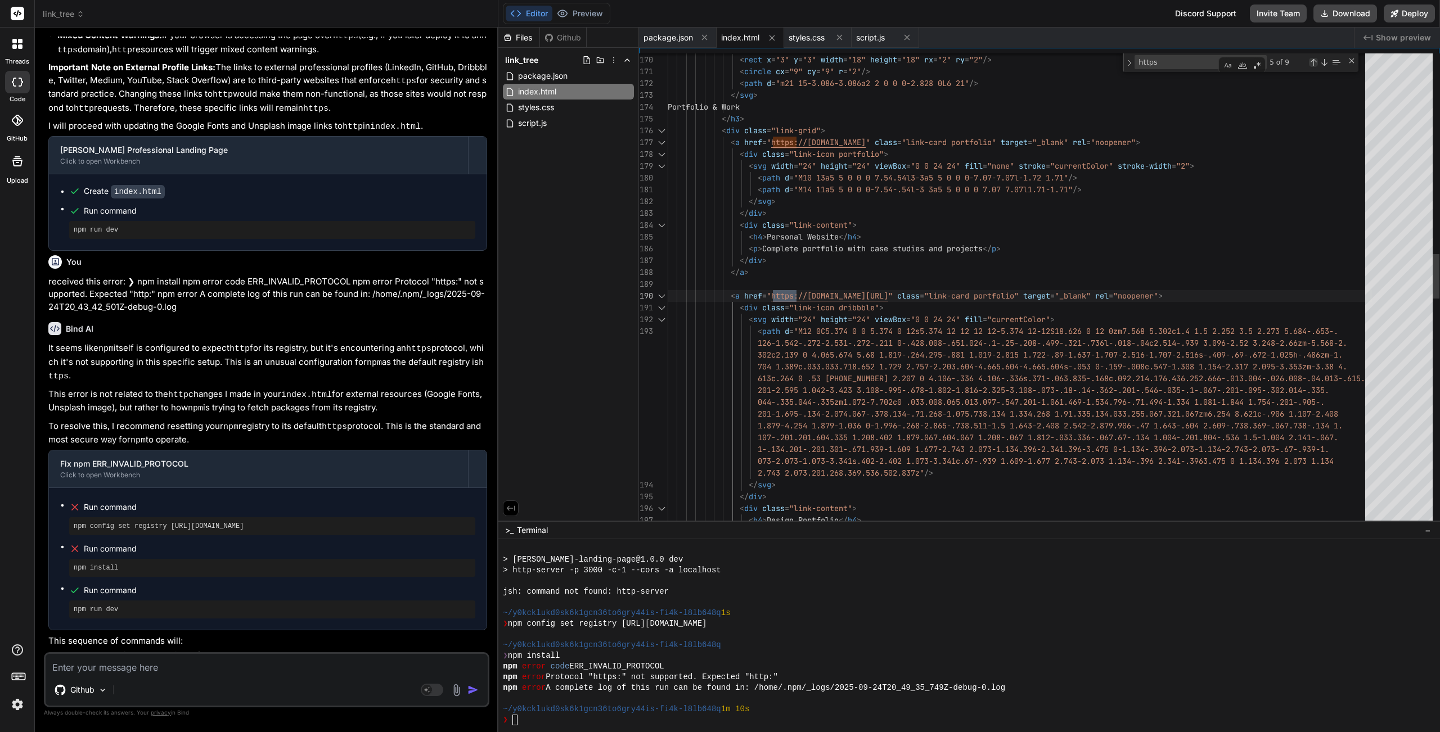
click at [967, 65] on div "Previous Match (⇧Enter)" at bounding box center [1312, 62] width 9 height 9
type textarea "<path d="m21 15-3.086-3.086a2 2 0 0 0-2.828 0L6 21"/> </svg> Portfolio & Work <…"
click at [751, 38] on span "index.html" at bounding box center [740, 37] width 38 height 11
click at [882, 33] on span "script.js" at bounding box center [870, 37] width 29 height 11
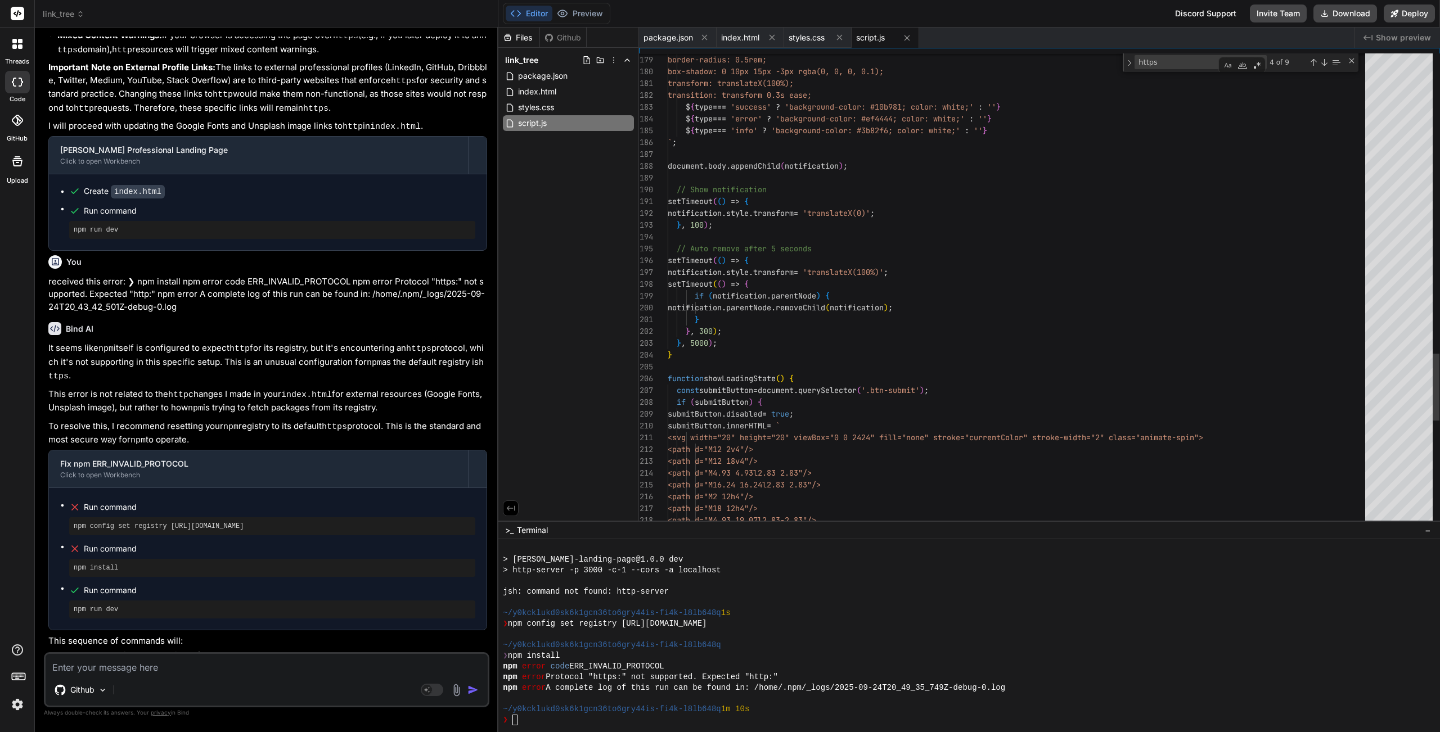
scroll to position [0, 0]
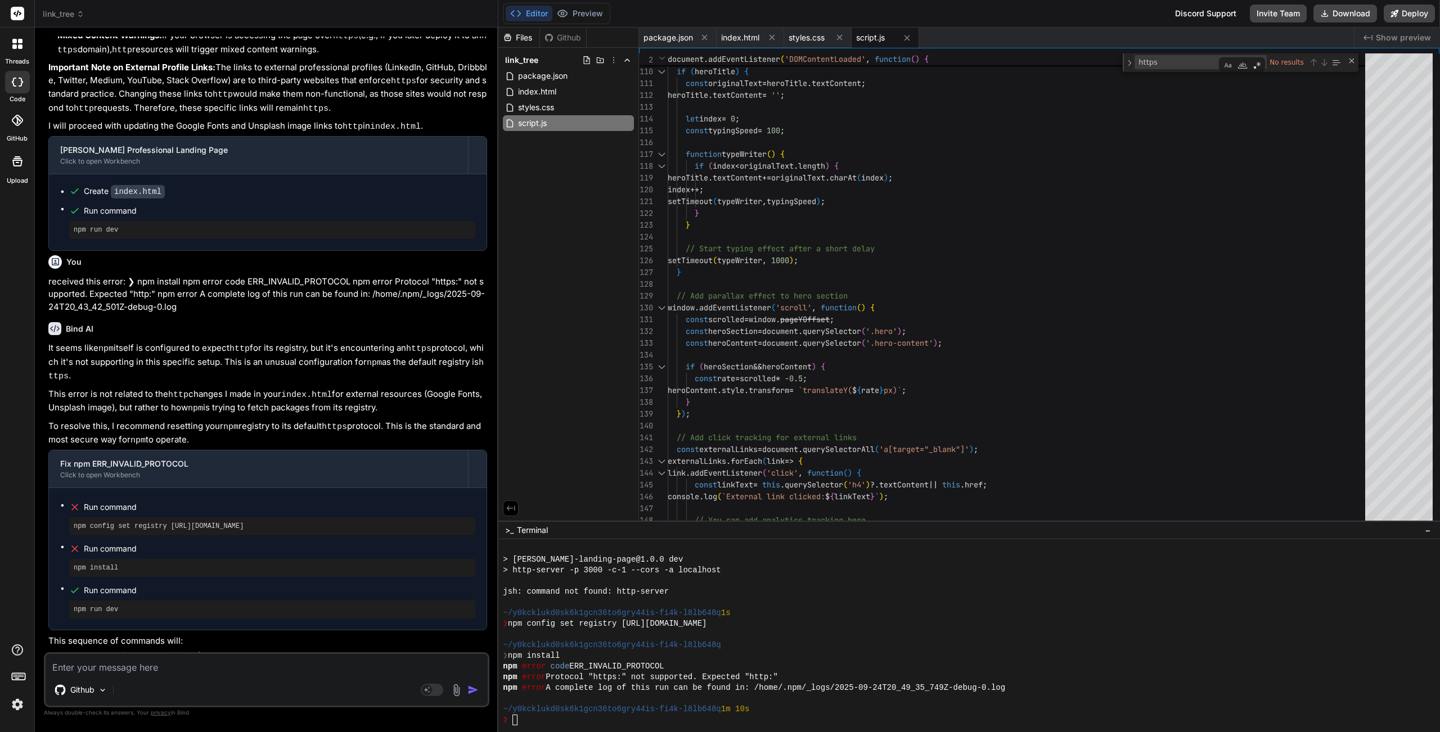
click at [864, 559] on div "~/y0kcklukd0sk6k1gcn36to6gry44is-fi4k-l8lb648q" at bounding box center [962, 645] width 919 height 11
click at [431, 559] on rect at bounding box center [427, 690] width 10 height 10
type textarea "x"
click at [316, 559] on textarea at bounding box center [267, 664] width 442 height 20
paste textarea "npm config set registry https://registry.npmjs.org/"
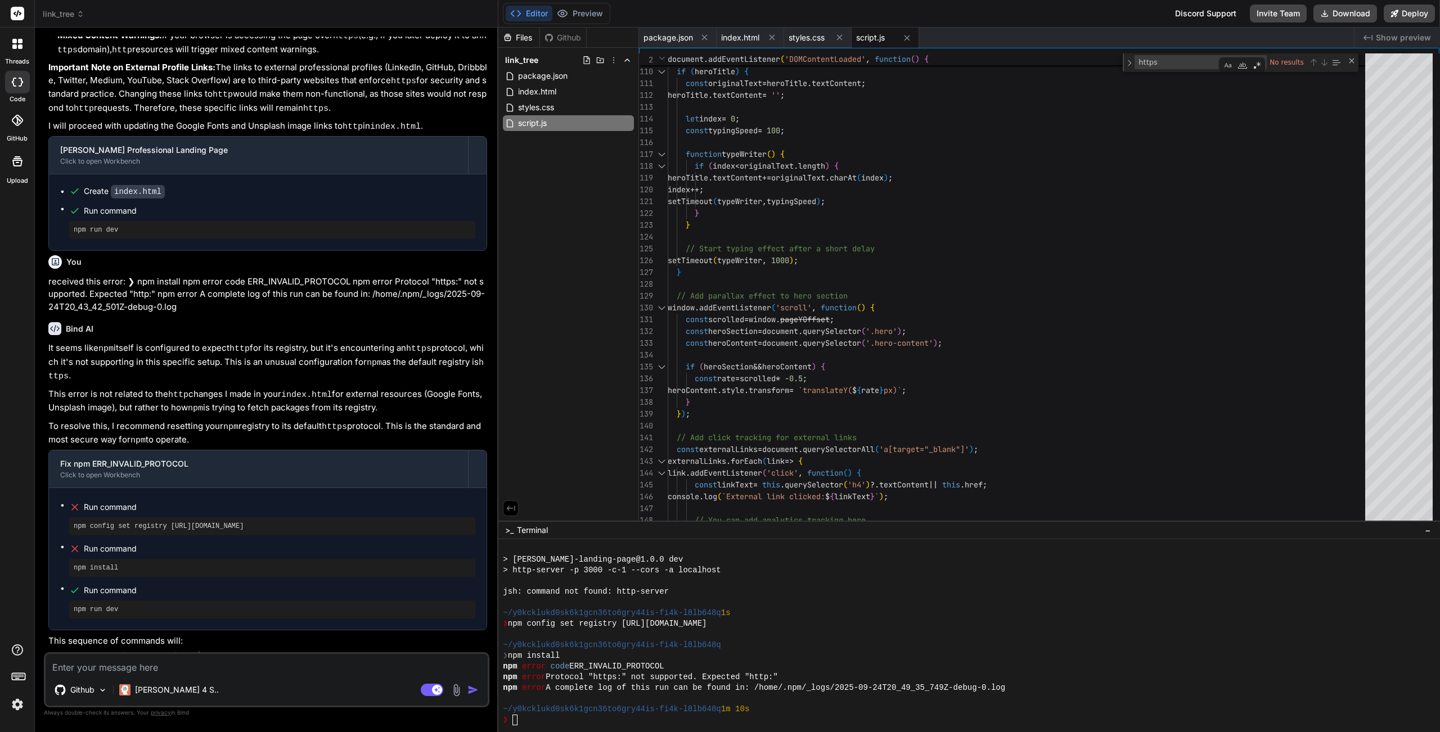
type textarea "npm config set registry https://registry.npmjs.org/"
type textarea "x"
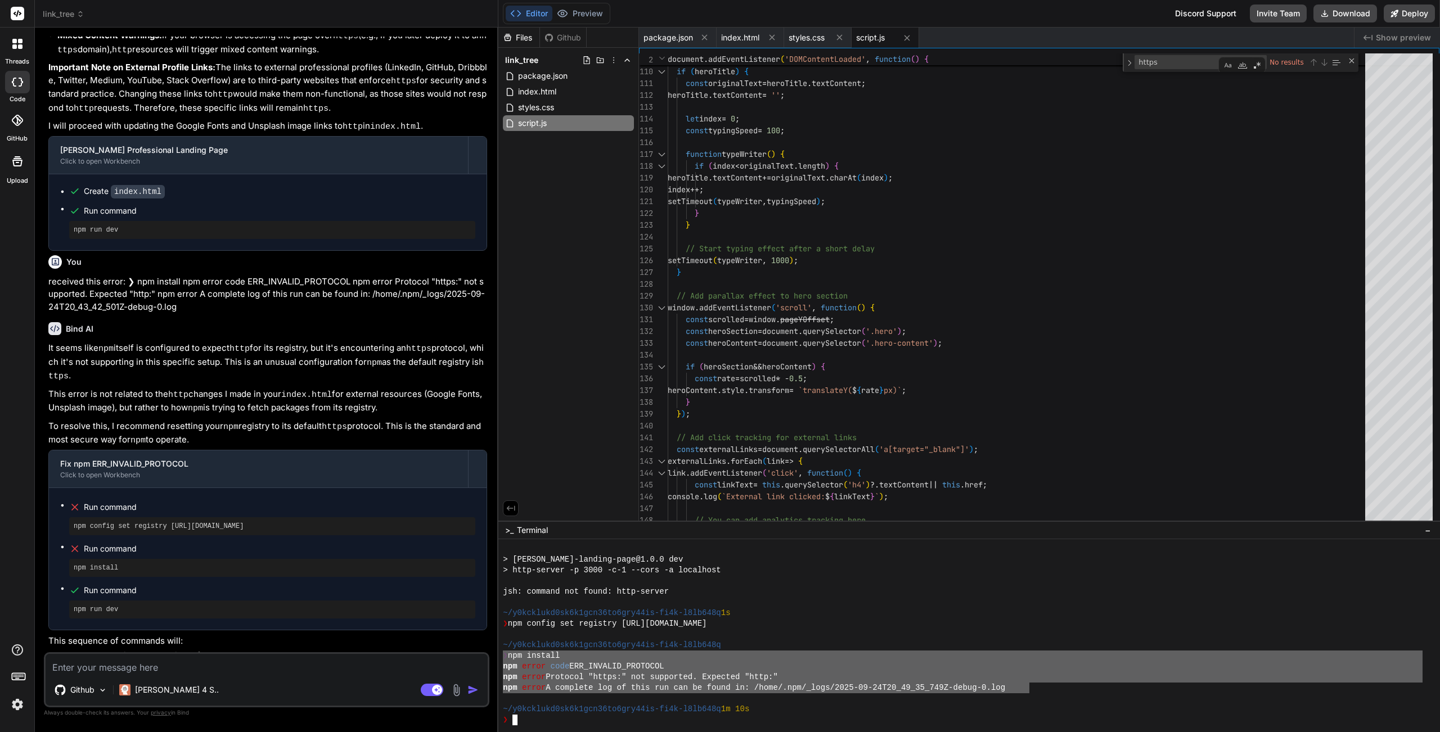
drag, startPoint x: 1028, startPoint y: 692, endPoint x: 499, endPoint y: 653, distance: 530.0
click at [499, 559] on div "ZZZZZZZZZZZZZZZZZZZZZZZZZZZZZZZZ mmmmmmmmmmmmmmmmmmmmmmmmmmmmmmmm > charles-woo…" at bounding box center [968, 635] width 941 height 193
click at [158, 559] on textarea at bounding box center [267, 664] width 442 height 20
paste textarea "❯ npm install npm error code ERR_INVALID_PROTOCOL npm error Protocol "https:" n…"
type textarea "❯ npm install npm error code ERR_INVALID_PROTOCOL npm error Protocol "https:" n…"
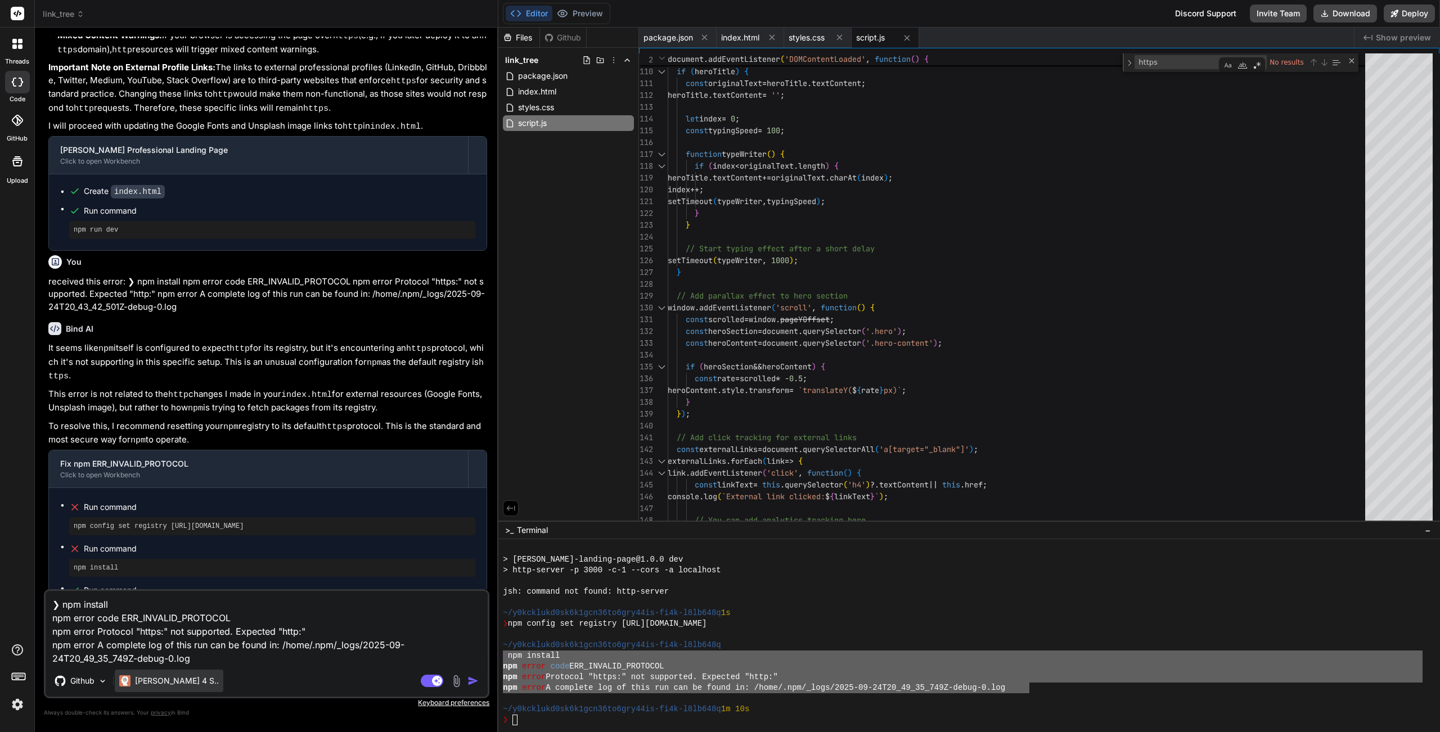
type textarea "x"
type textarea "❯ npm install npm error code ERR_INVALID_PROTOCOL npm error Protocol "https:" n…"
type textarea "x"
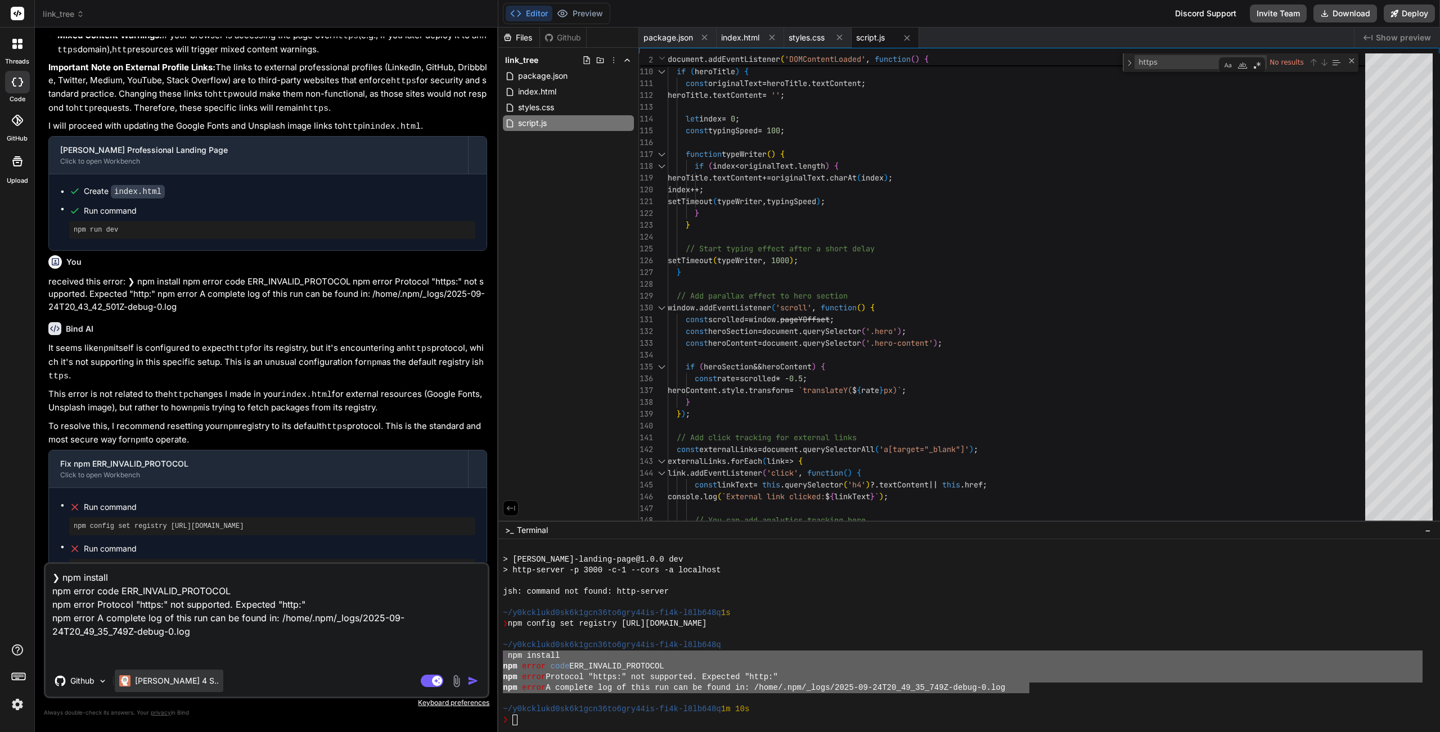
type textarea "❯ npm install npm error code ERR_INVALID_PROTOCOL npm error Protocol "https:" n…"
type textarea "x"
type textarea "❯ npm install npm error code ERR_INVALID_PROTOCOL npm error Protocol "https:" n…"
type textarea "x"
type textarea "❯ npm install npm error code ERR_INVALID_PROTOCOL npm error Protocol "https:" n…"
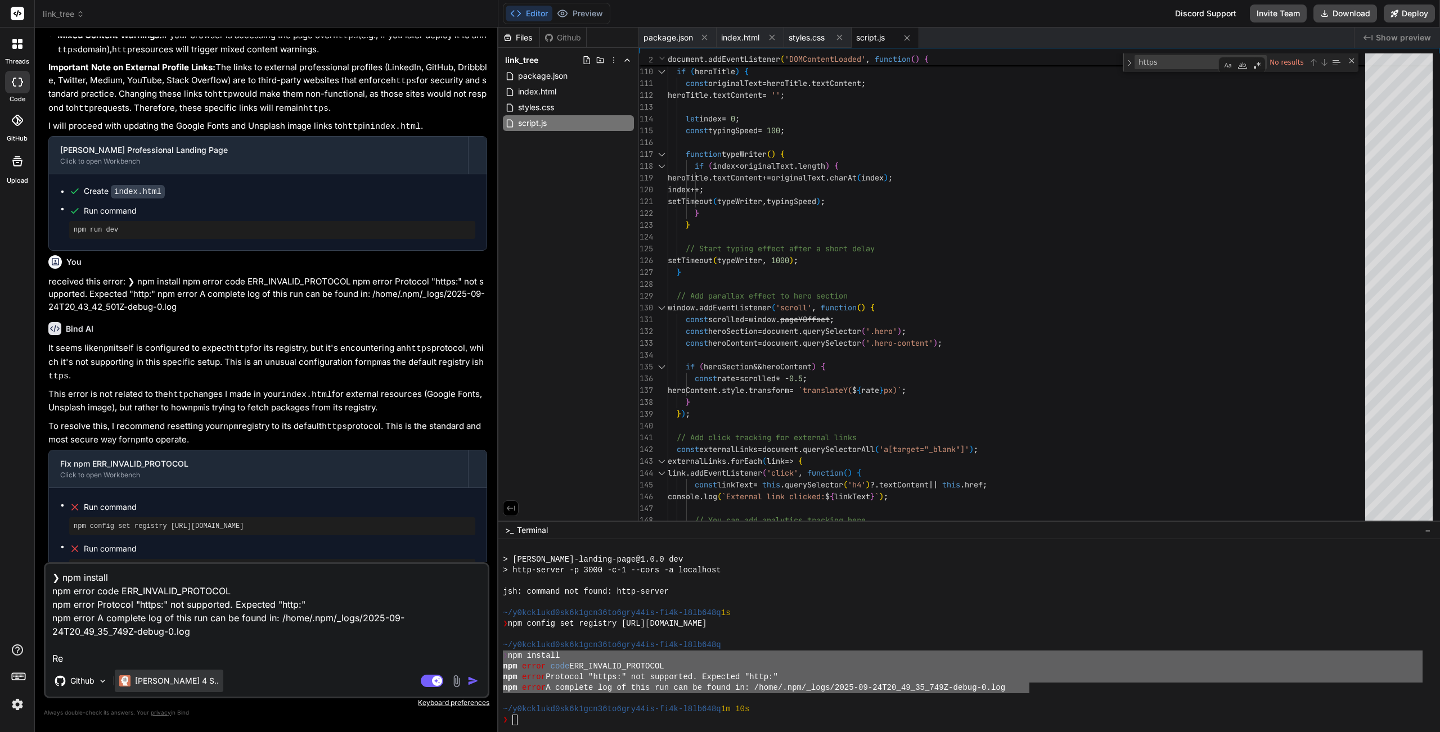
type textarea "x"
type textarea "❯ npm install npm error code ERR_INVALID_PROTOCOL npm error Protocol "https:" n…"
type textarea "x"
type textarea "❯ npm install npm error code ERR_INVALID_PROTOCOL npm error Protocol "https:" n…"
type textarea "x"
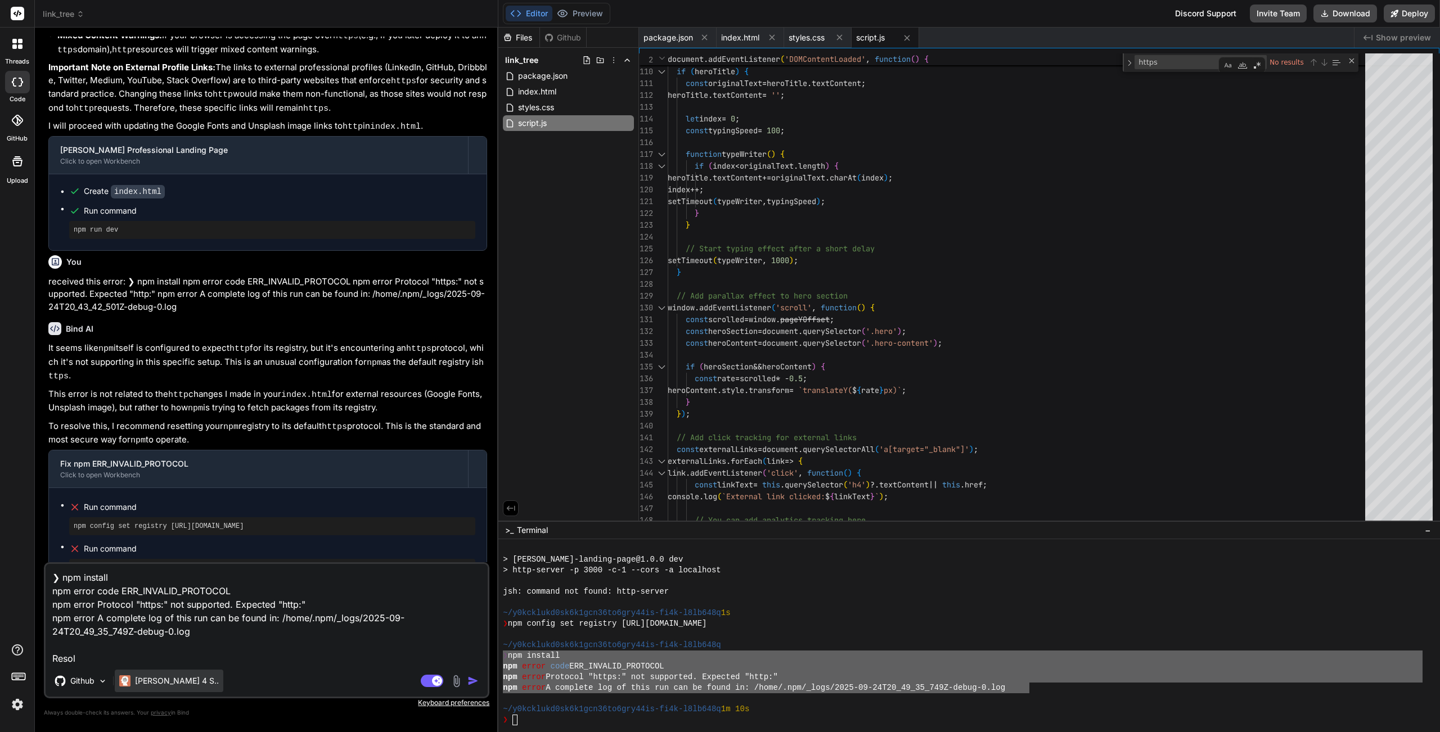
type textarea "❯ npm install npm error code ERR_INVALID_PROTOCOL npm error Protocol "https:" n…"
type textarea "x"
type textarea "❯ npm install npm error code ERR_INVALID_PROTOCOL npm error Protocol "https:" n…"
type textarea "x"
type textarea "❯ npm install npm error code ERR_INVALID_PROTOCOL npm error Protocol "https:" n…"
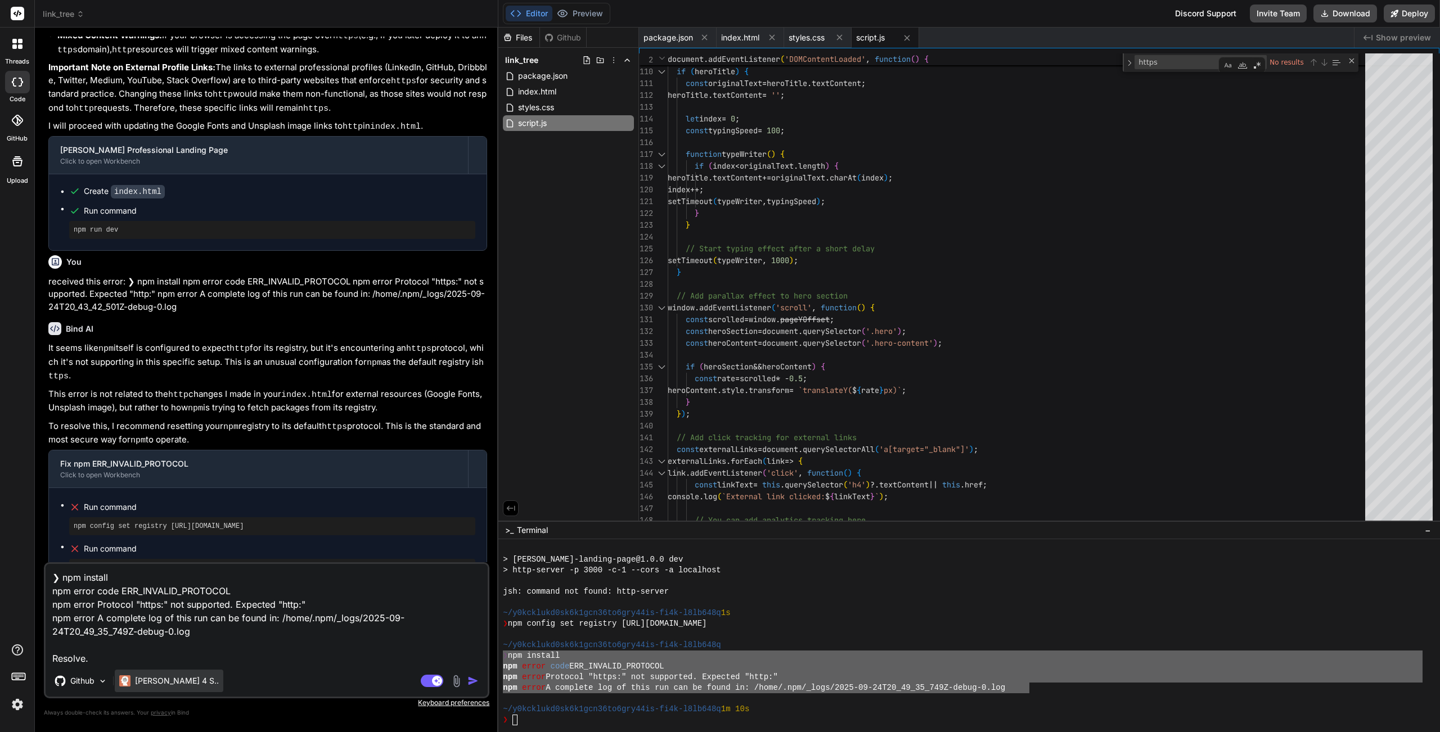
type textarea "x"
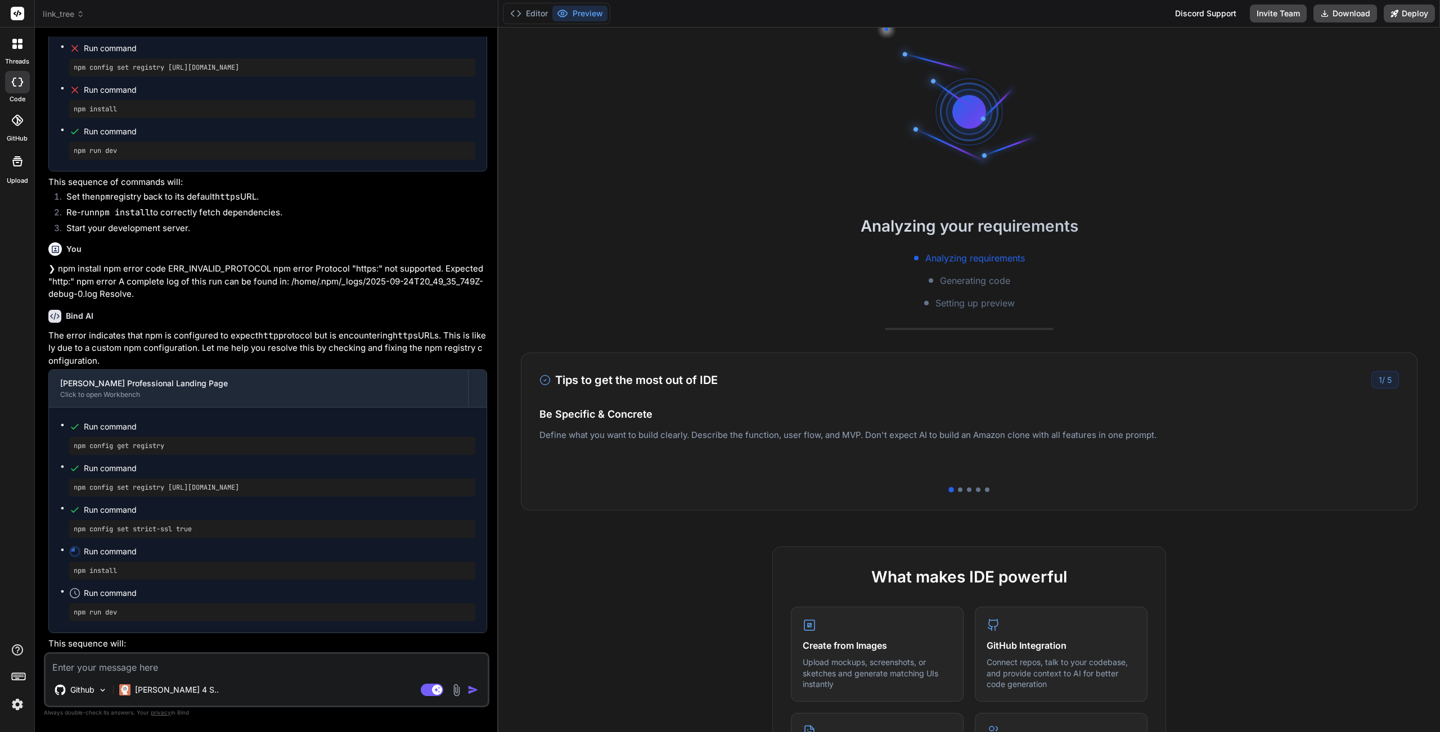
scroll to position [1826, 0]
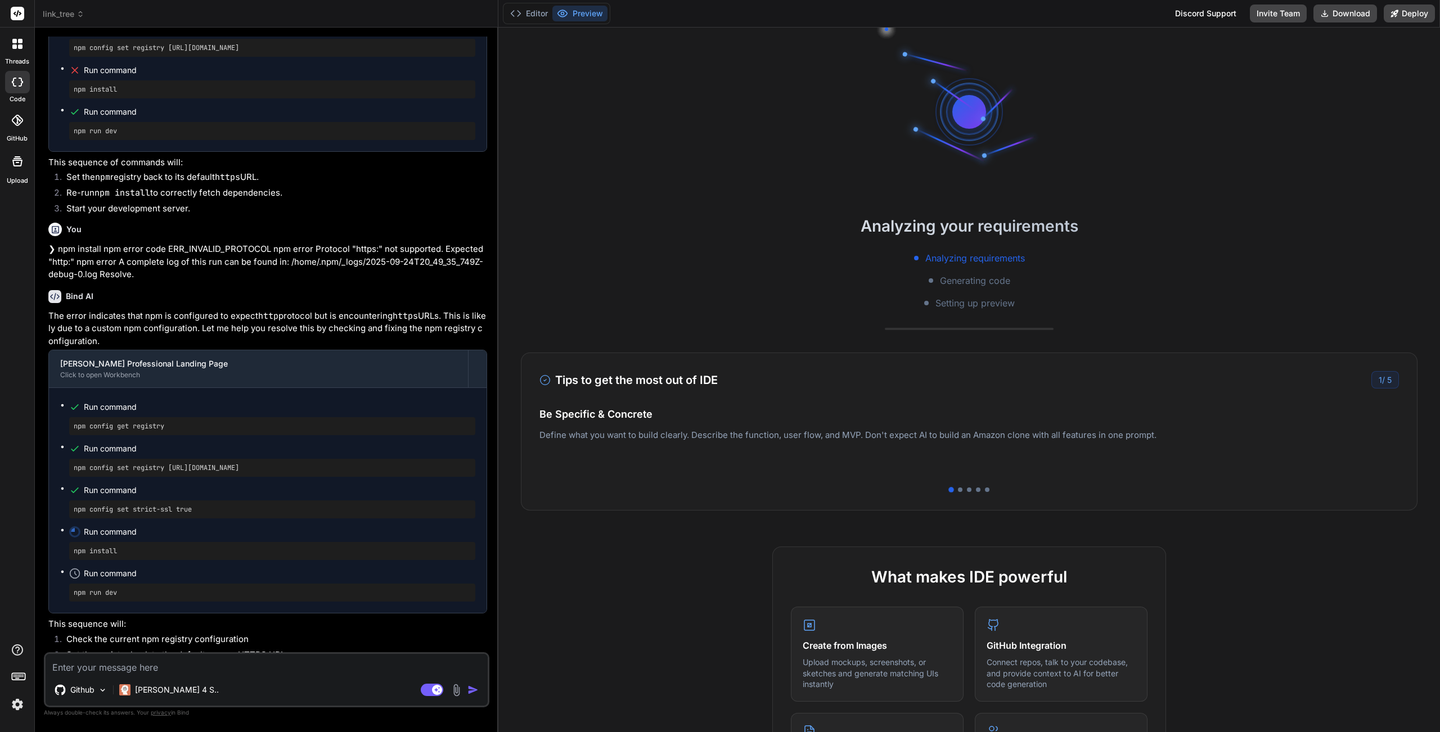
type textarea "x"
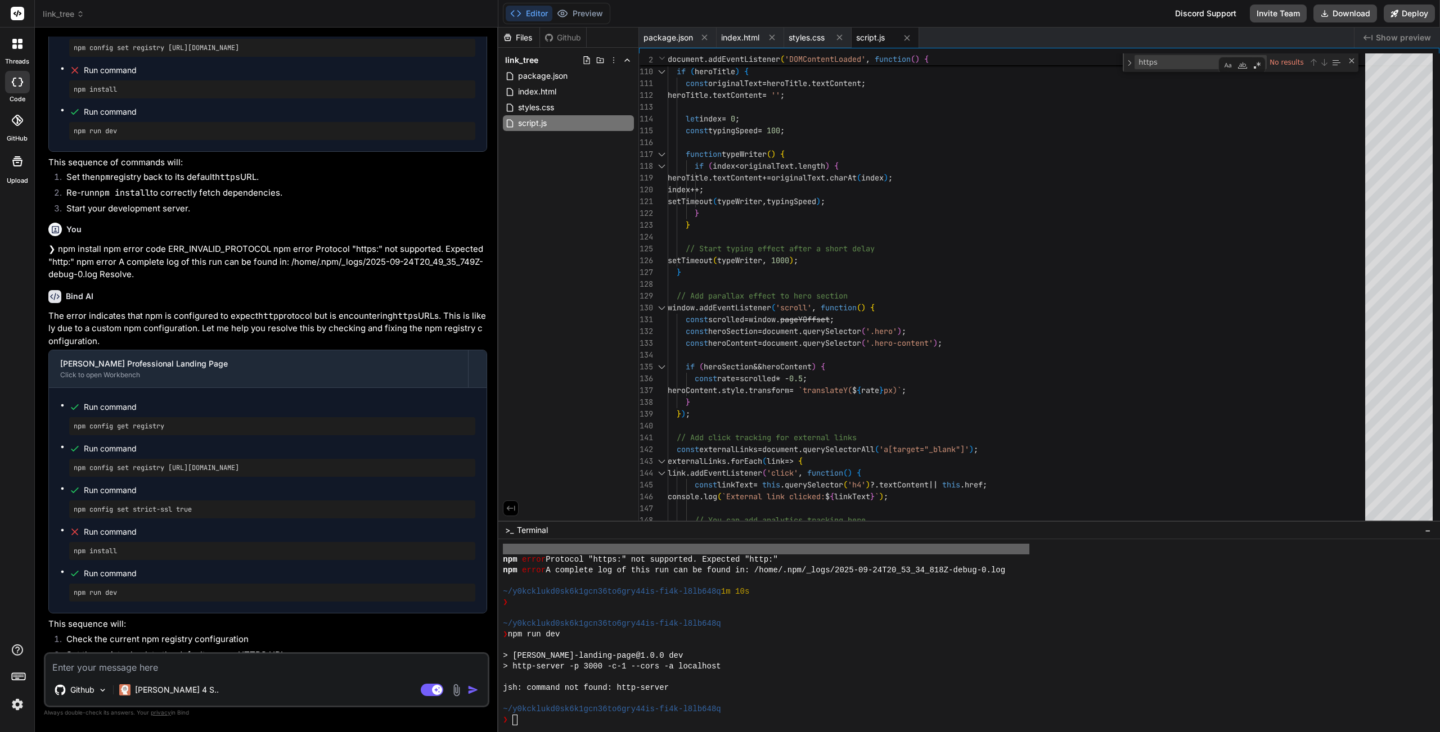
scroll to position [1964, 0]
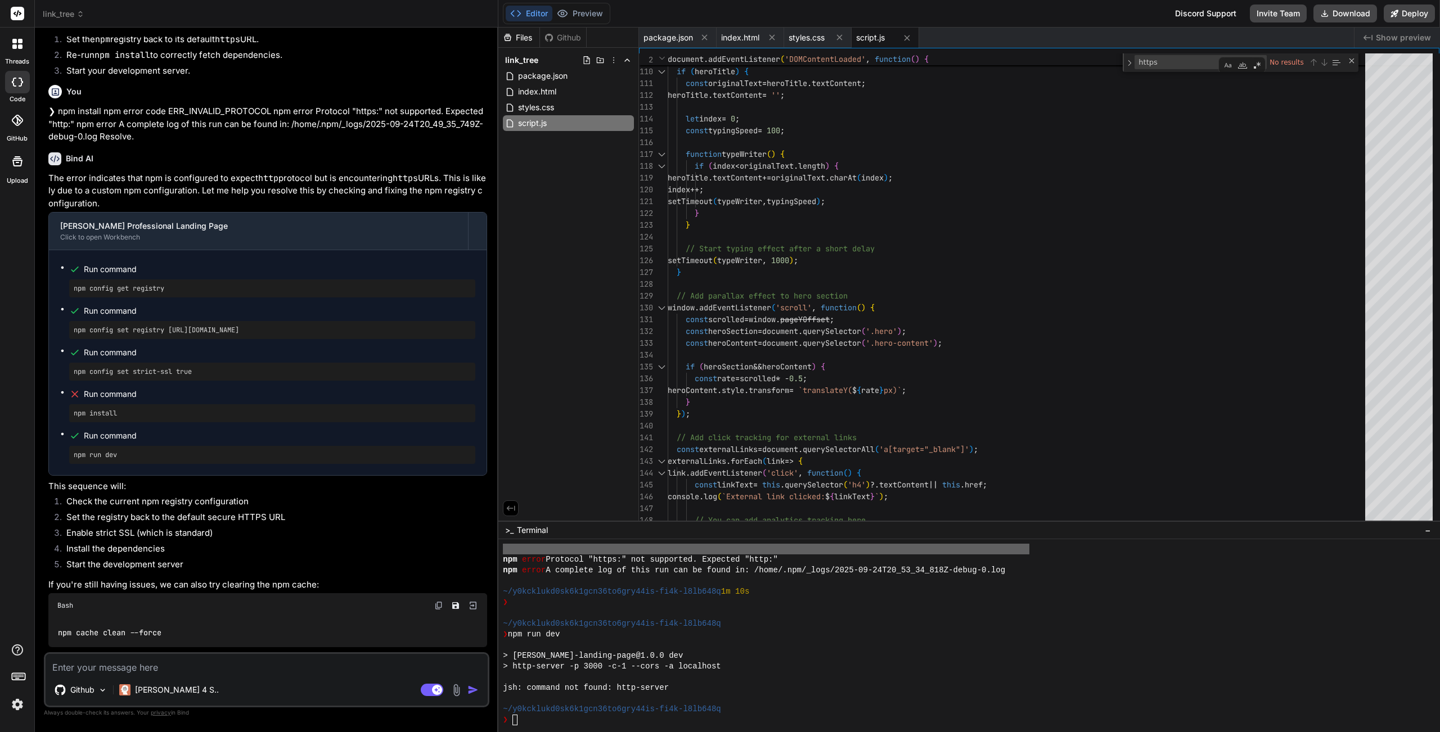
click at [767, 559] on div "❯" at bounding box center [962, 720] width 919 height 11
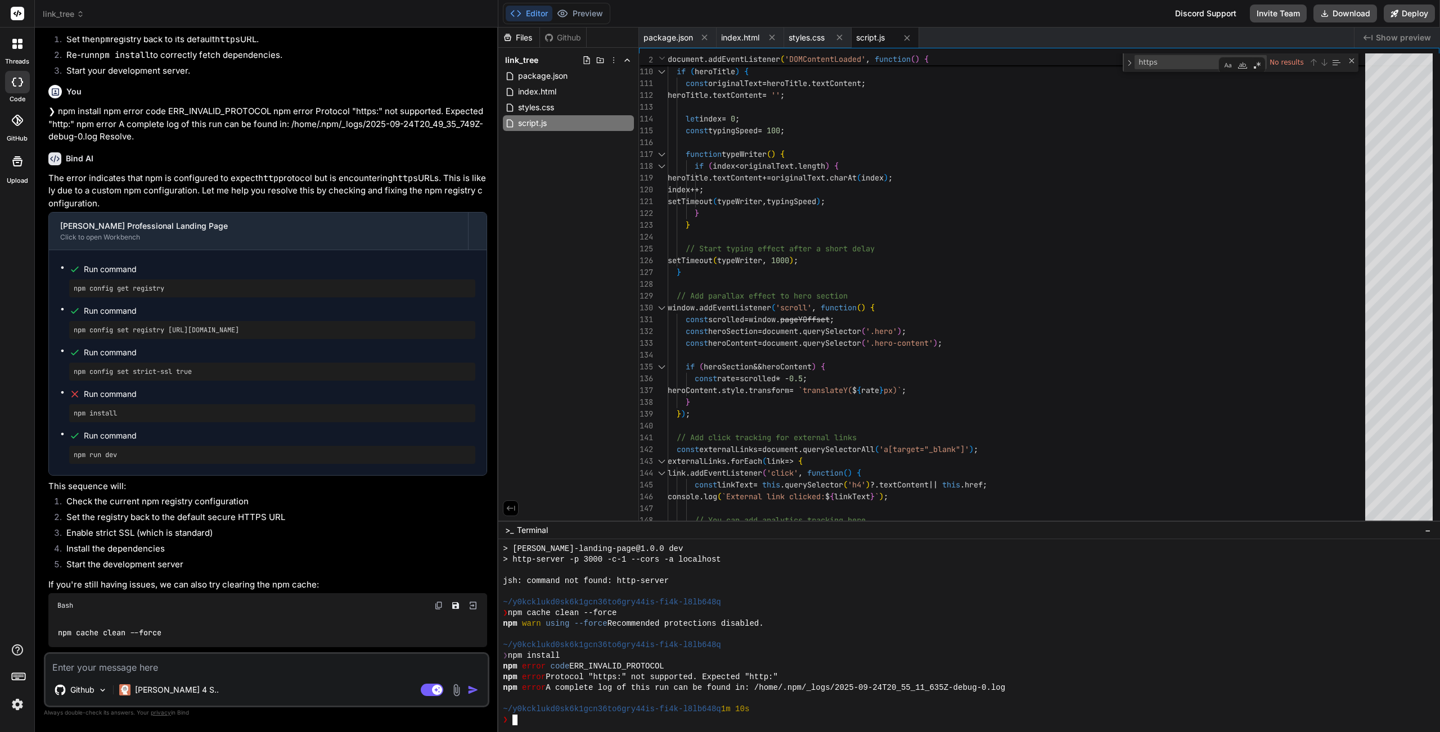
scroll to position [1826, 0]
click at [268, 559] on textarea at bounding box center [267, 664] width 442 height 20
type textarea "u"
type textarea "x"
type textarea "up"
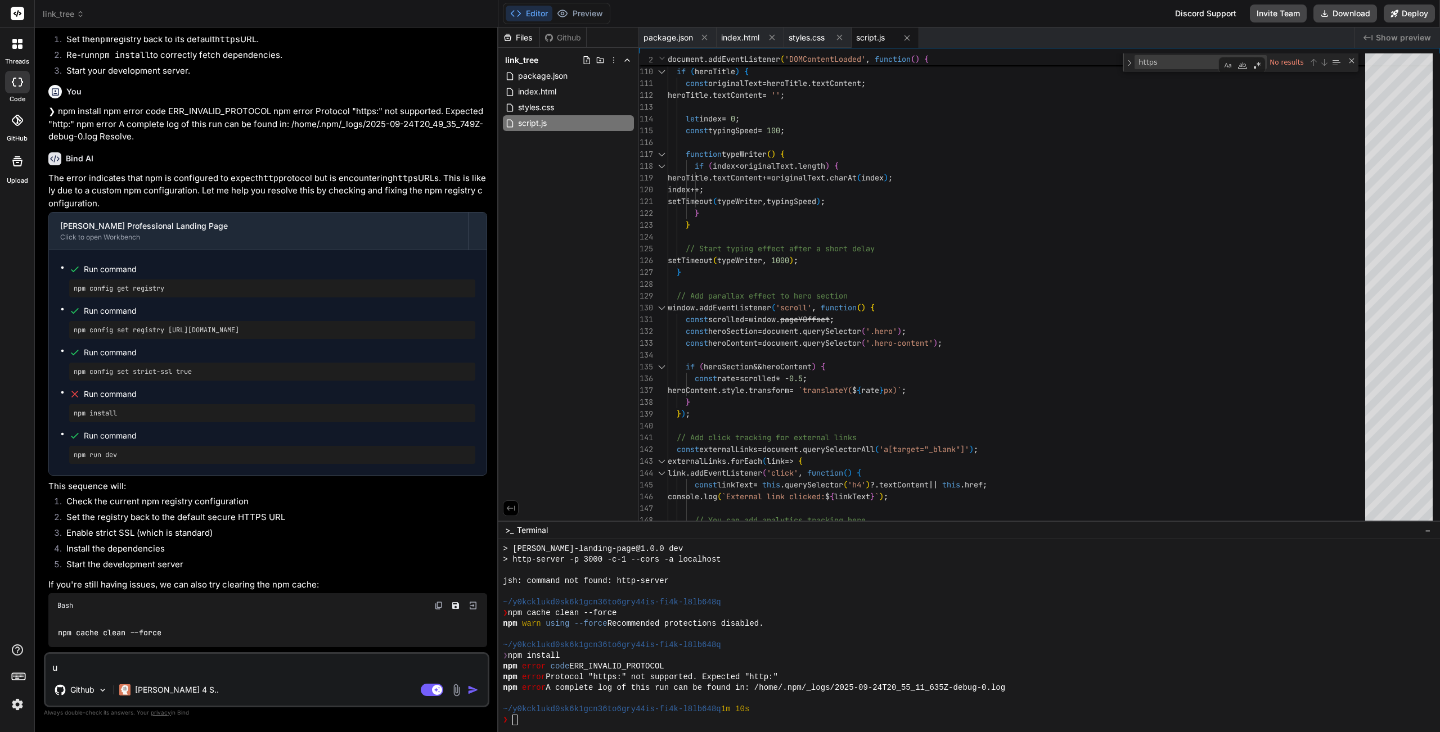
type textarea "x"
type textarea "upd"
type textarea "x"
type textarea "upda"
type textarea "x"
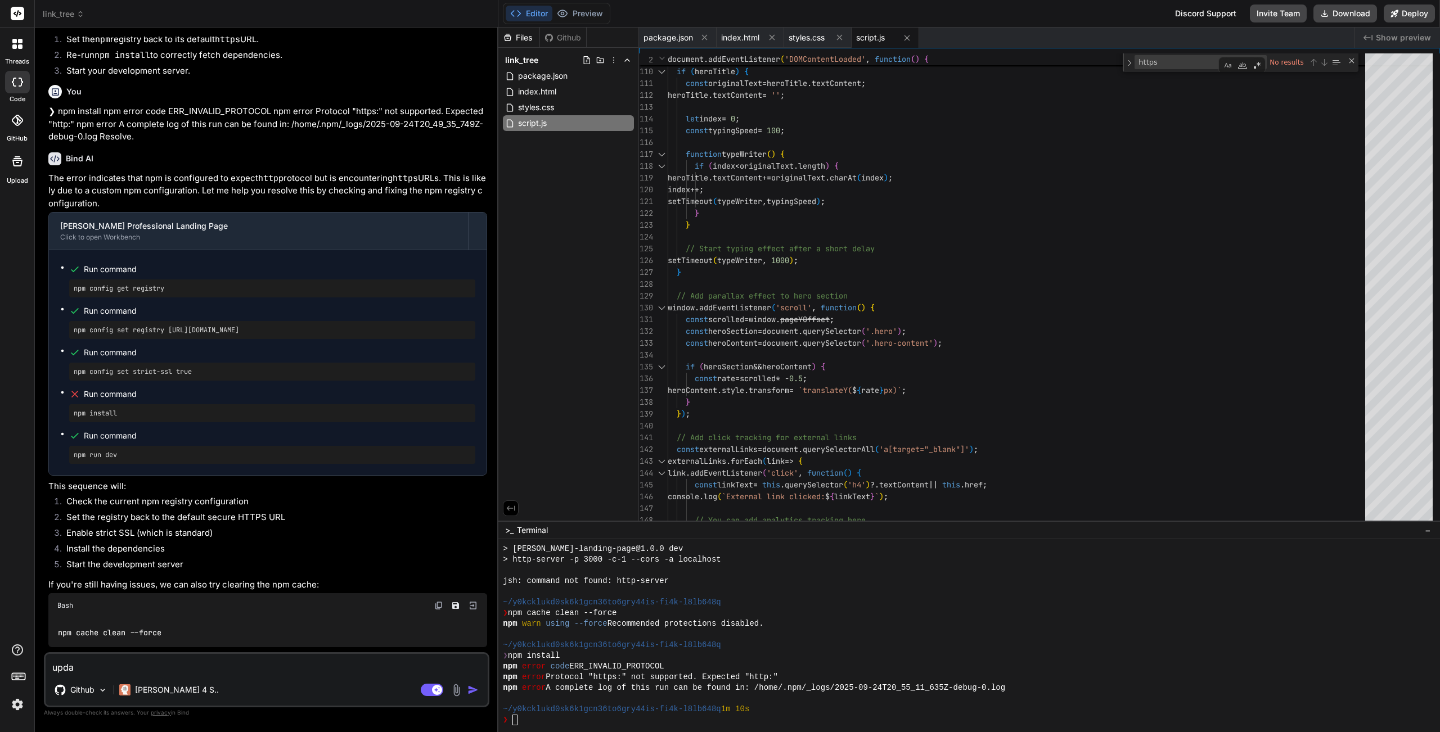
type textarea "updat"
type textarea "x"
type textarea "update"
type textarea "x"
type textarea "update"
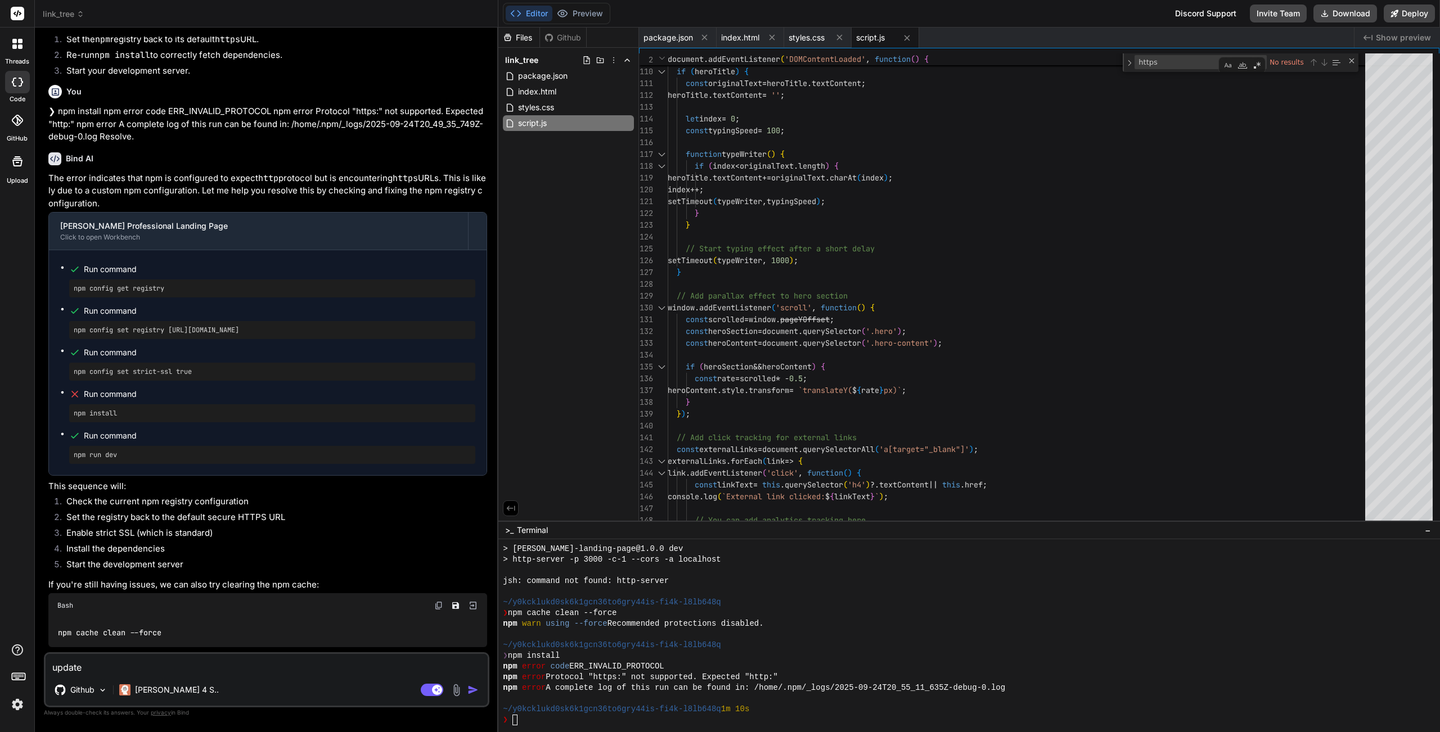
type textarea "x"
type textarea "update a"
type textarea "x"
type textarea "update al"
type textarea "x"
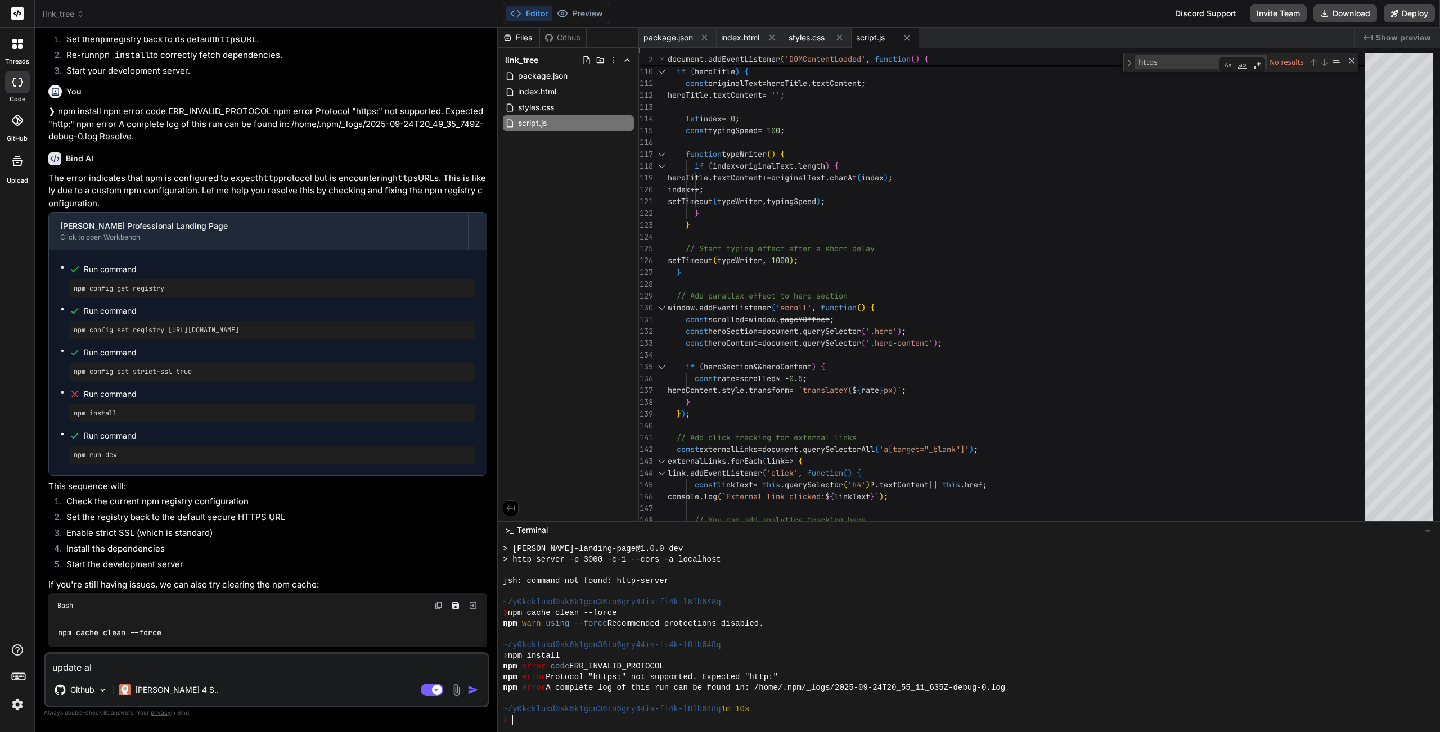
type textarea "update all"
type textarea "x"
type textarea "update all"
type textarea "x"
type textarea "update all"
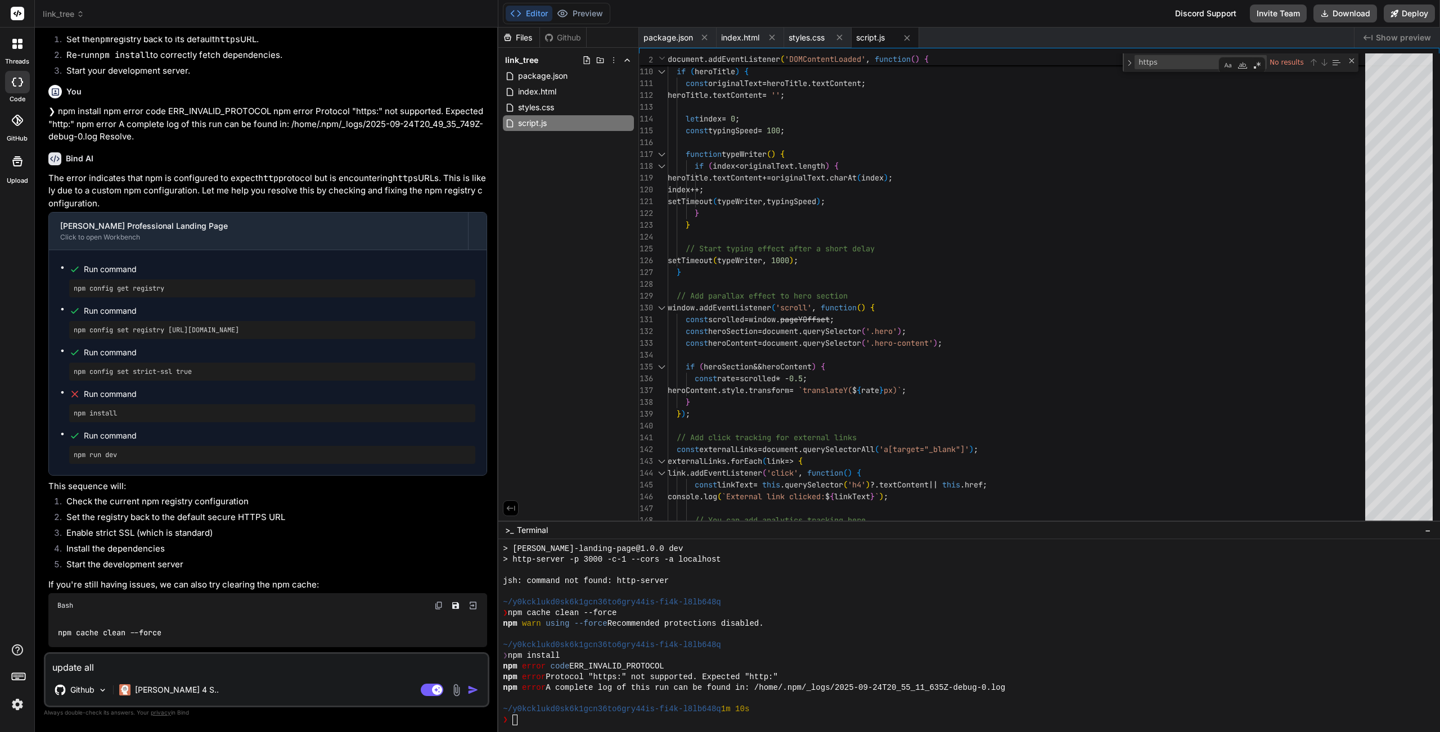
type textarea "x"
type textarea "update al"
type textarea "x"
type textarea "update a"
type textarea "x"
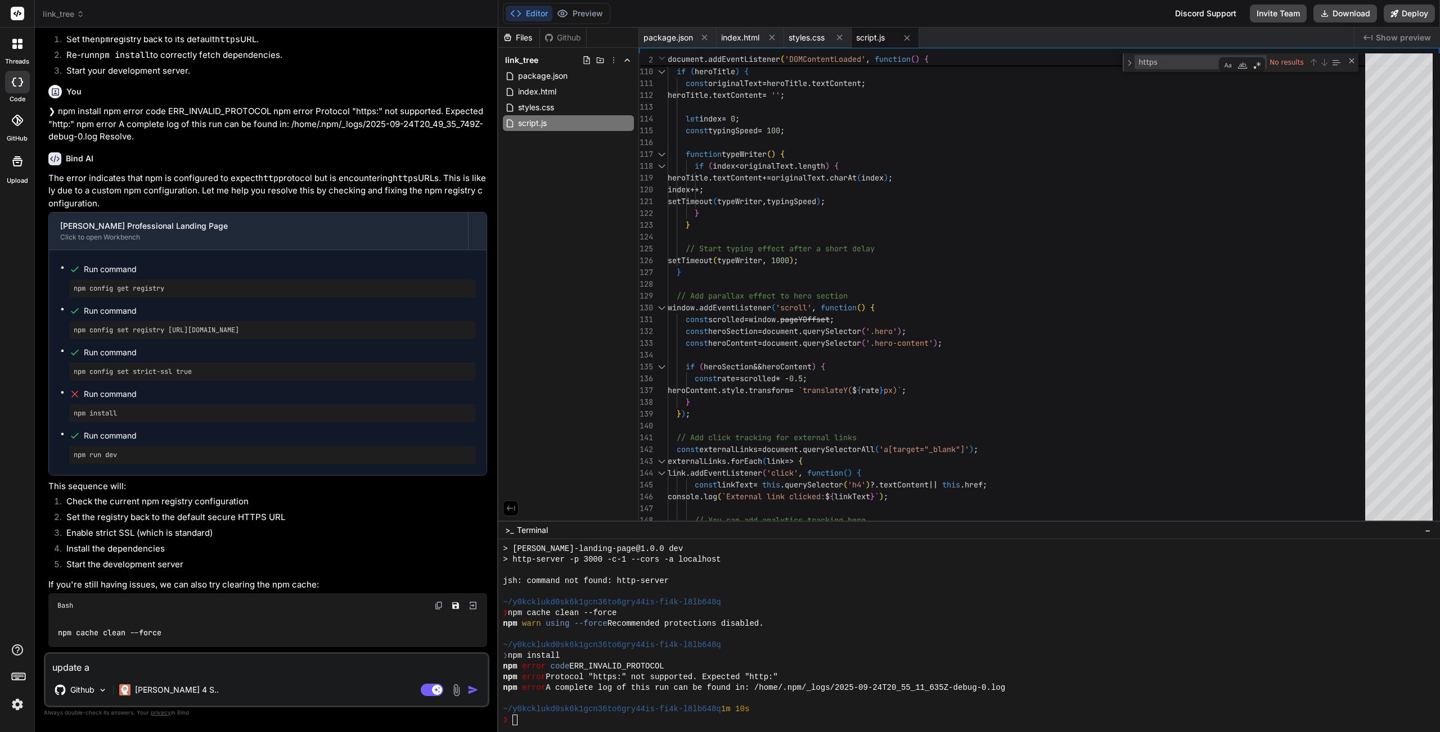
type textarea "update"
type textarea "x"
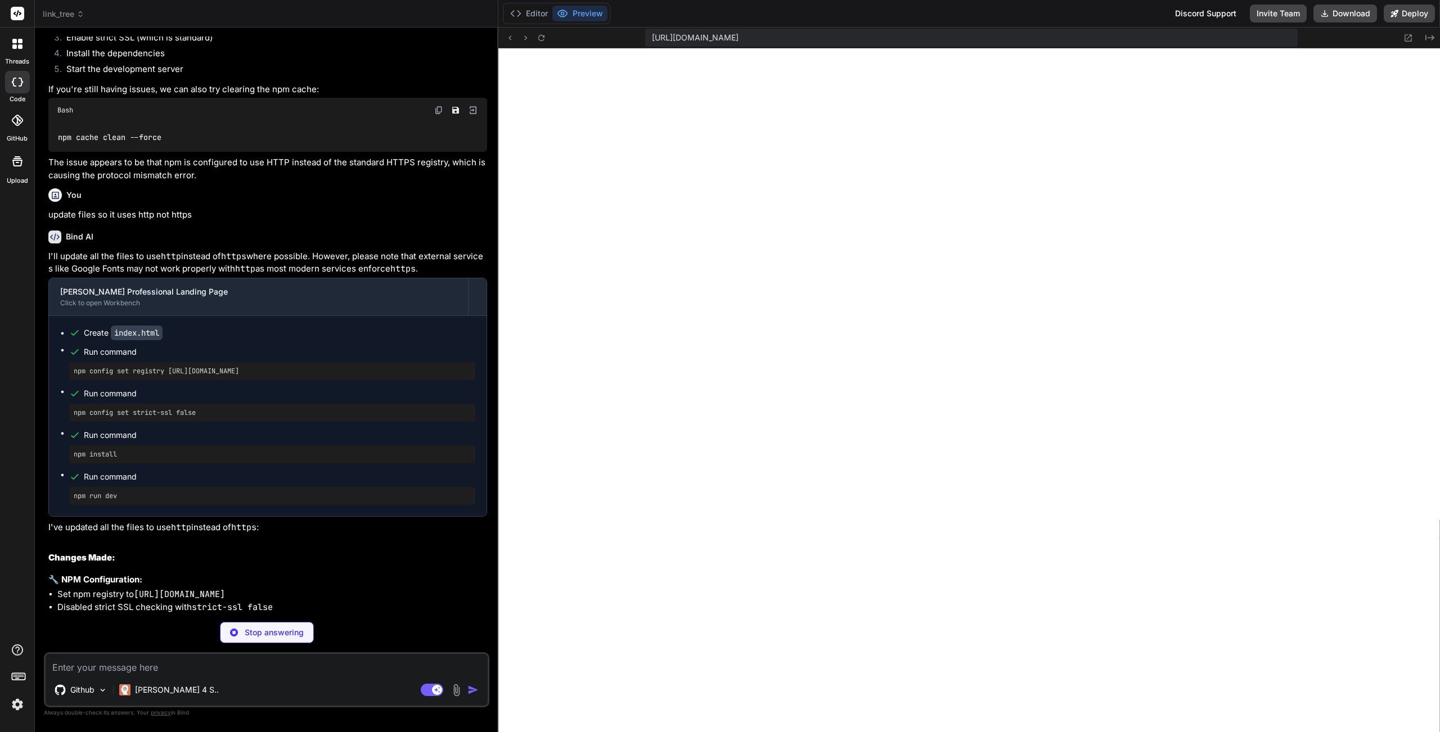
scroll to position [2499, 0]
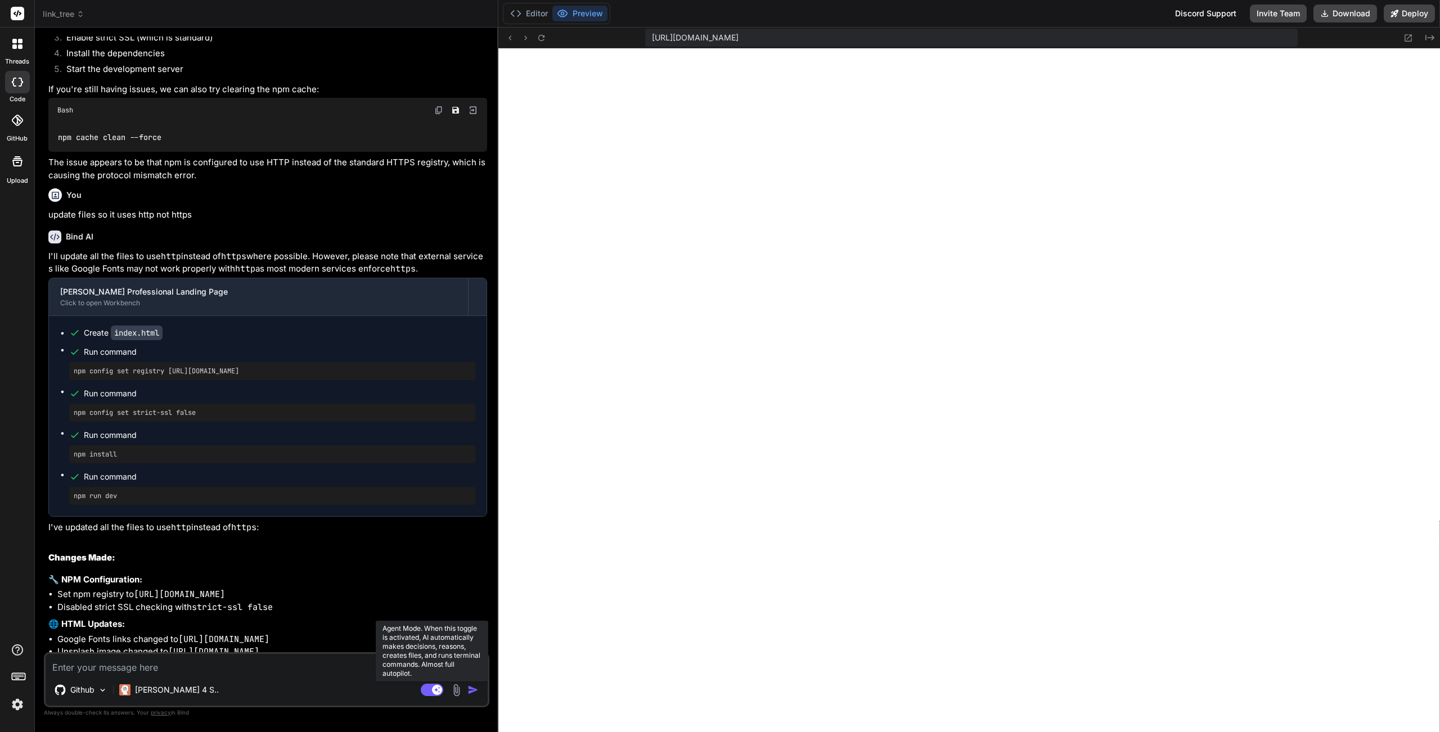
click at [426, 559] on rect at bounding box center [432, 690] width 22 height 12
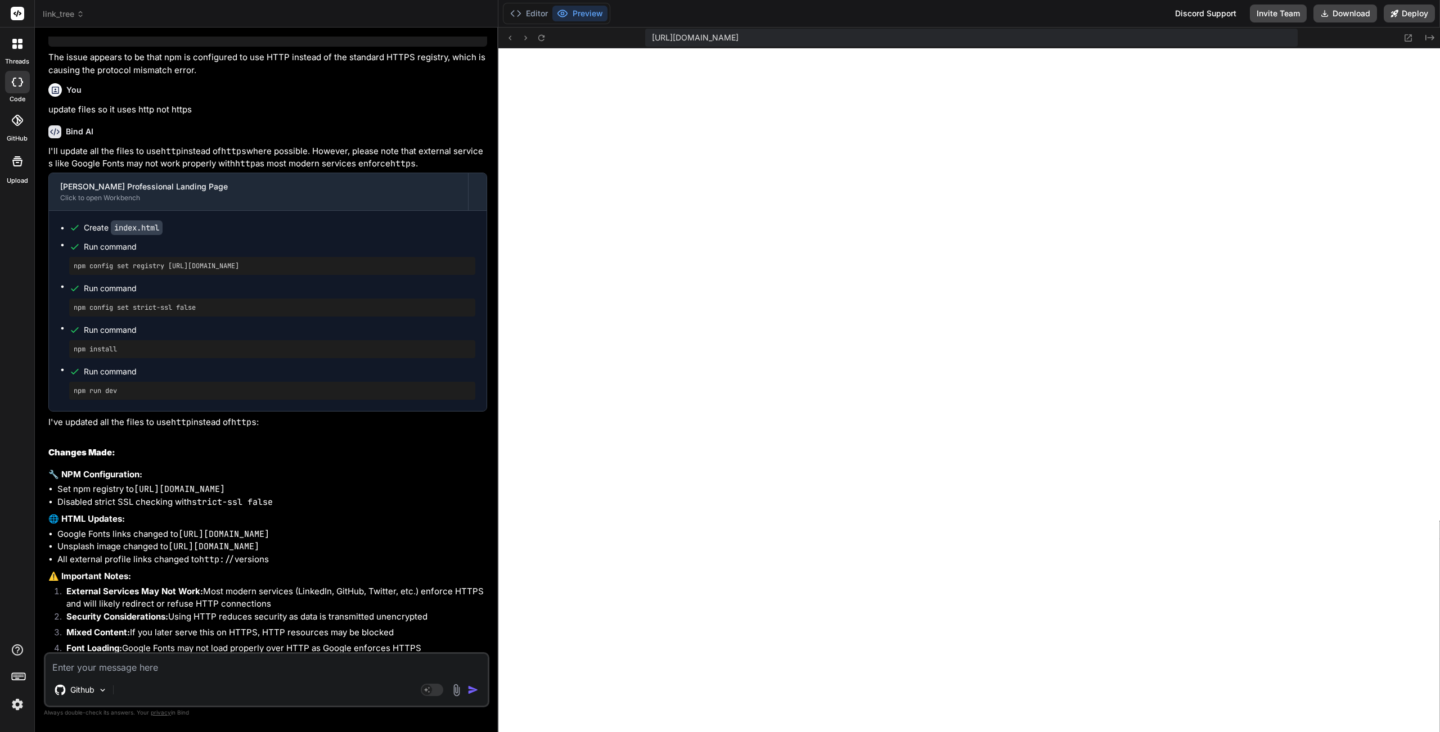
click at [133, 559] on textarea at bounding box center [267, 664] width 442 height 20
click at [214, 559] on textarea at bounding box center [267, 664] width 442 height 20
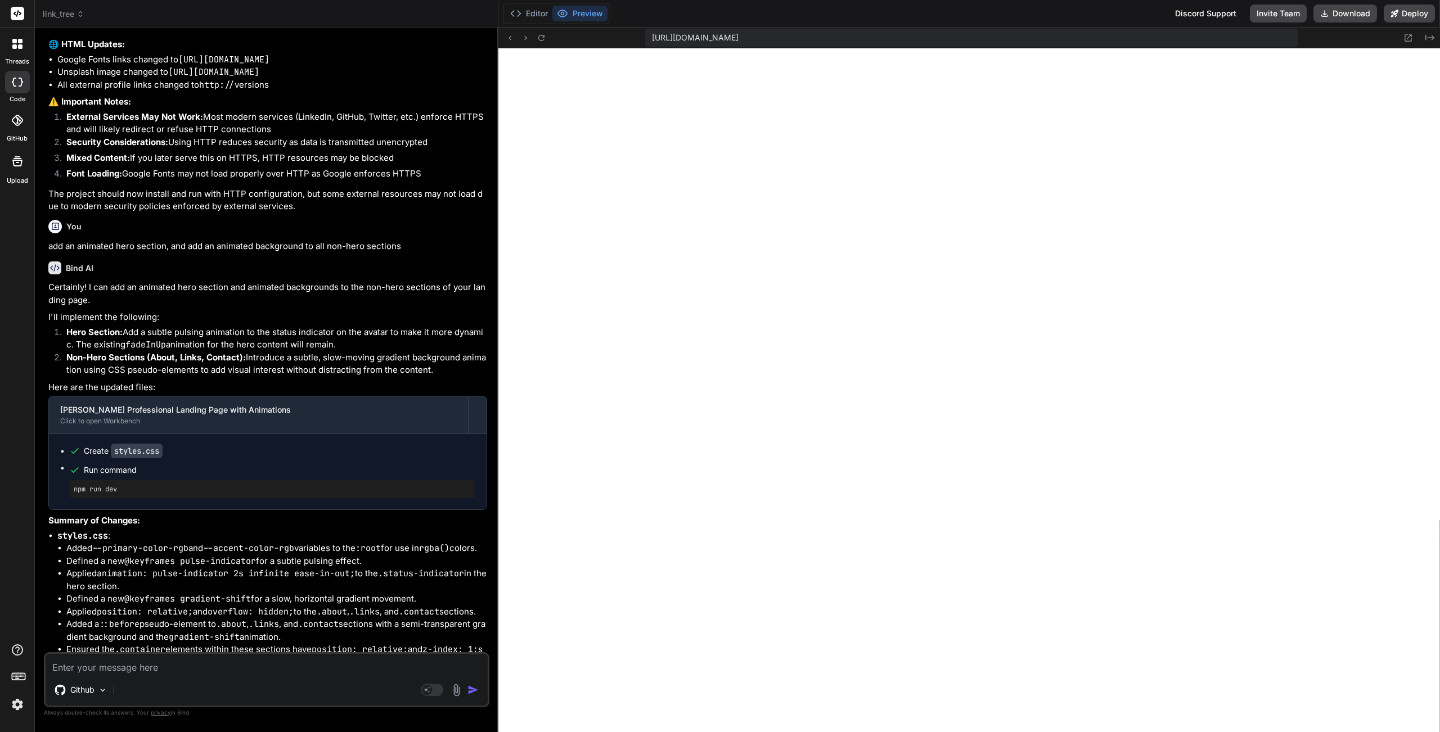
scroll to position [3076, 0]
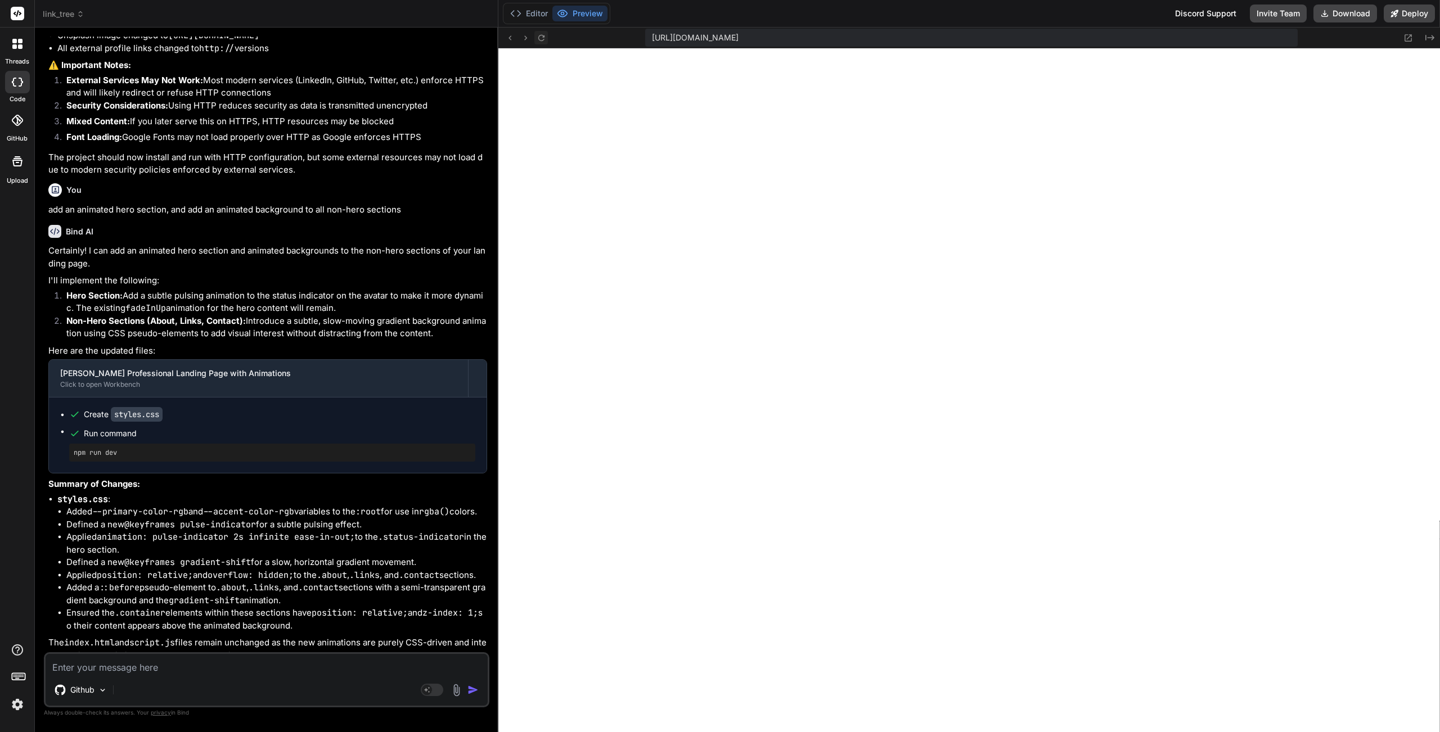
click at [538, 36] on icon at bounding box center [541, 38] width 10 height 10
click at [541, 37] on icon at bounding box center [541, 38] width 10 height 10
click at [542, 37] on icon at bounding box center [541, 38] width 10 height 10
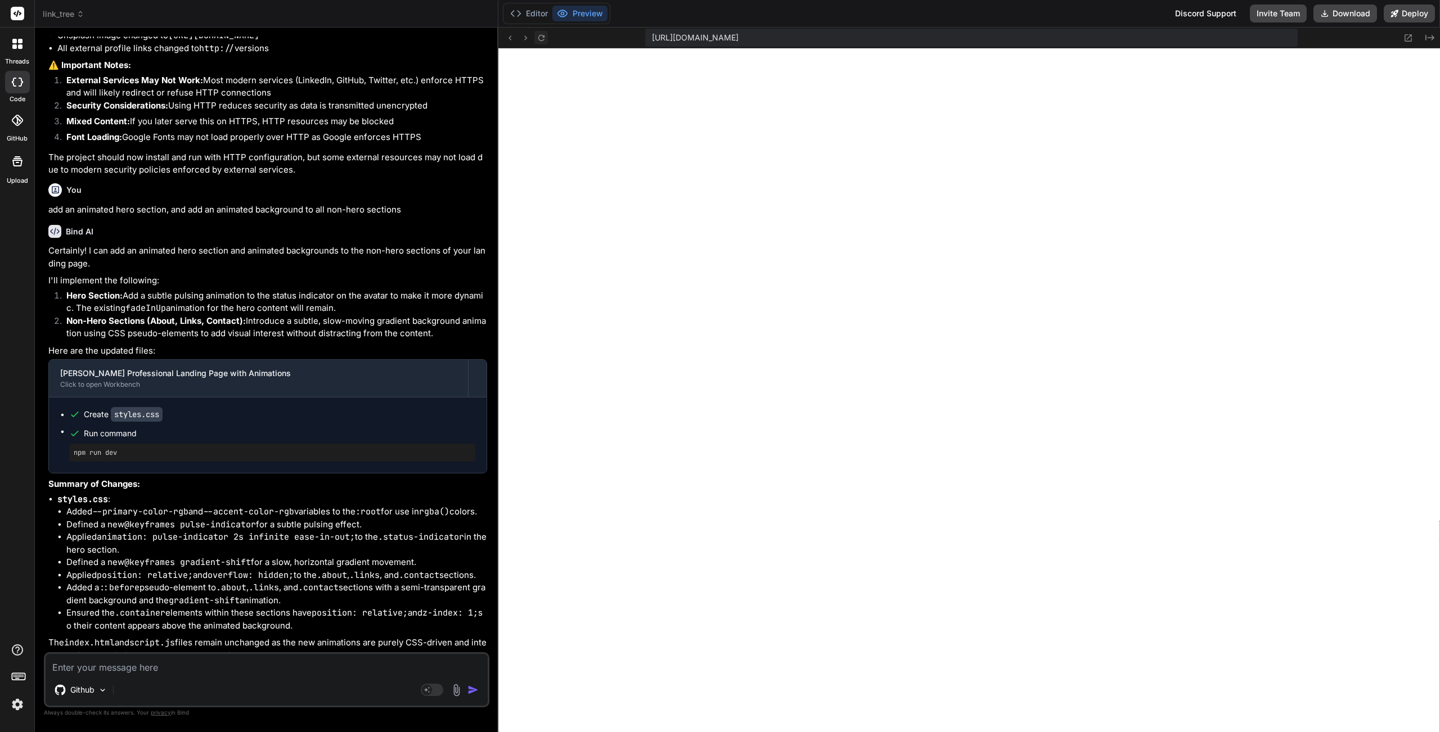
scroll to position [2873, 0]
click at [158, 559] on textarea at bounding box center [267, 664] width 442 height 20
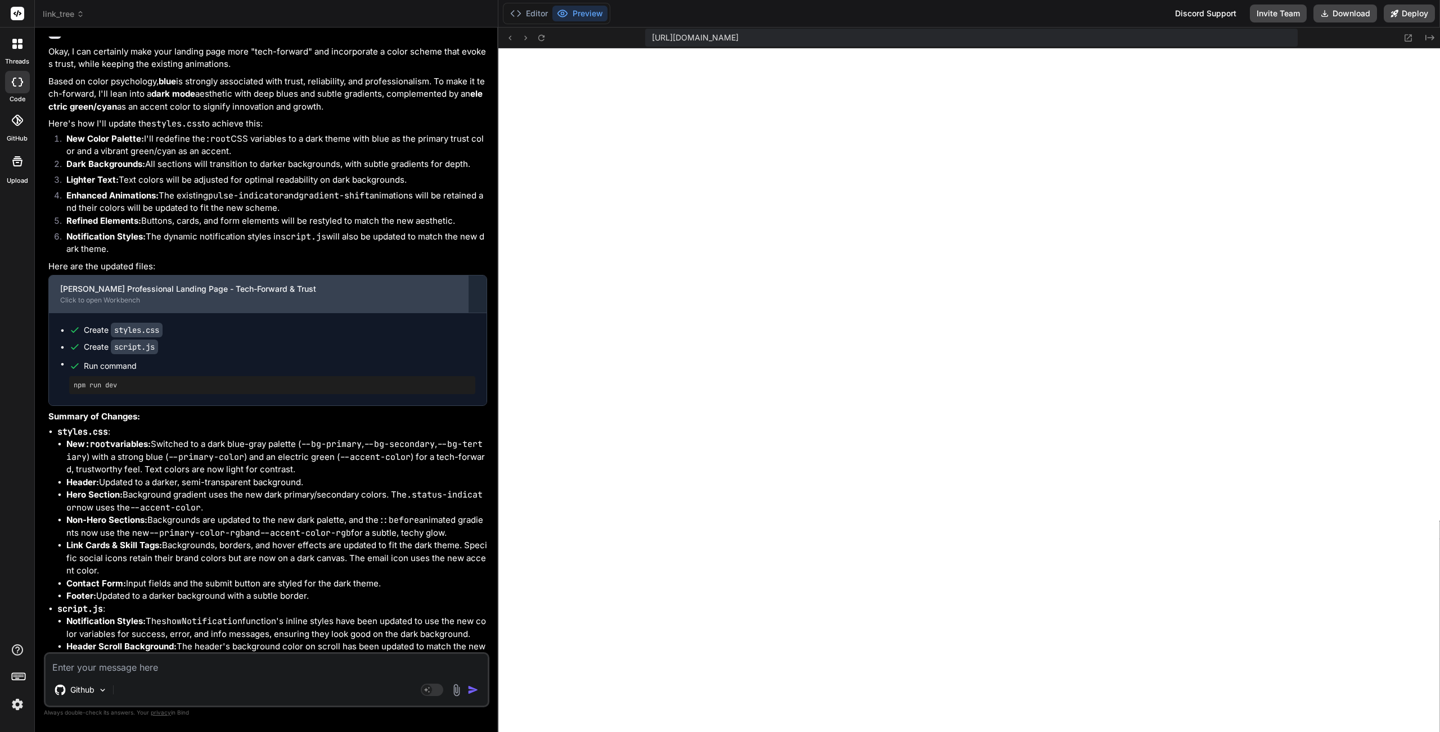
scroll to position [3800, 0]
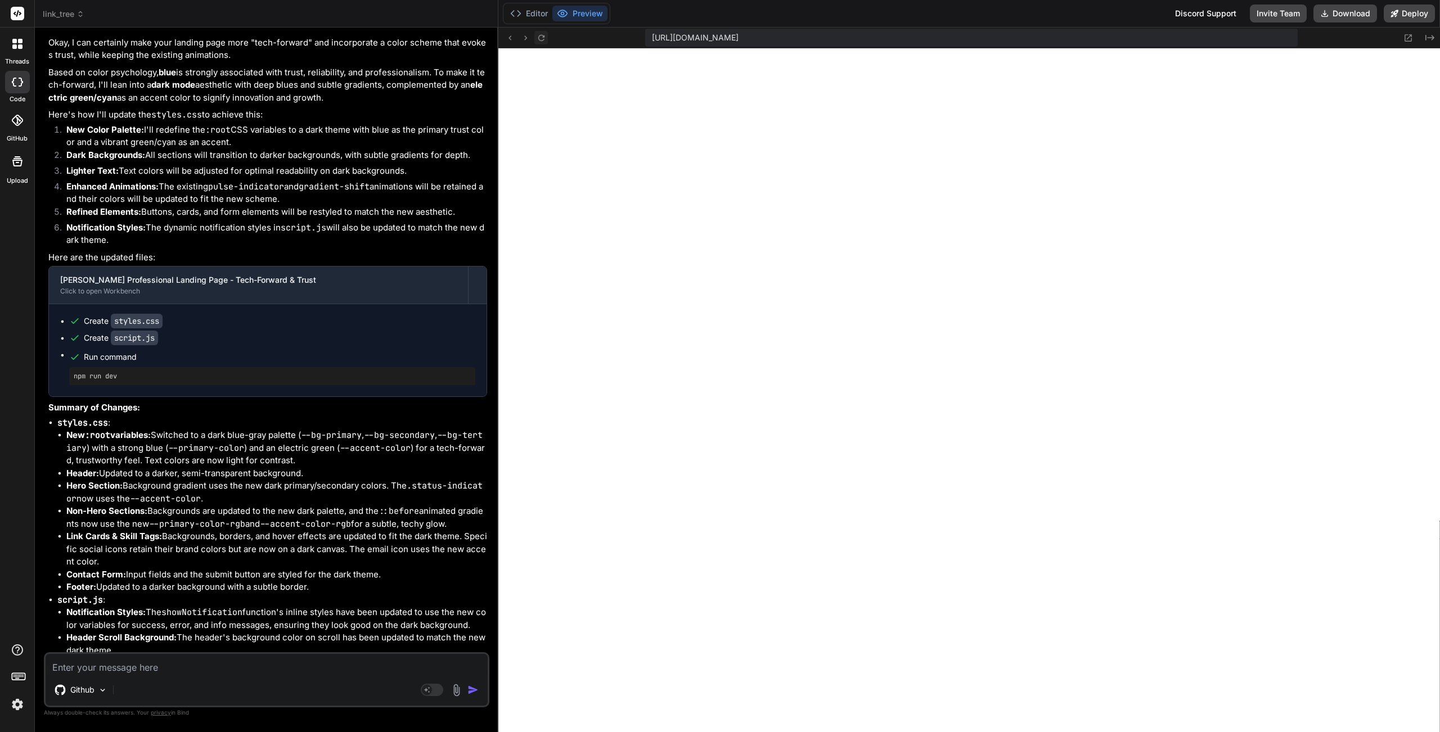
click at [540, 39] on icon at bounding box center [541, 38] width 10 height 10
click at [123, 559] on div "Github Agent Mode. When this toggle is activated, AI automatically makes decisi…" at bounding box center [266, 679] width 445 height 55
click at [138, 559] on textarea at bounding box center [267, 664] width 442 height 20
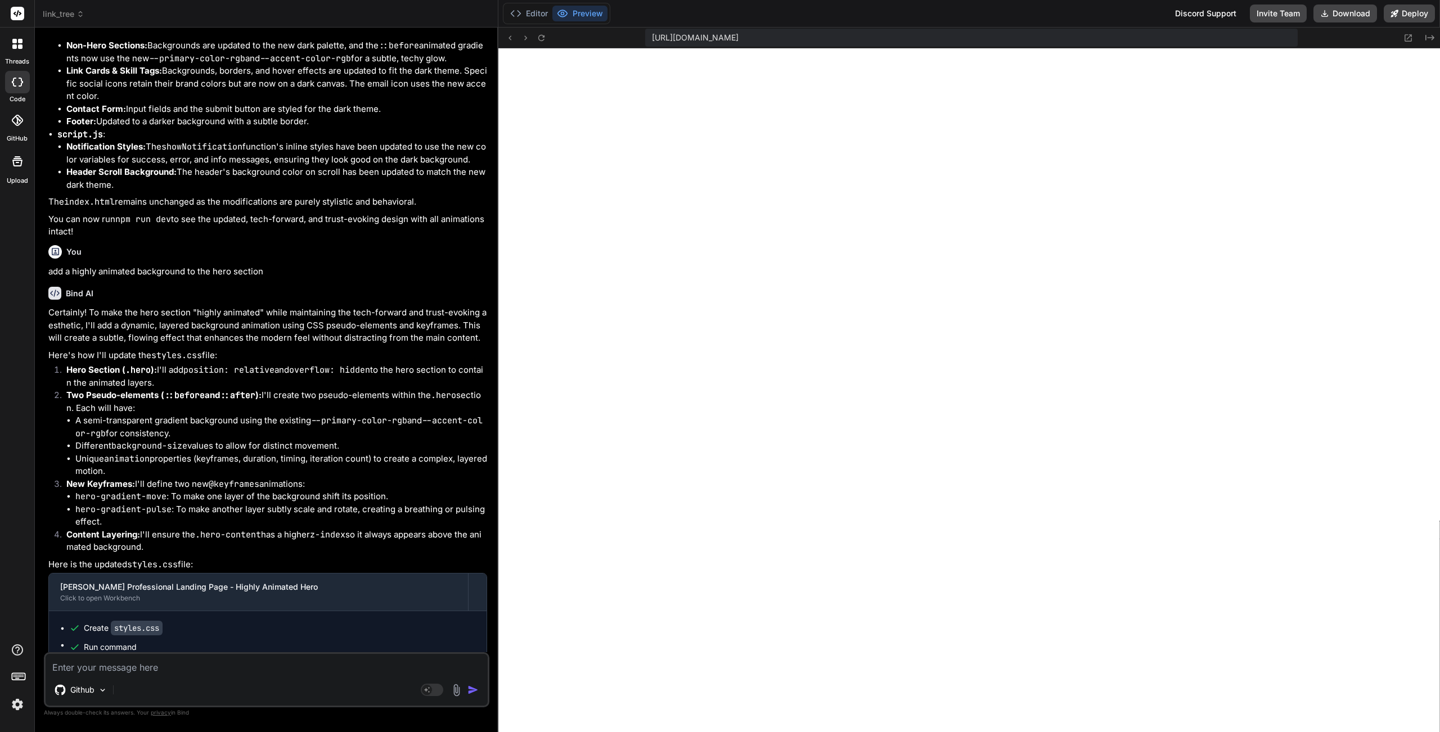
scroll to position [4407, 0]
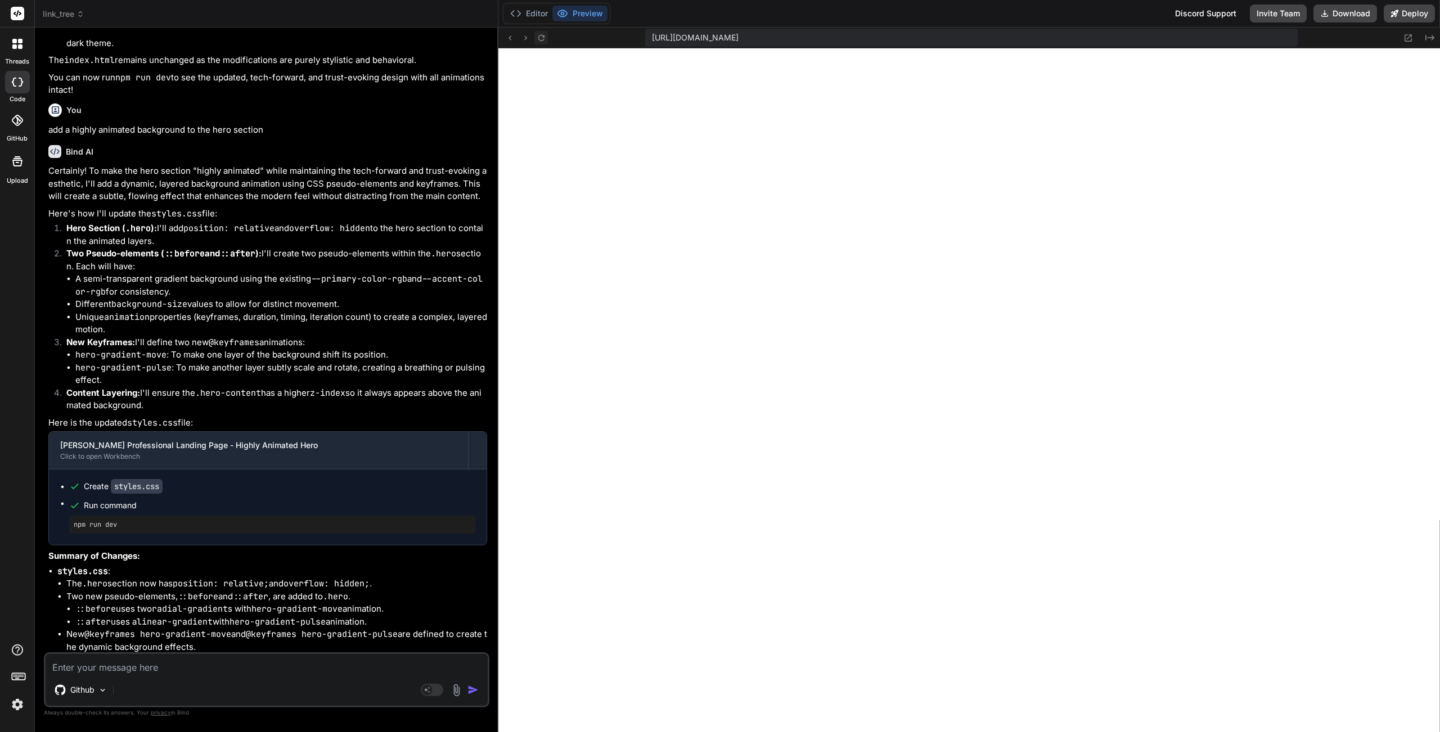
click at [542, 39] on icon at bounding box center [541, 38] width 10 height 10
click at [967, 39] on div "https://y0kcklukd0sk6k1gcn36to6gry44is-fi4k-l8lb648q--3000--96435430.local-corp…" at bounding box center [971, 38] width 652 height 18
click at [540, 39] on icon at bounding box center [541, 38] width 10 height 10
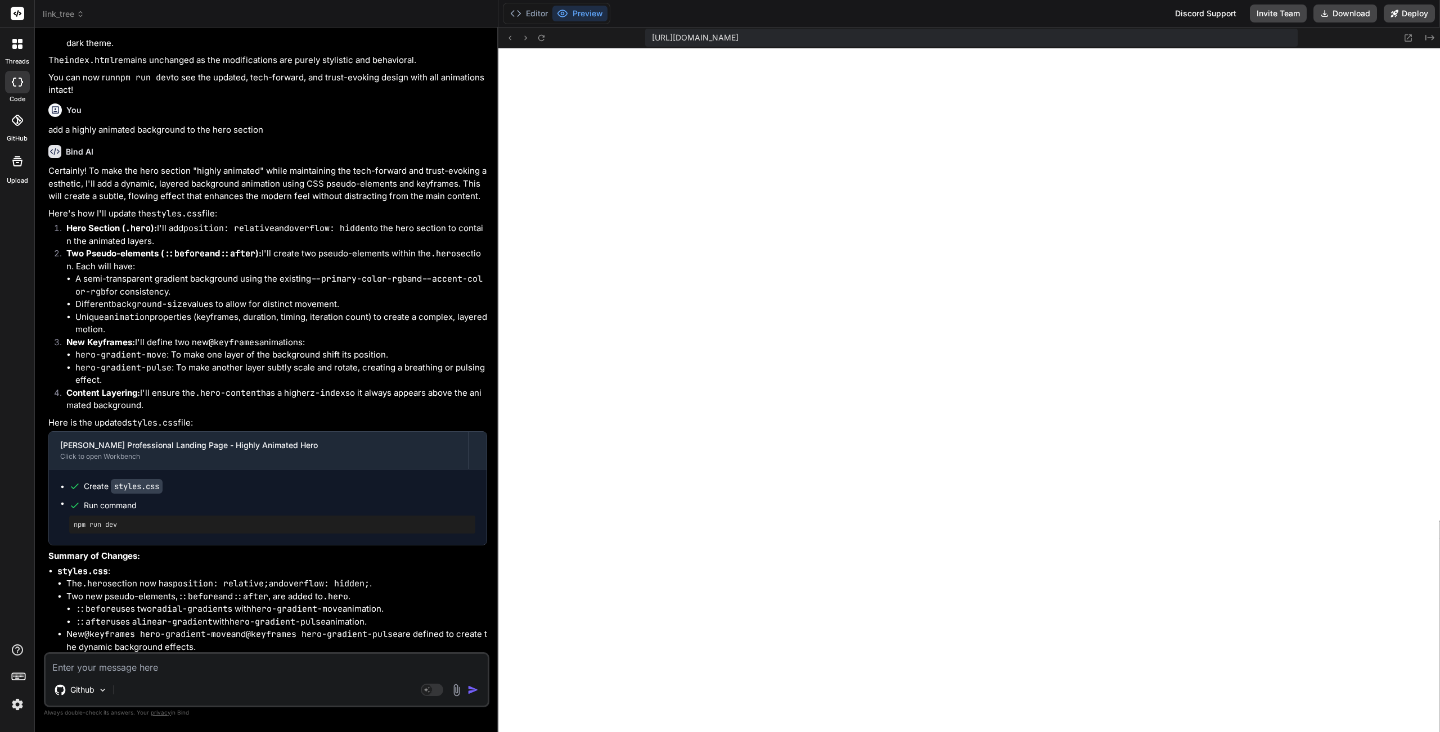
drag, startPoint x: 183, startPoint y: 668, endPoint x: 177, endPoint y: 666, distance: 6.4
click at [176, 559] on textarea at bounding box center [267, 664] width 442 height 20
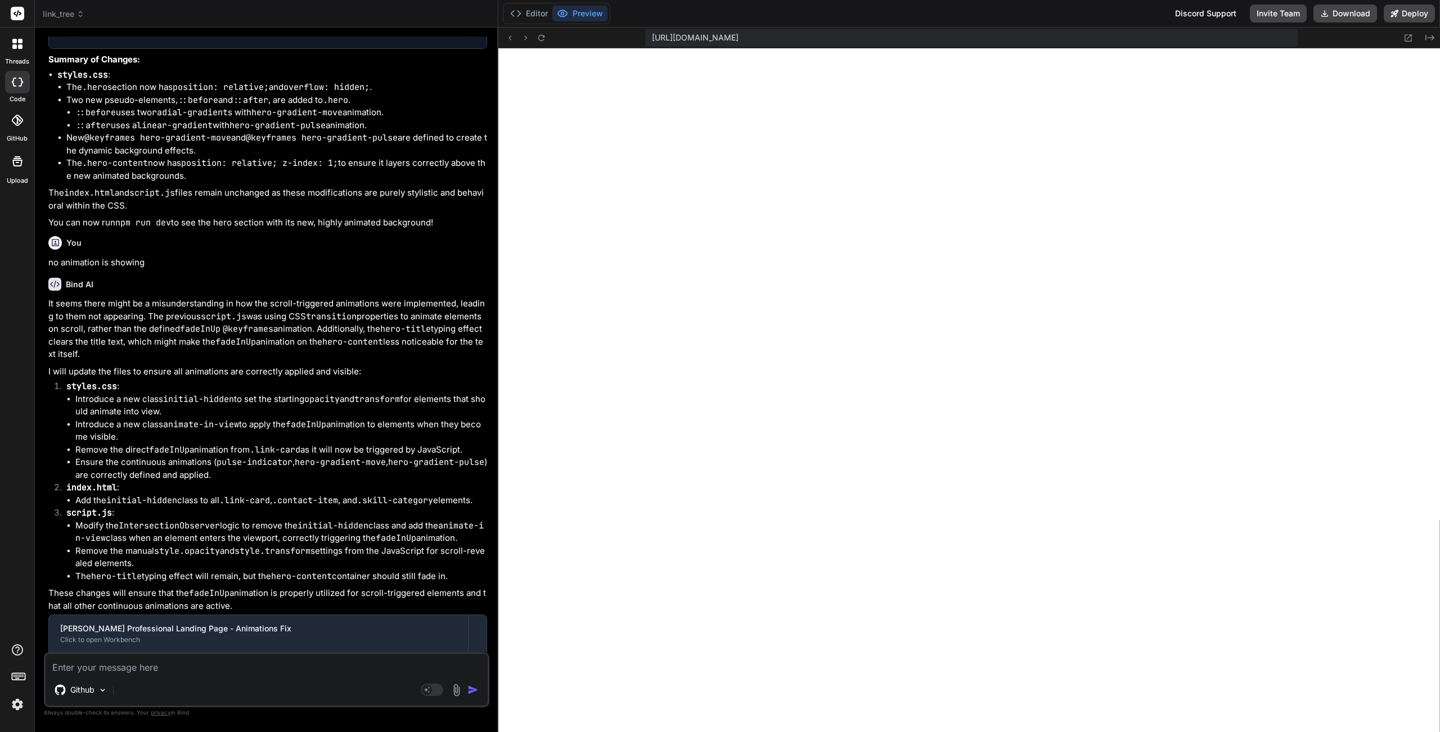
scroll to position [4953, 0]
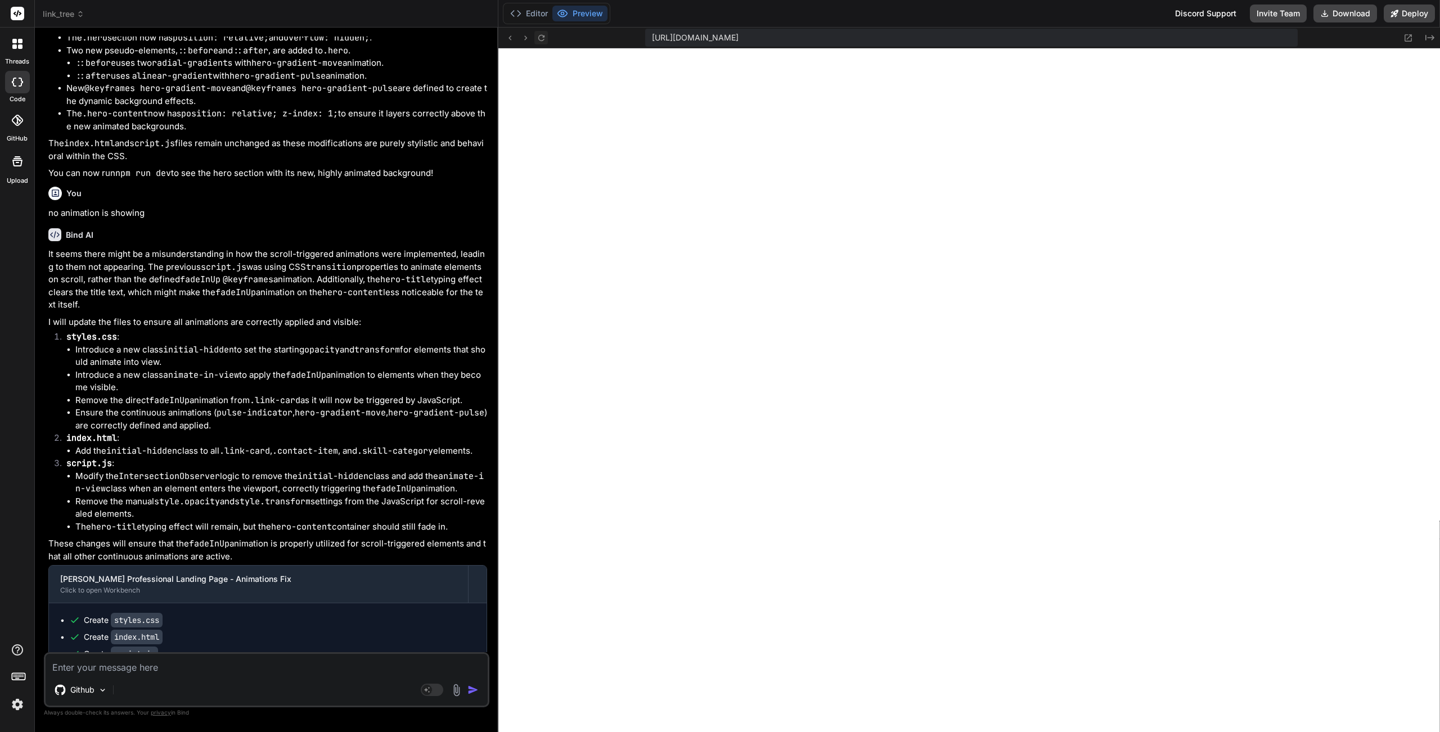
click at [540, 38] on icon at bounding box center [541, 38] width 10 height 10
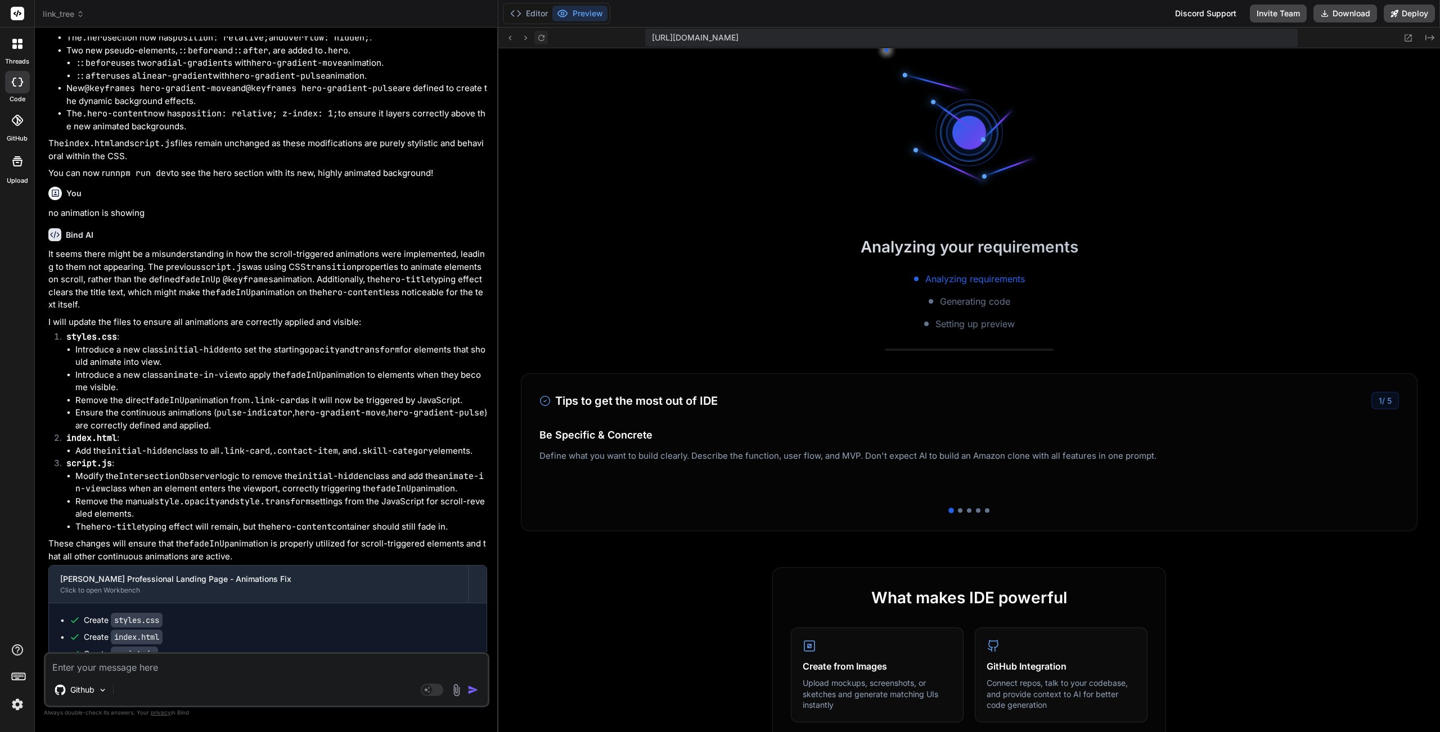
scroll to position [3835, 0]
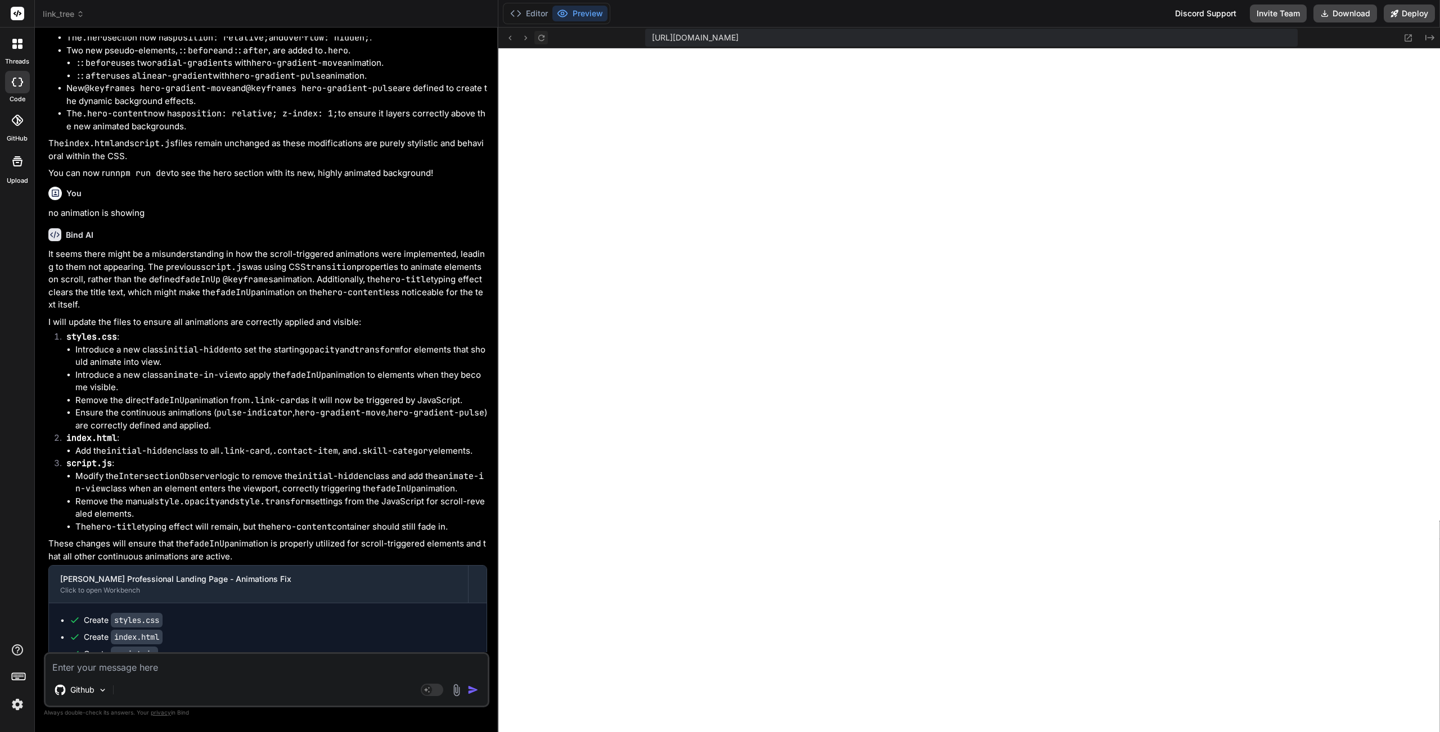
click at [540, 41] on icon at bounding box center [541, 38] width 10 height 10
click at [522, 15] on button "Editor" at bounding box center [529, 14] width 47 height 16
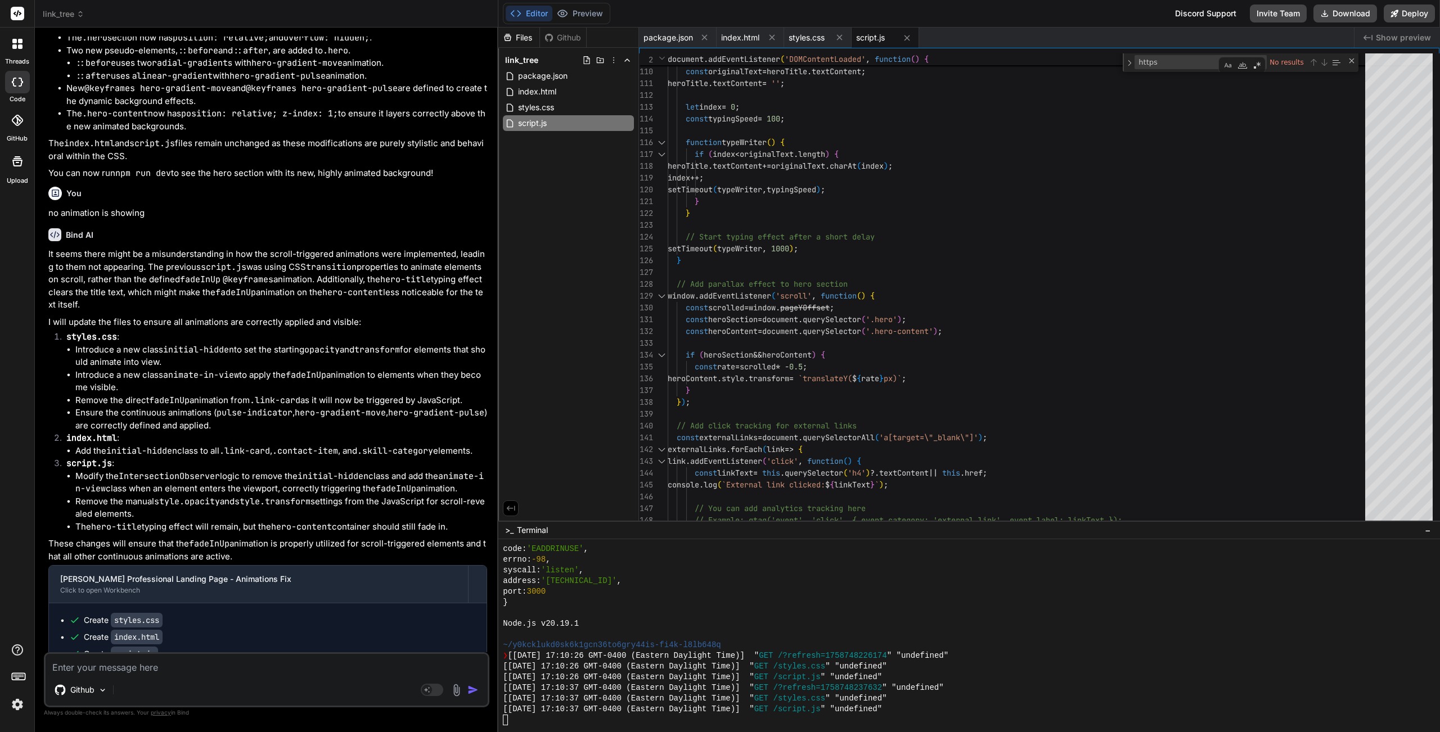
click at [967, 559] on div "[Wed Sep 24 2025 17:10:37 GMT-0400 (Eastern Daylight Time)] " GET /styles.css "…" at bounding box center [962, 698] width 919 height 11
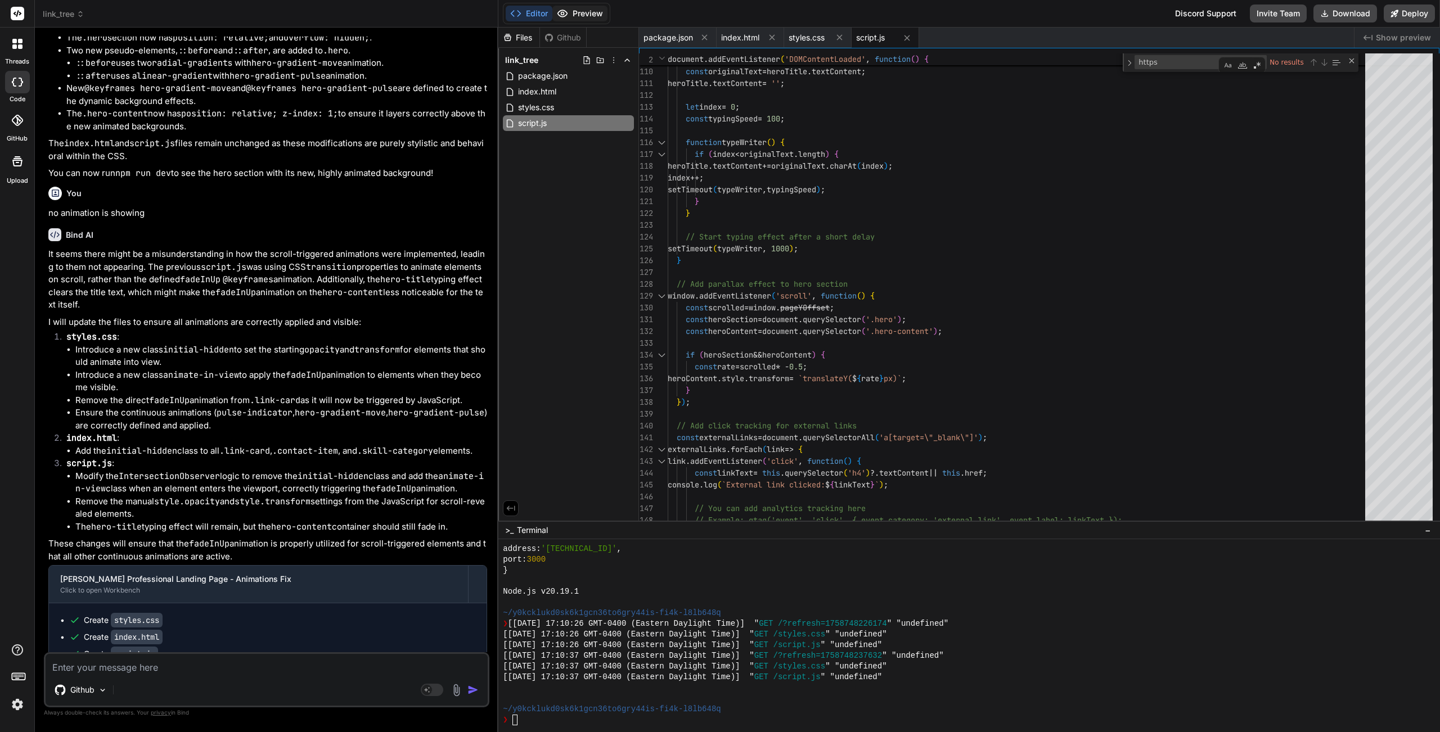
click at [583, 10] on button "Preview" at bounding box center [579, 14] width 55 height 16
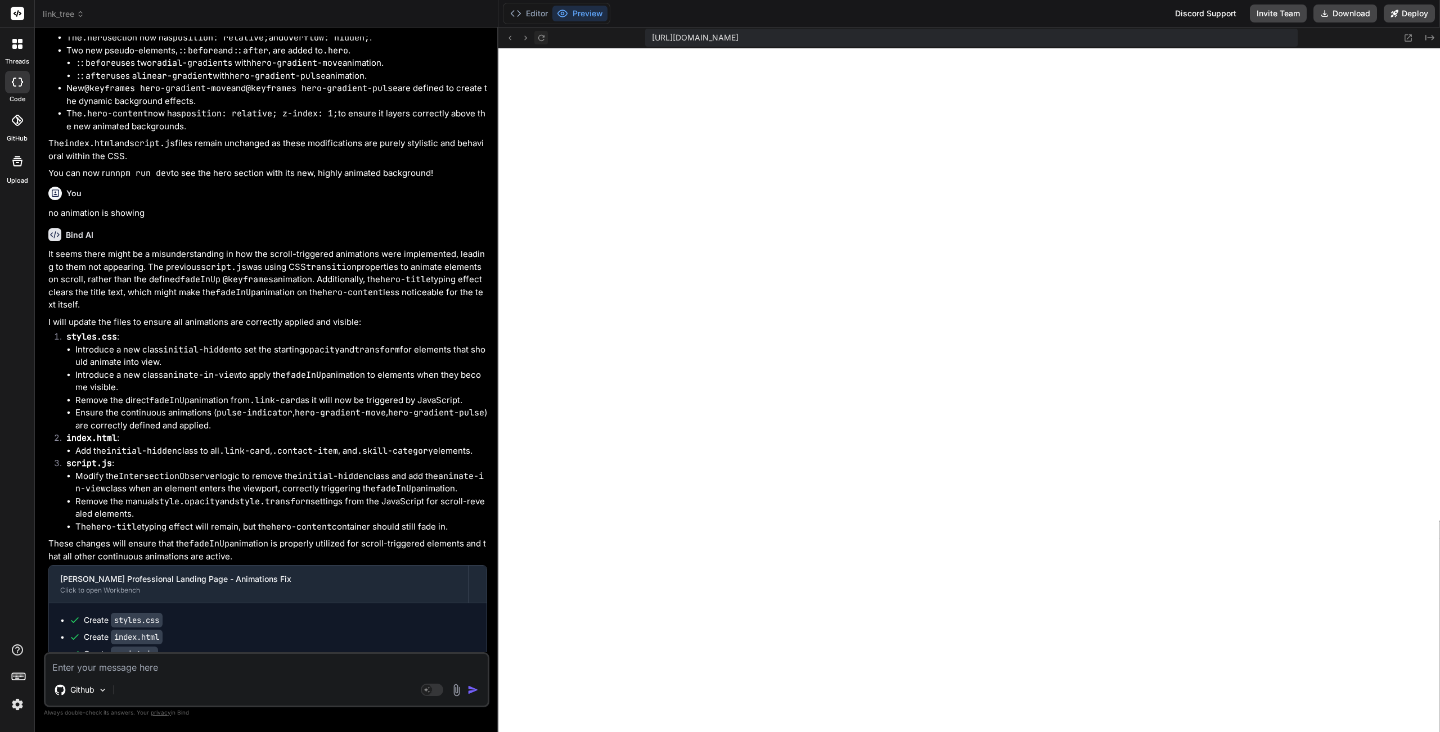
click at [543, 37] on icon at bounding box center [541, 38] width 10 height 10
